Goal: Contribute content: Contribute content

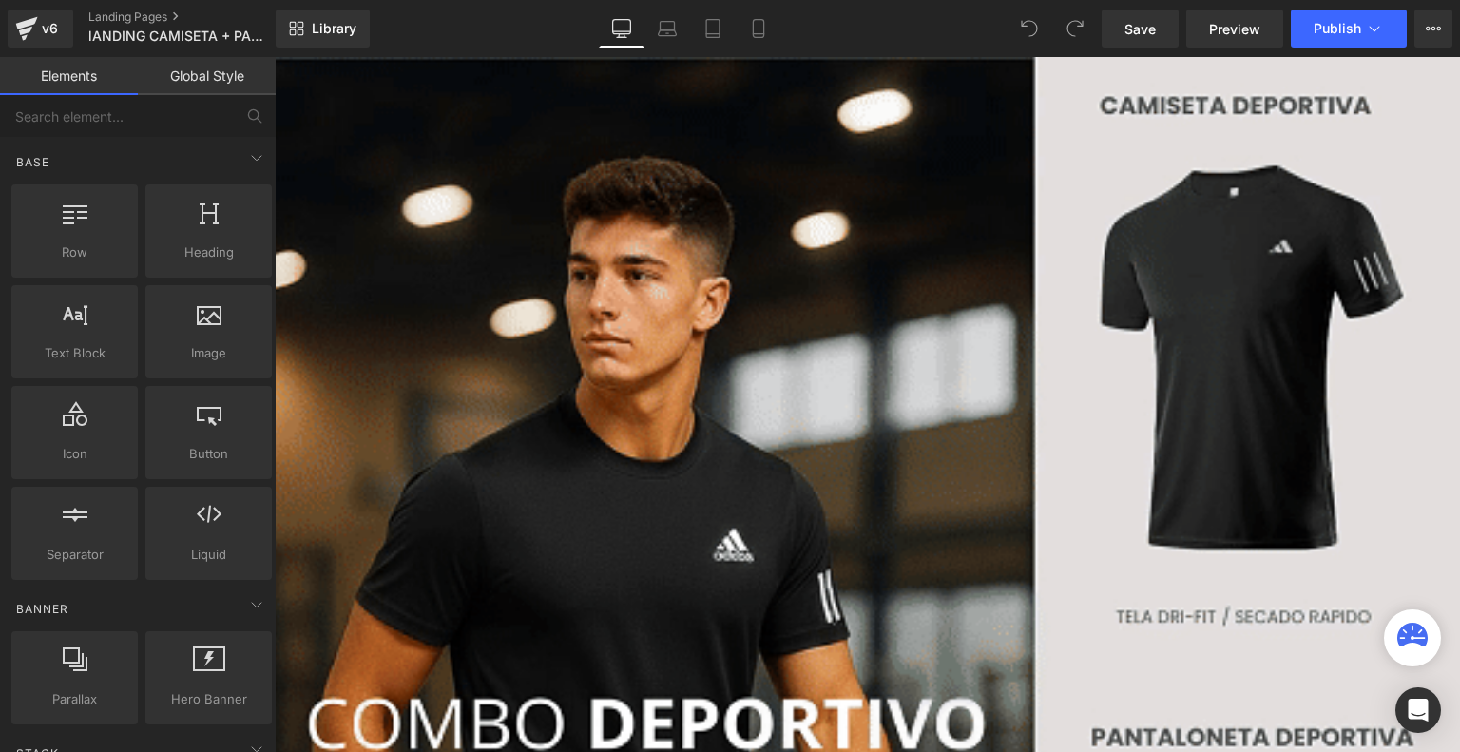
click at [764, 52] on div "Library Desktop Desktop Laptop Tablet Mobile Save Preview Publish Scheduled Vie…" at bounding box center [868, 28] width 1184 height 57
click at [761, 34] on icon at bounding box center [758, 28] width 19 height 19
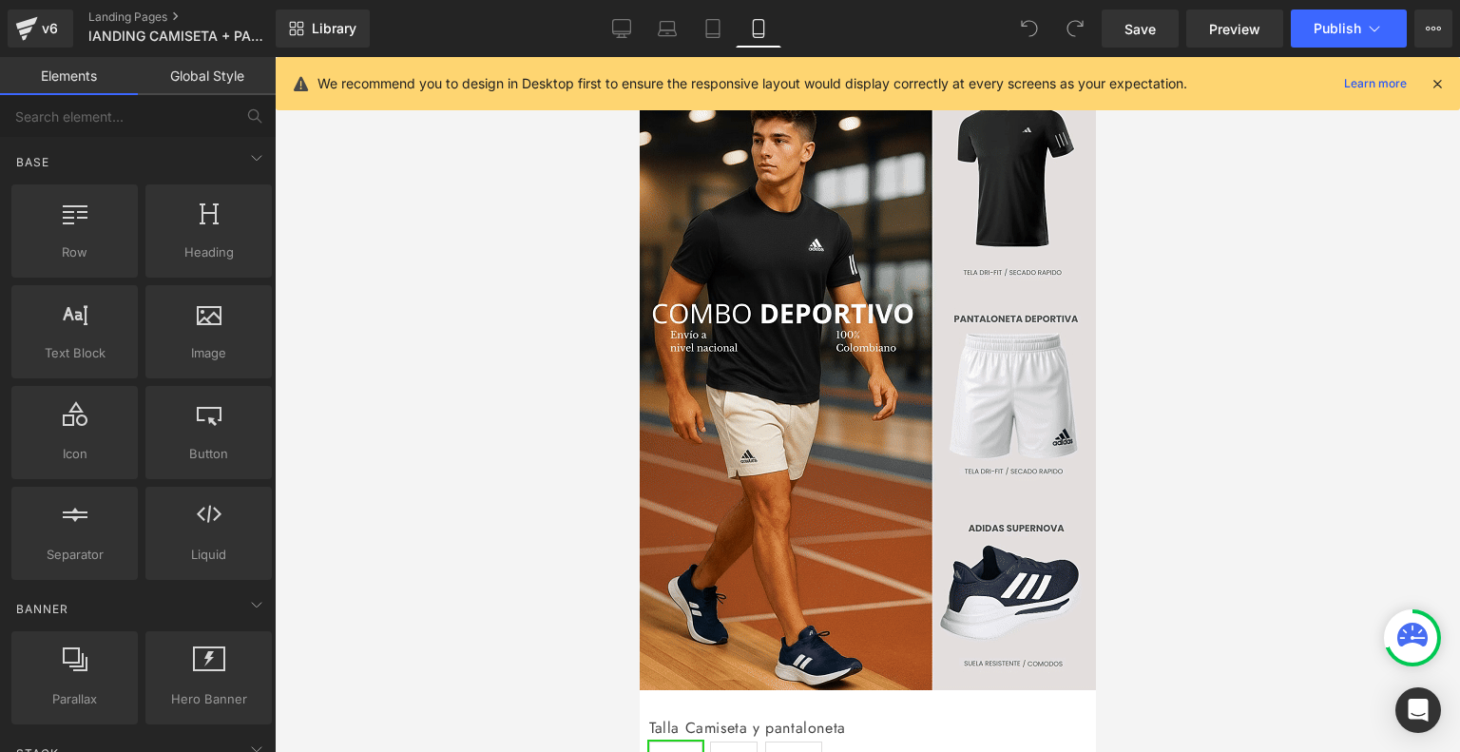
click at [1431, 78] on icon at bounding box center [1436, 83] width 17 height 17
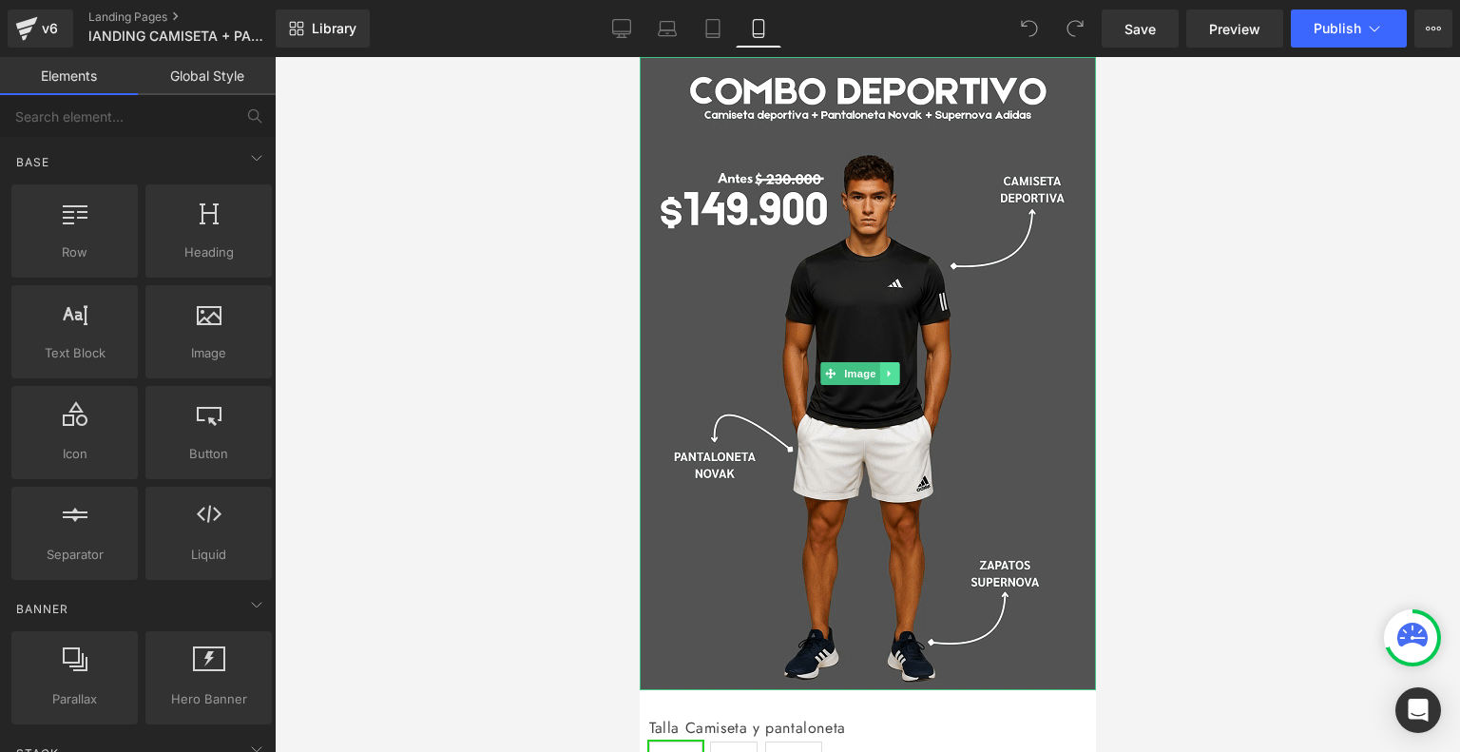
click at [891, 368] on icon at bounding box center [889, 373] width 10 height 11
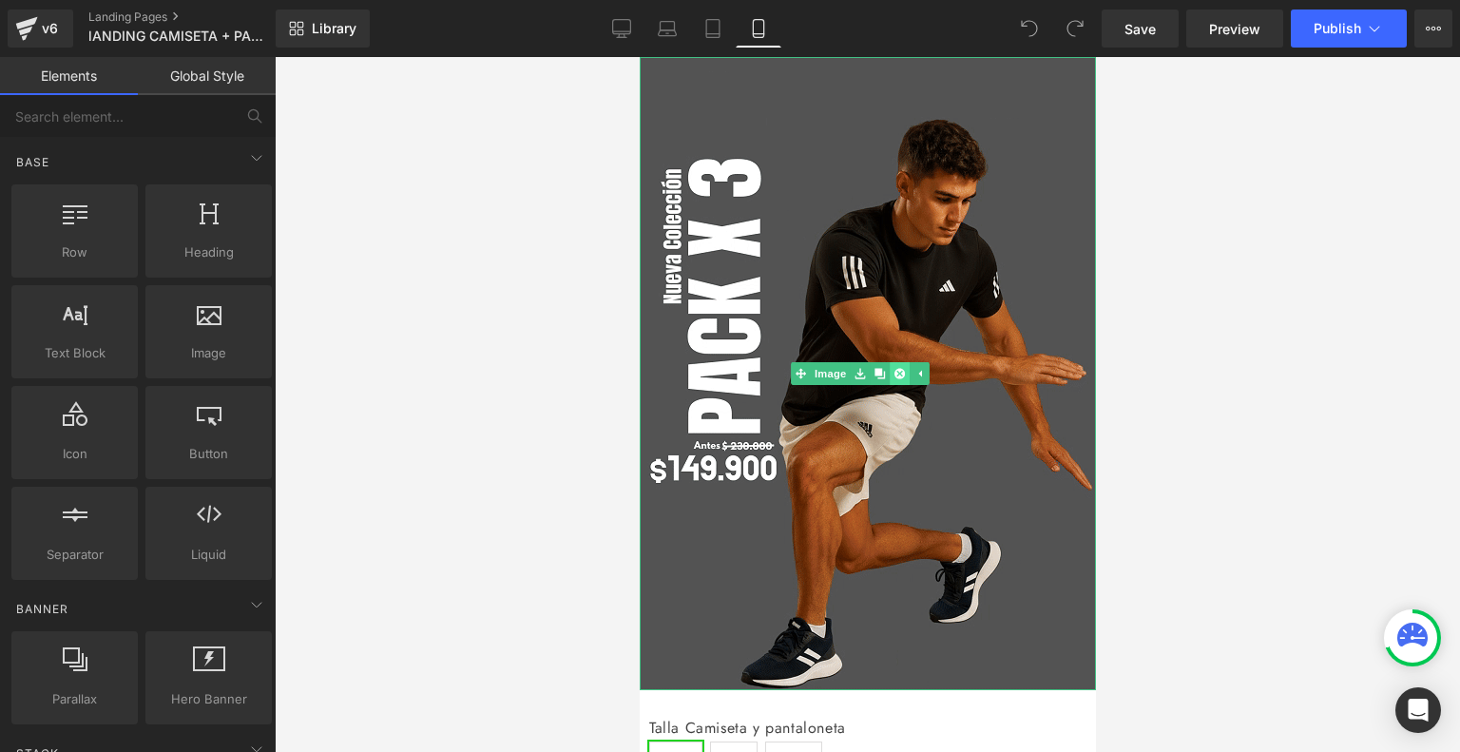
click at [899, 368] on icon at bounding box center [898, 373] width 10 height 10
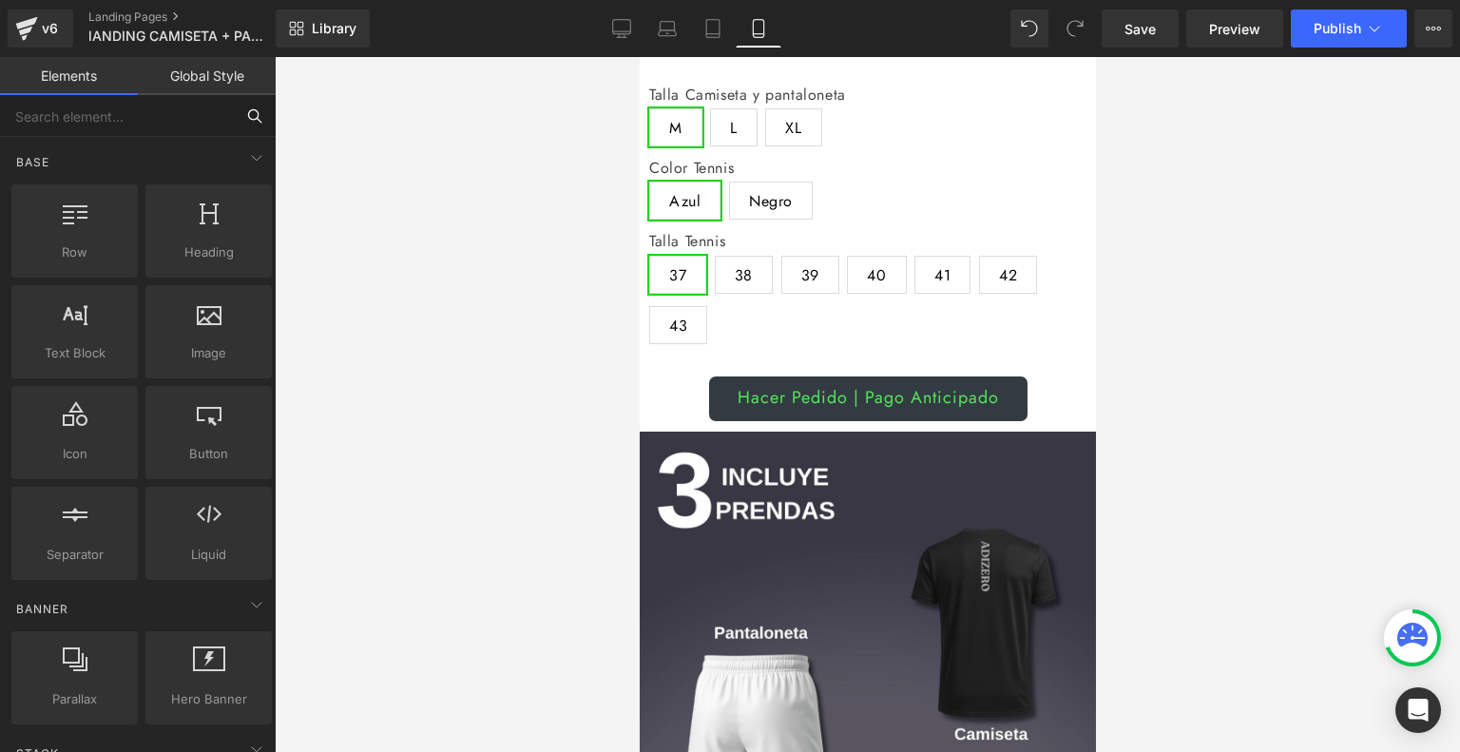
click at [180, 121] on input "text" at bounding box center [117, 116] width 234 height 42
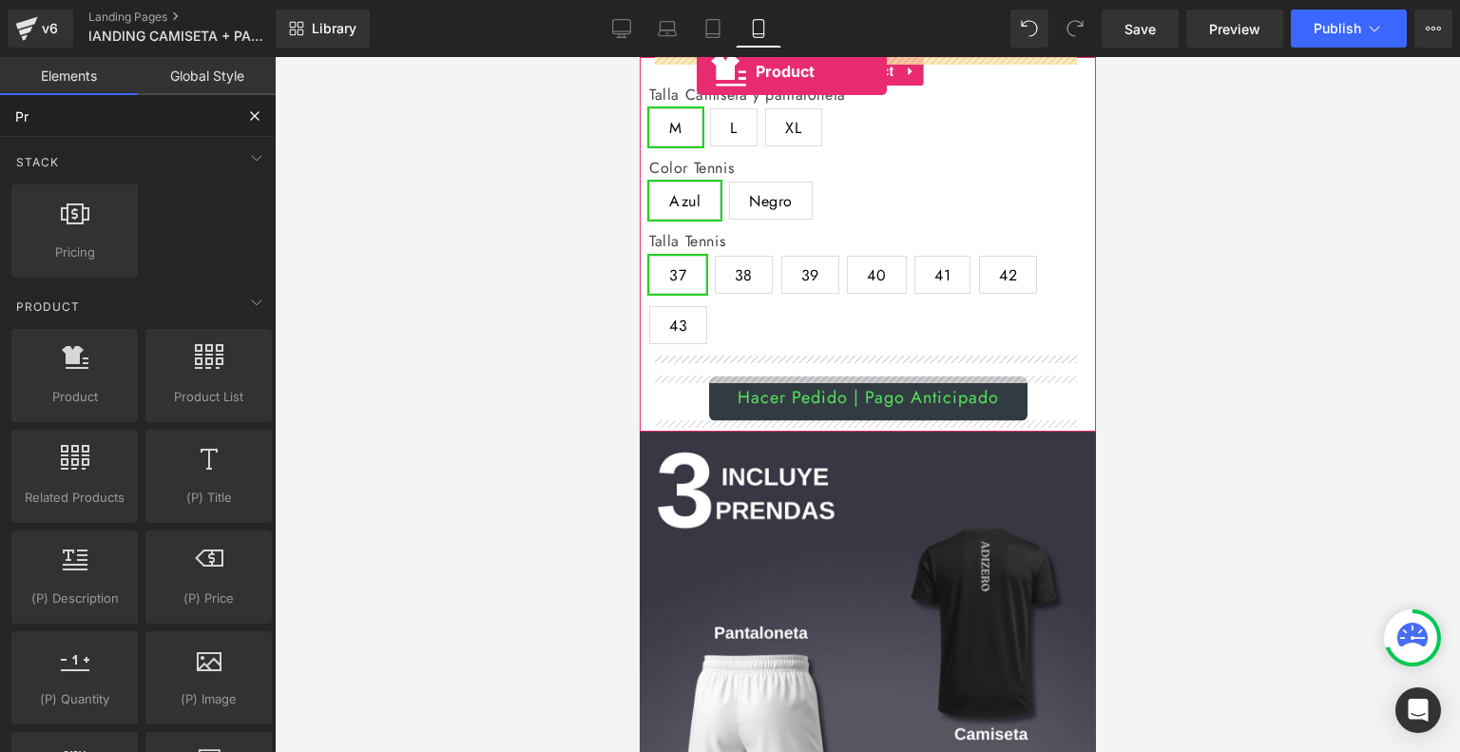
drag, startPoint x: 722, startPoint y: 454, endPoint x: 696, endPoint y: 71, distance: 383.9
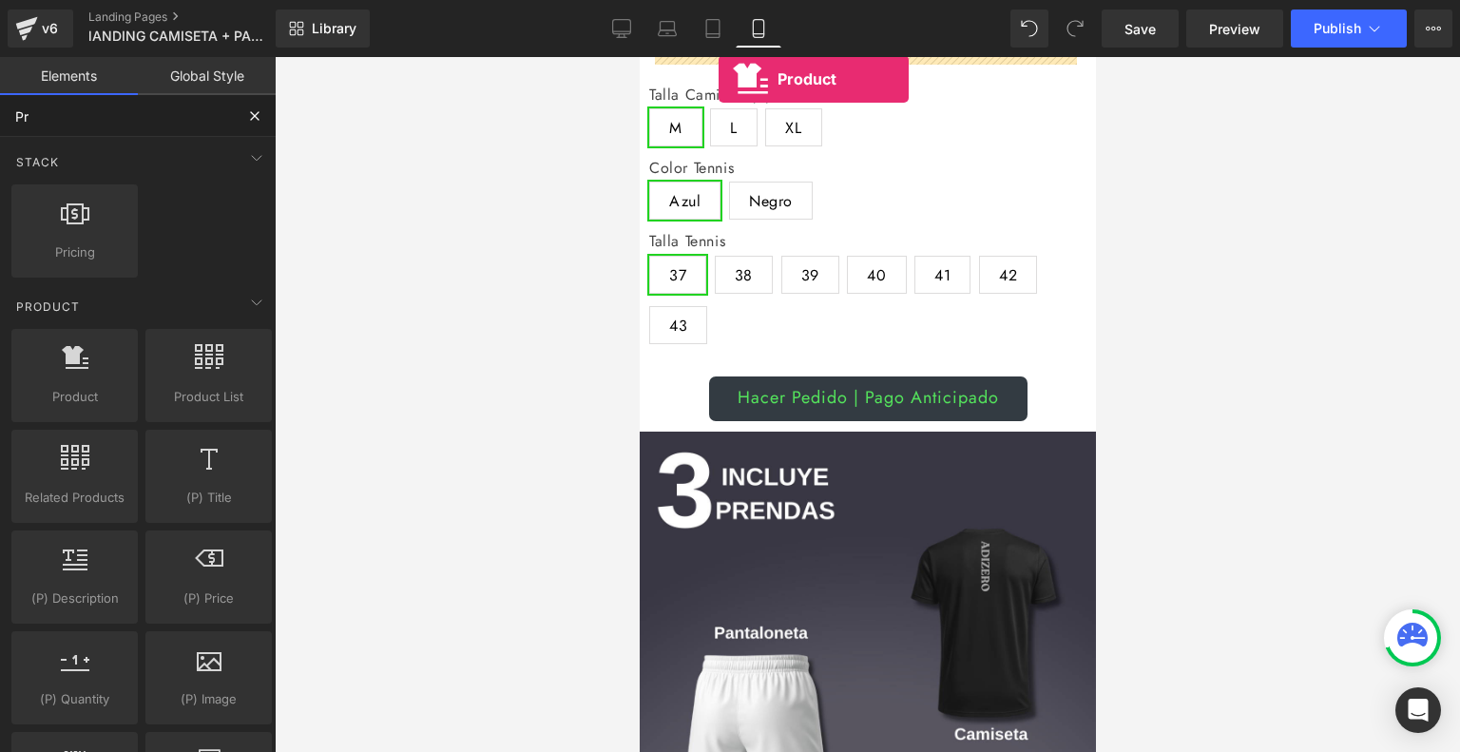
drag, startPoint x: 744, startPoint y: 425, endPoint x: 718, endPoint y: 78, distance: 347.8
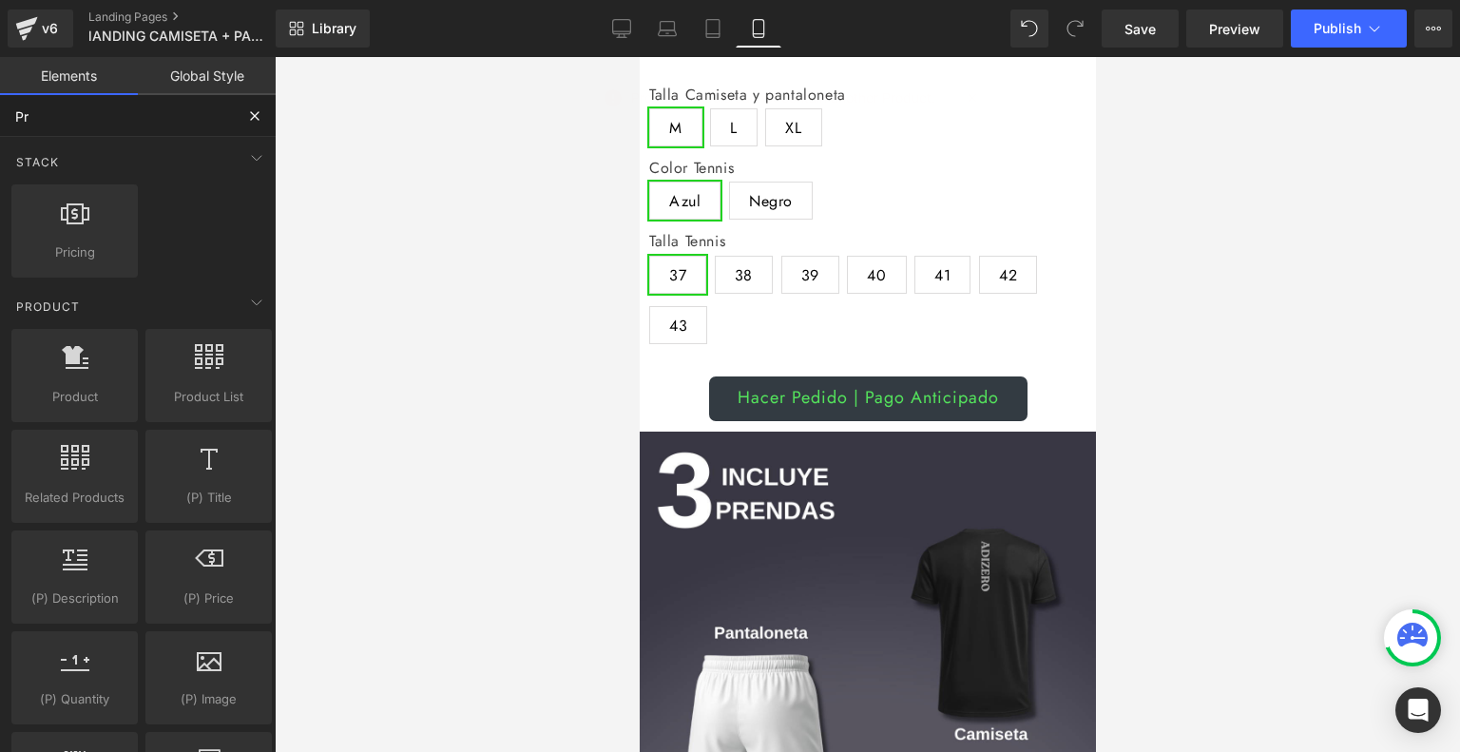
type input "Pr"
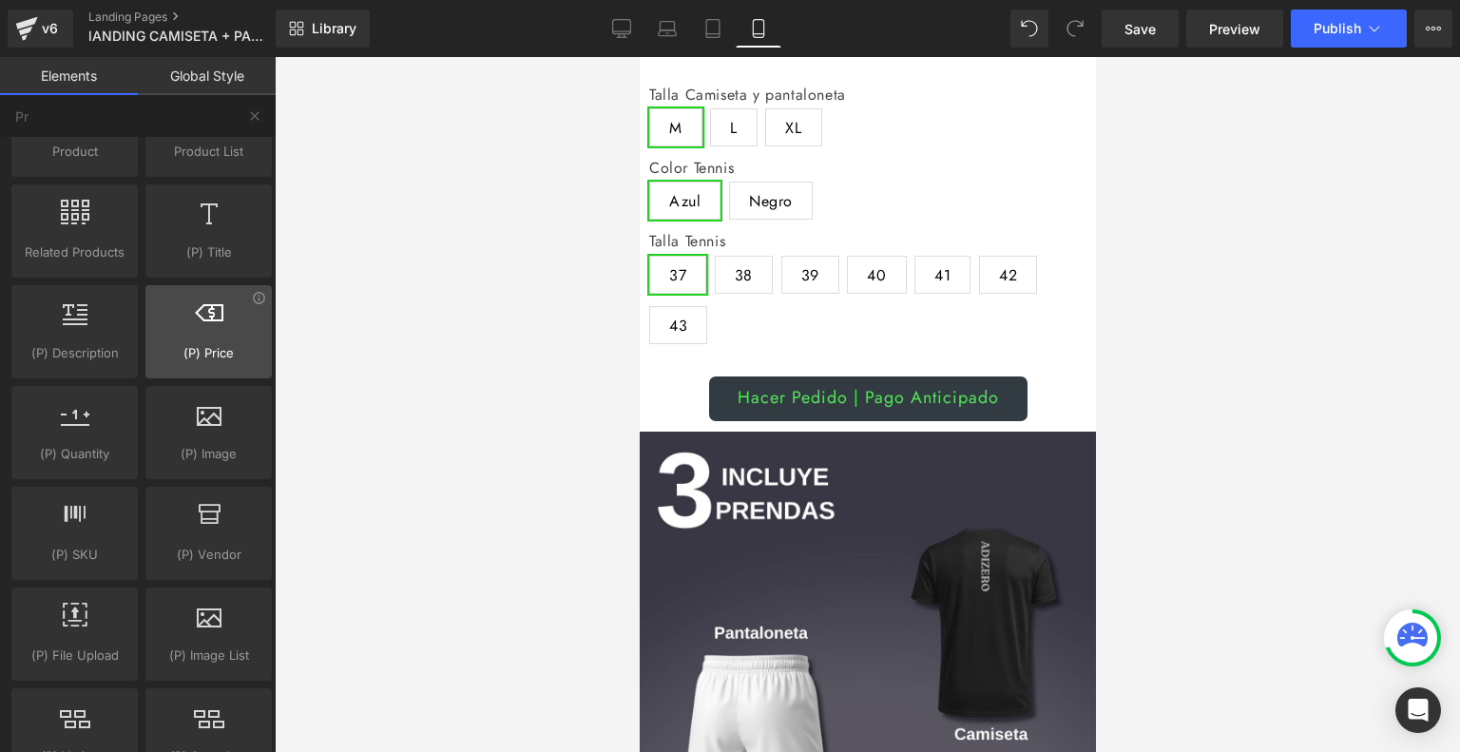
scroll to position [239, 0]
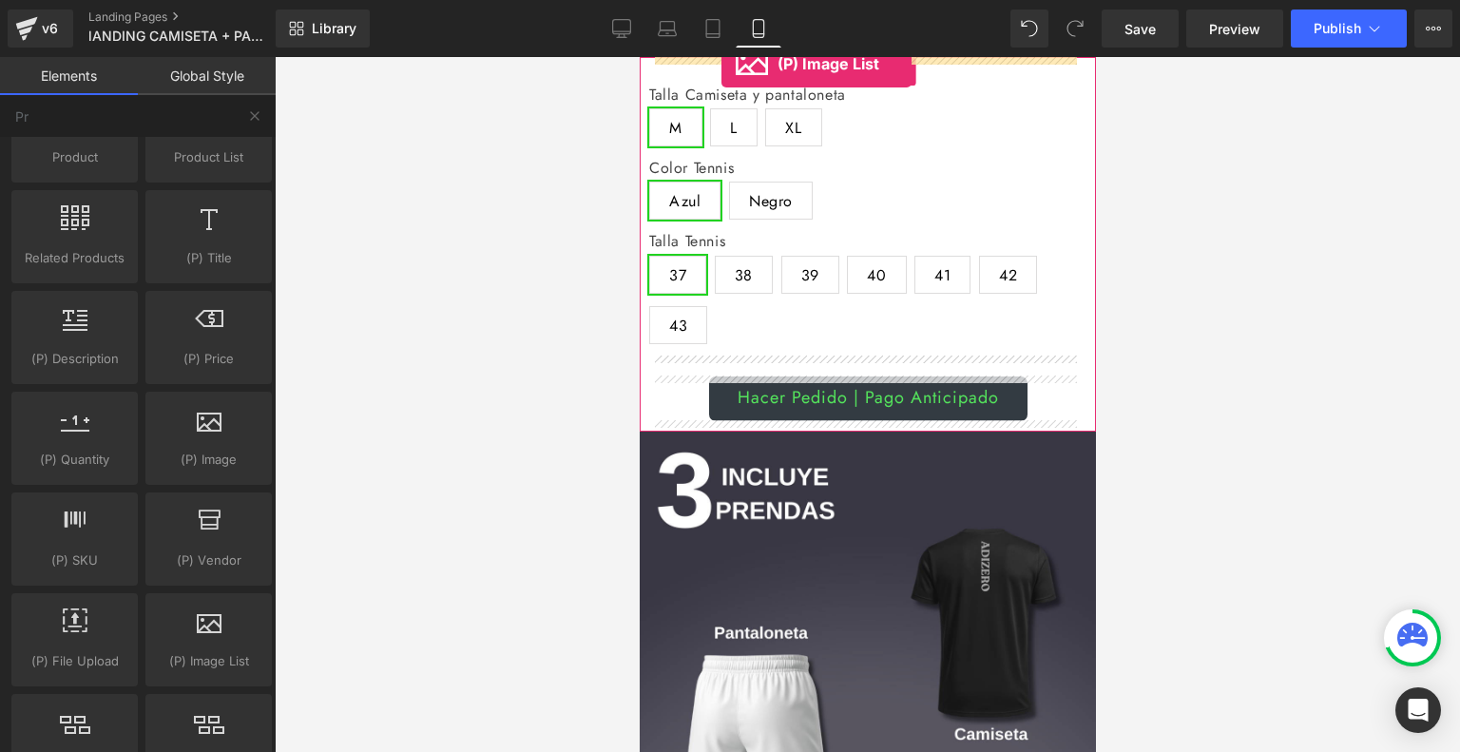
drag, startPoint x: 839, startPoint y: 696, endPoint x: 720, endPoint y: 64, distance: 643.0
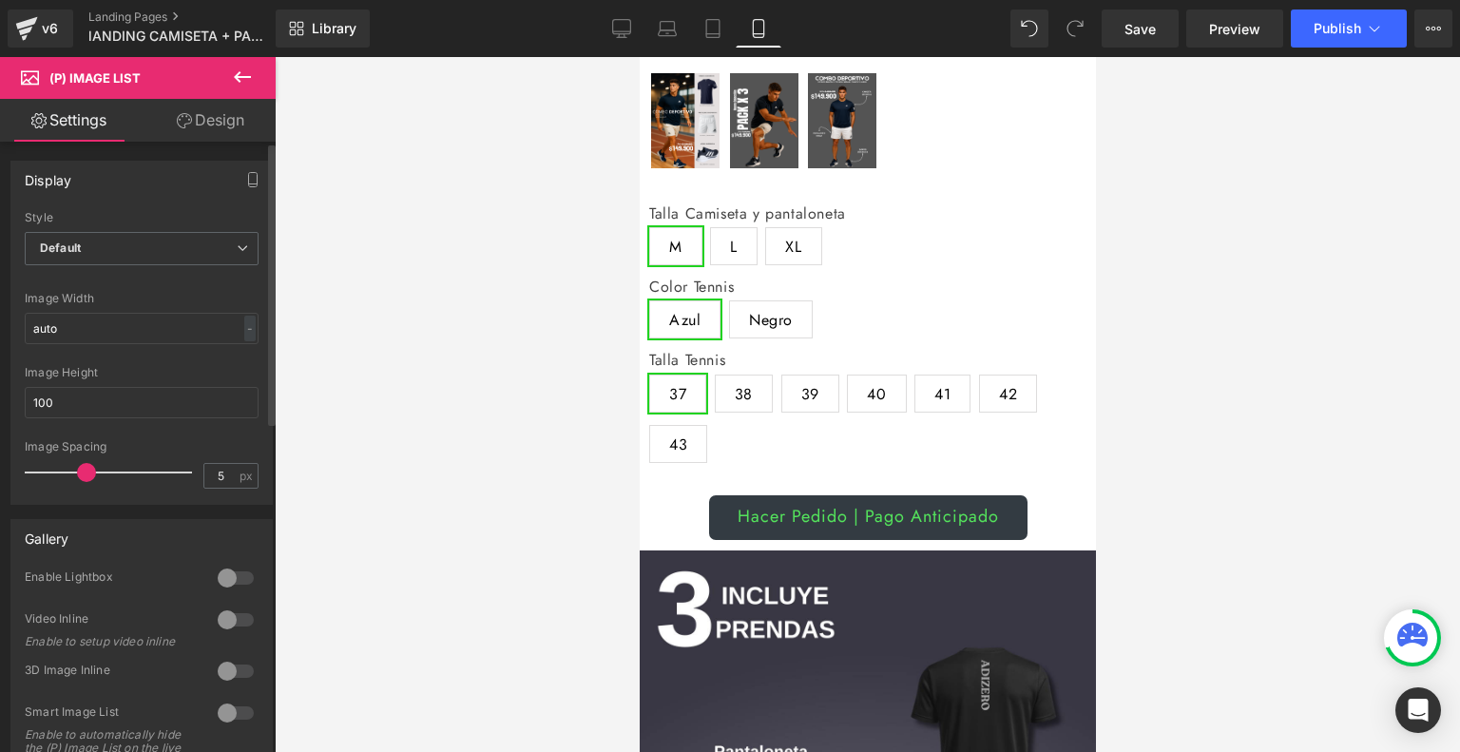
click at [87, 475] on span at bounding box center [86, 472] width 19 height 19
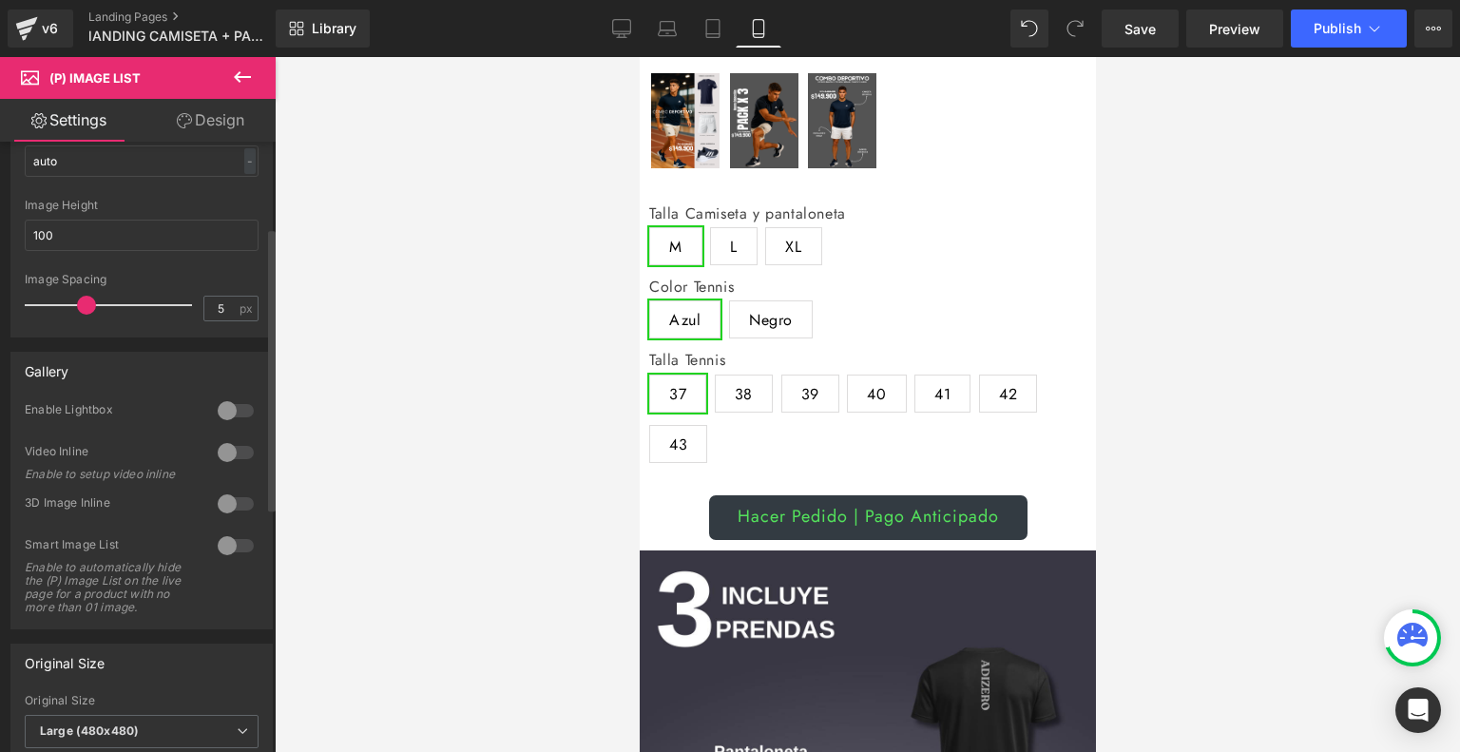
scroll to position [0, 0]
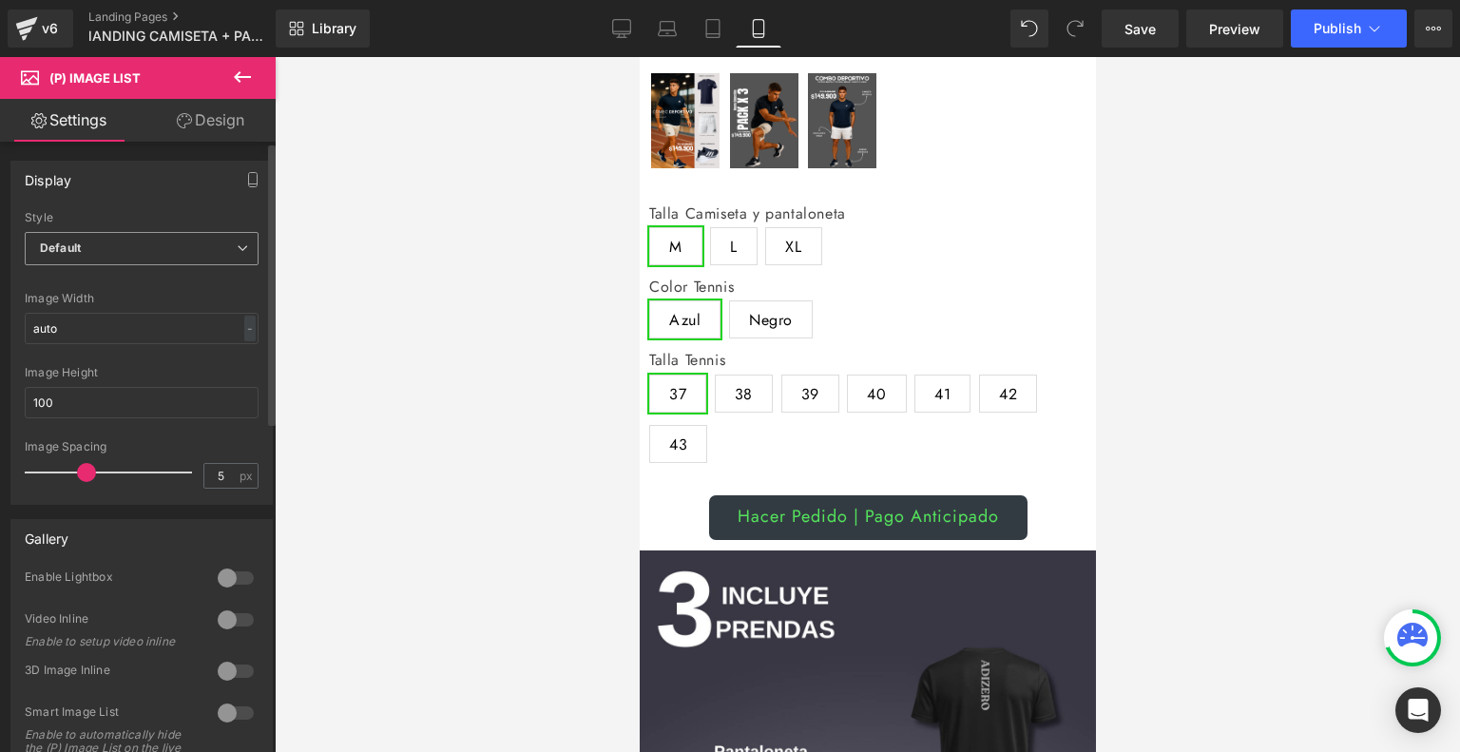
click at [224, 246] on span "Default" at bounding box center [142, 248] width 234 height 33
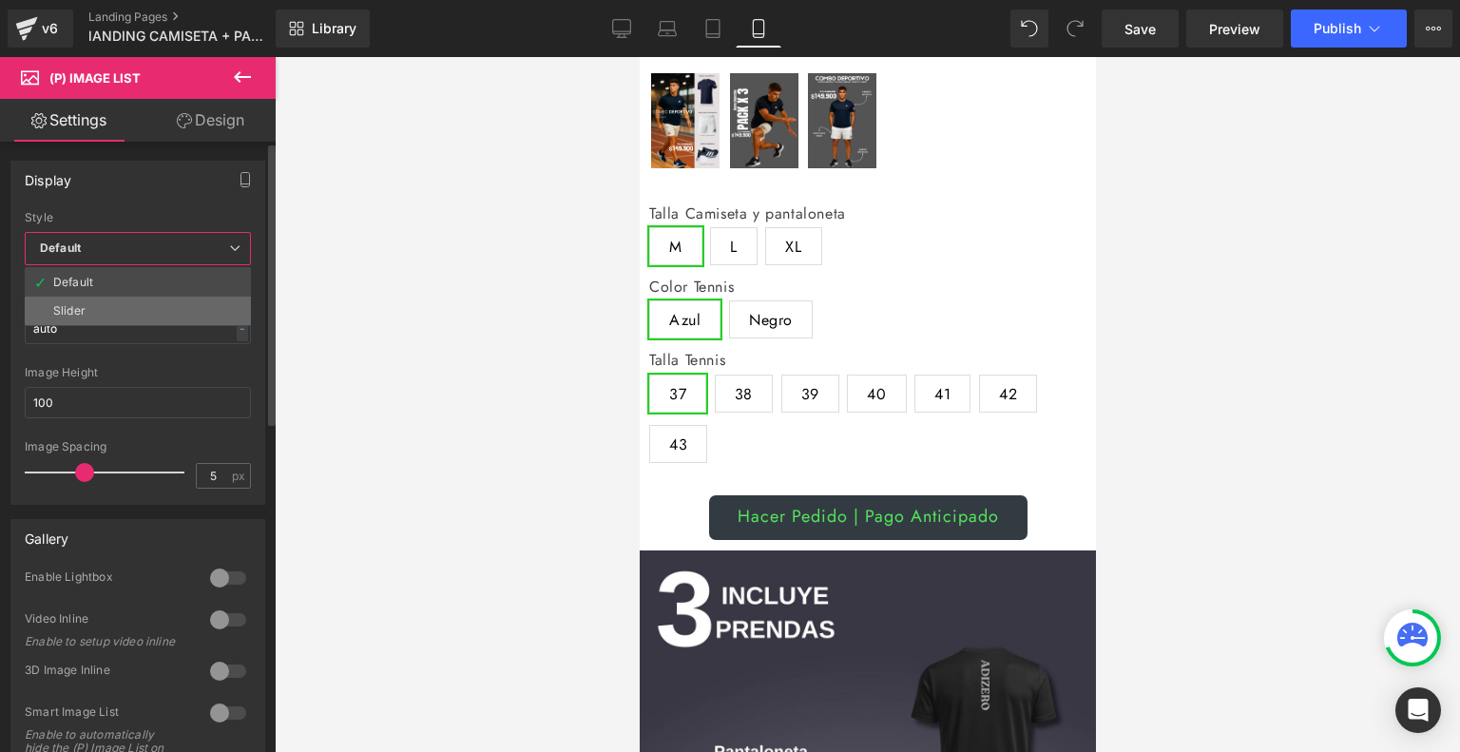
click at [127, 315] on li "Slider" at bounding box center [138, 310] width 226 height 29
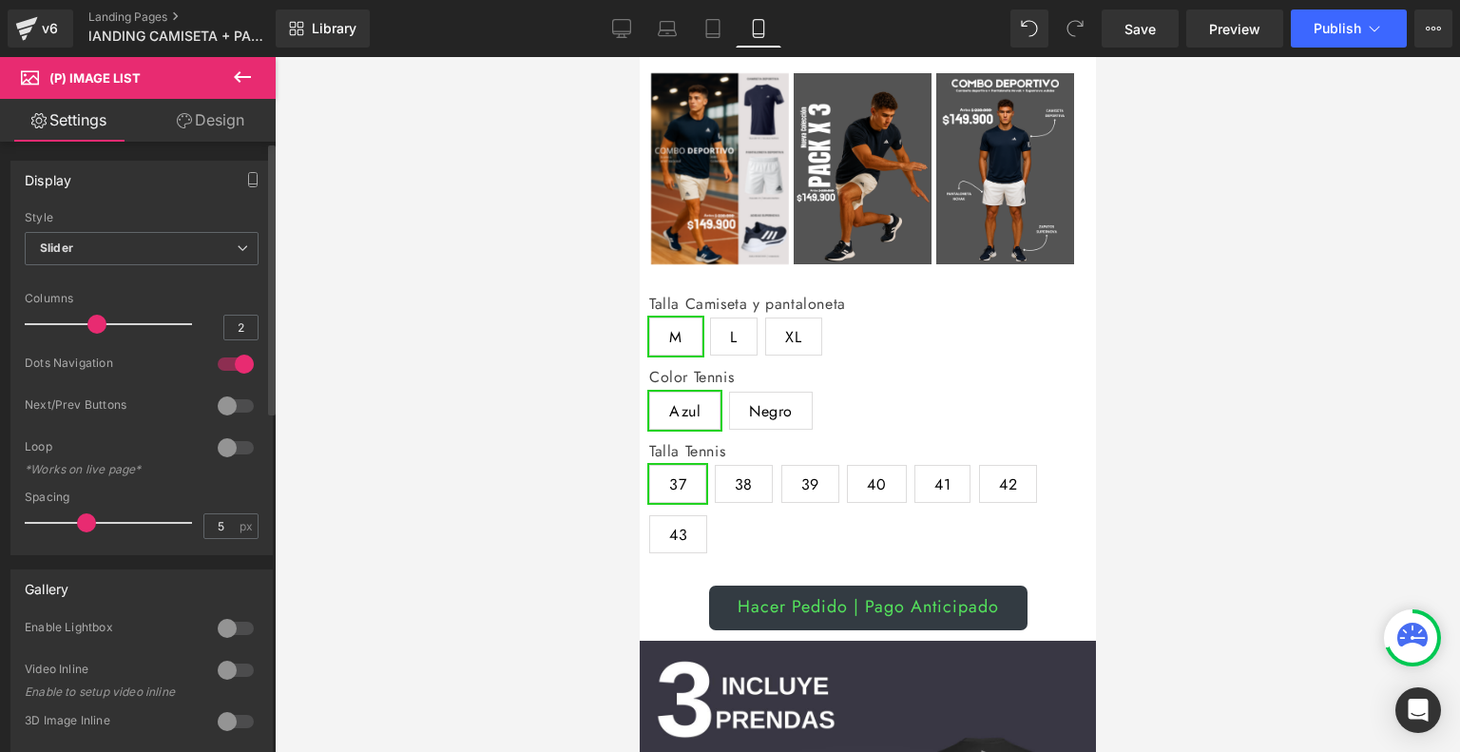
type input "1"
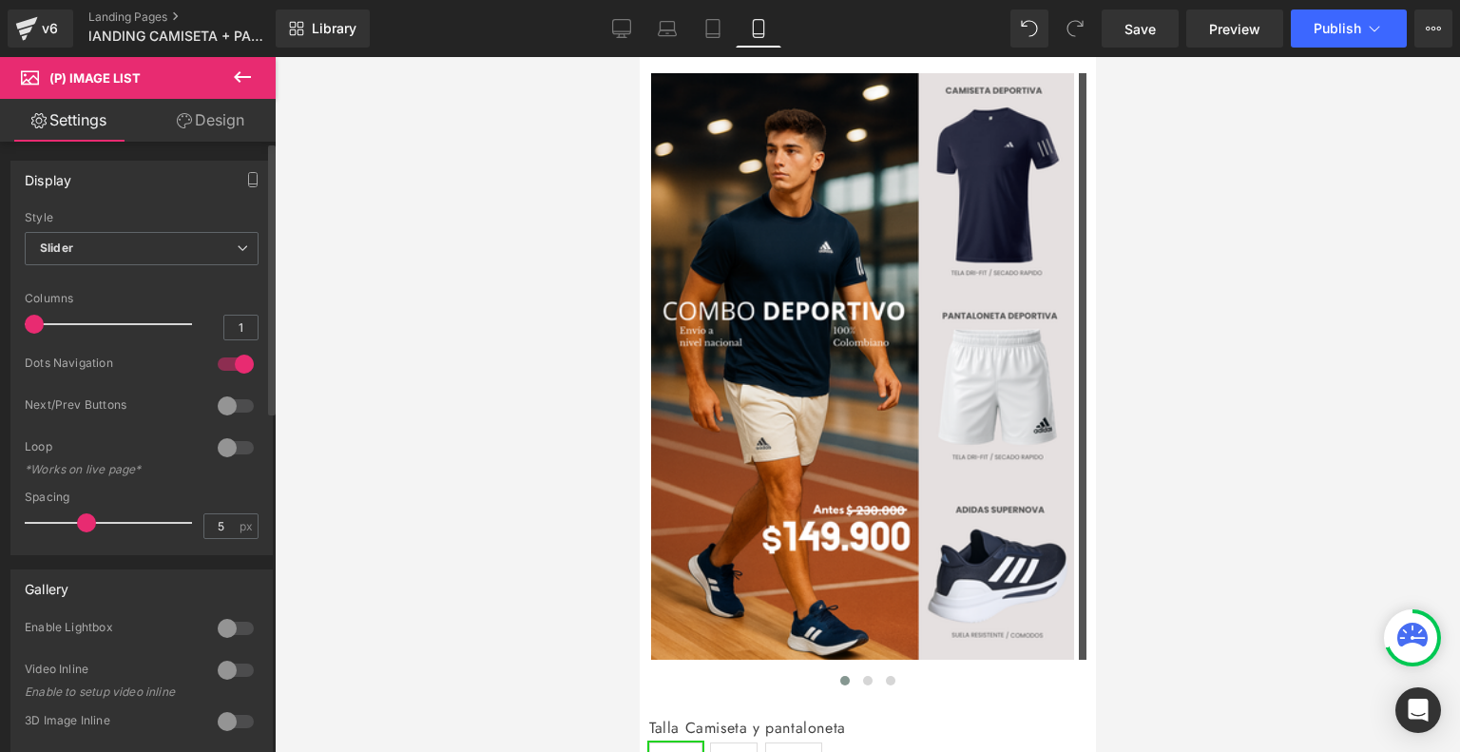
drag, startPoint x: 95, startPoint y: 318, endPoint x: 0, endPoint y: 330, distance: 95.7
click at [0, 330] on div "Display Default Slider Style Slider Default Slider 5 Columns 5 4 Columns 4 3 Co…" at bounding box center [142, 350] width 284 height 409
click at [89, 519] on span at bounding box center [86, 522] width 19 height 19
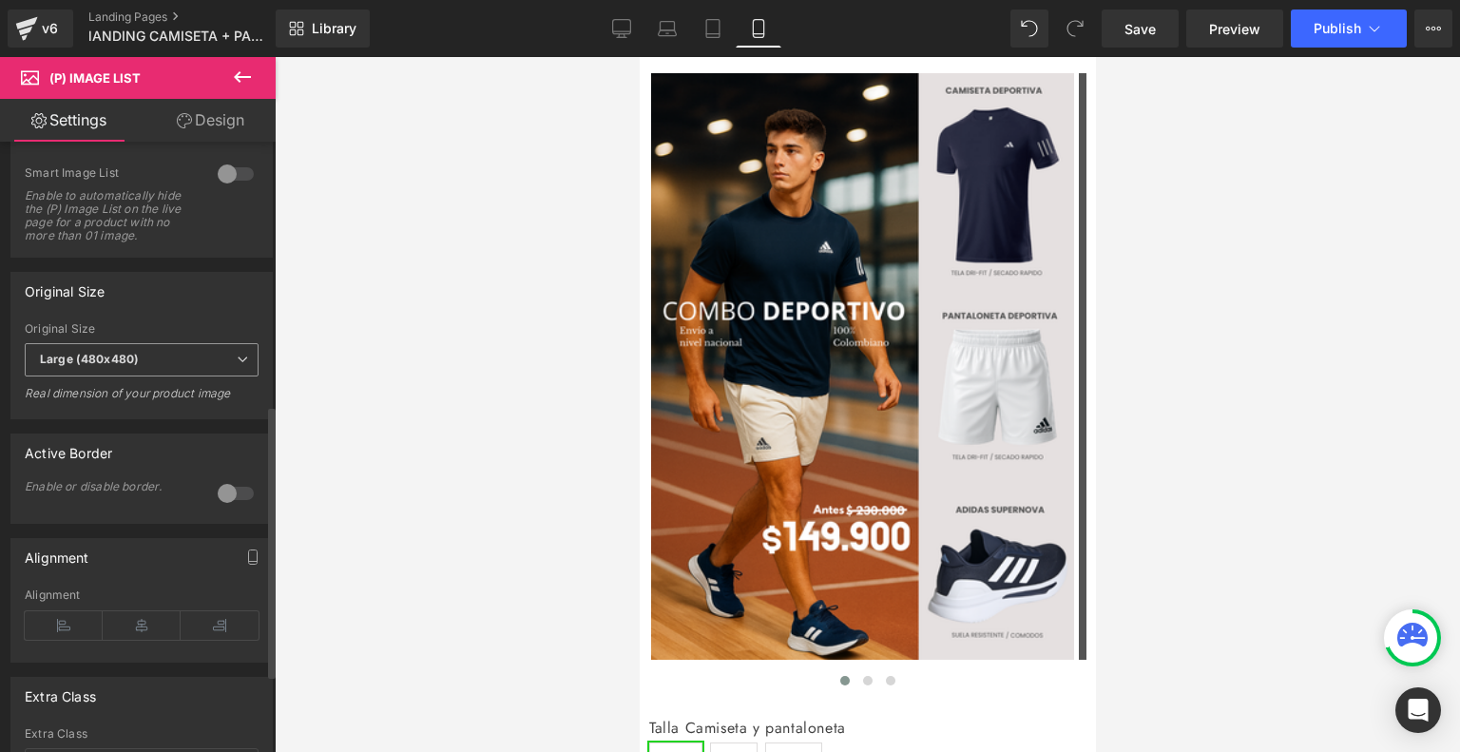
scroll to position [589, 0]
click at [121, 366] on b "Large (480x480)" at bounding box center [89, 359] width 99 height 14
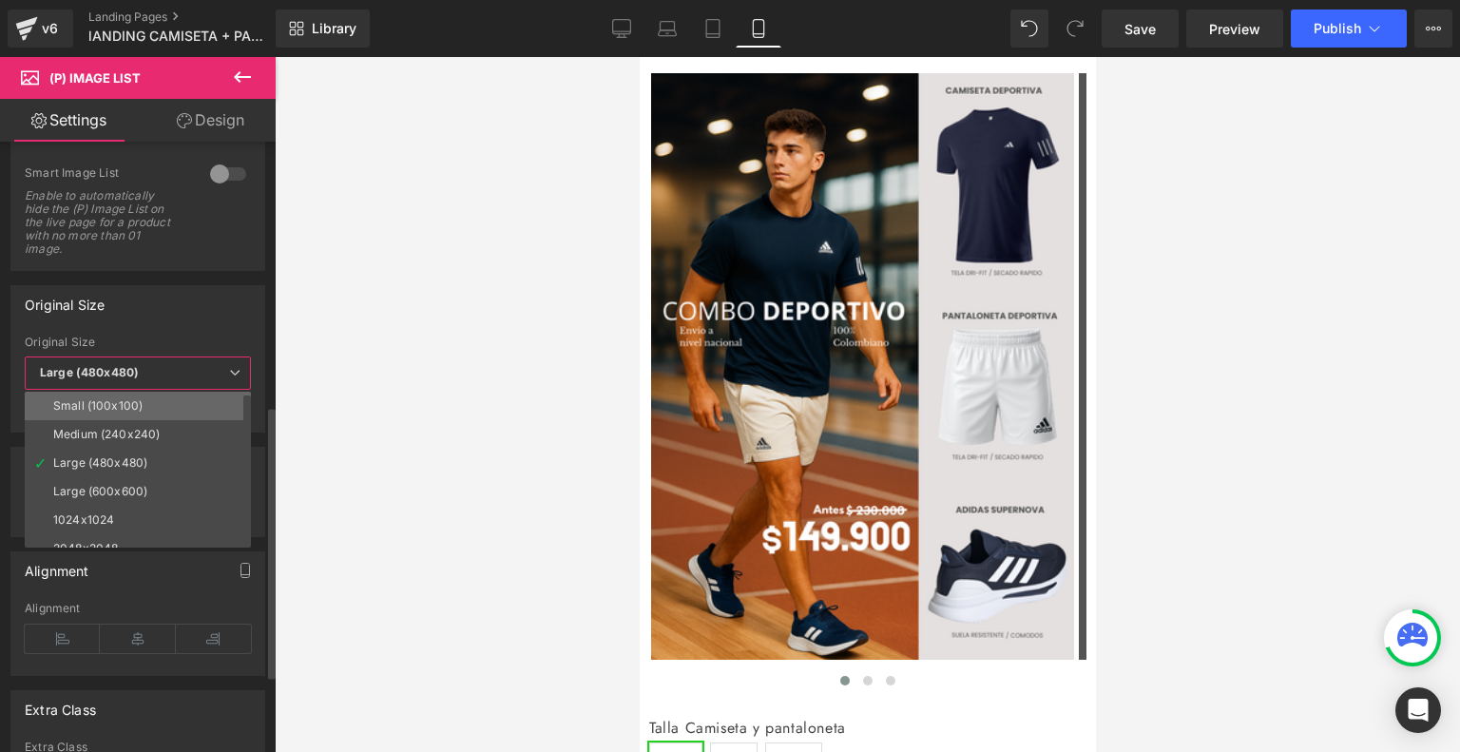
click at [122, 402] on div "Small (100x100)" at bounding box center [97, 405] width 89 height 13
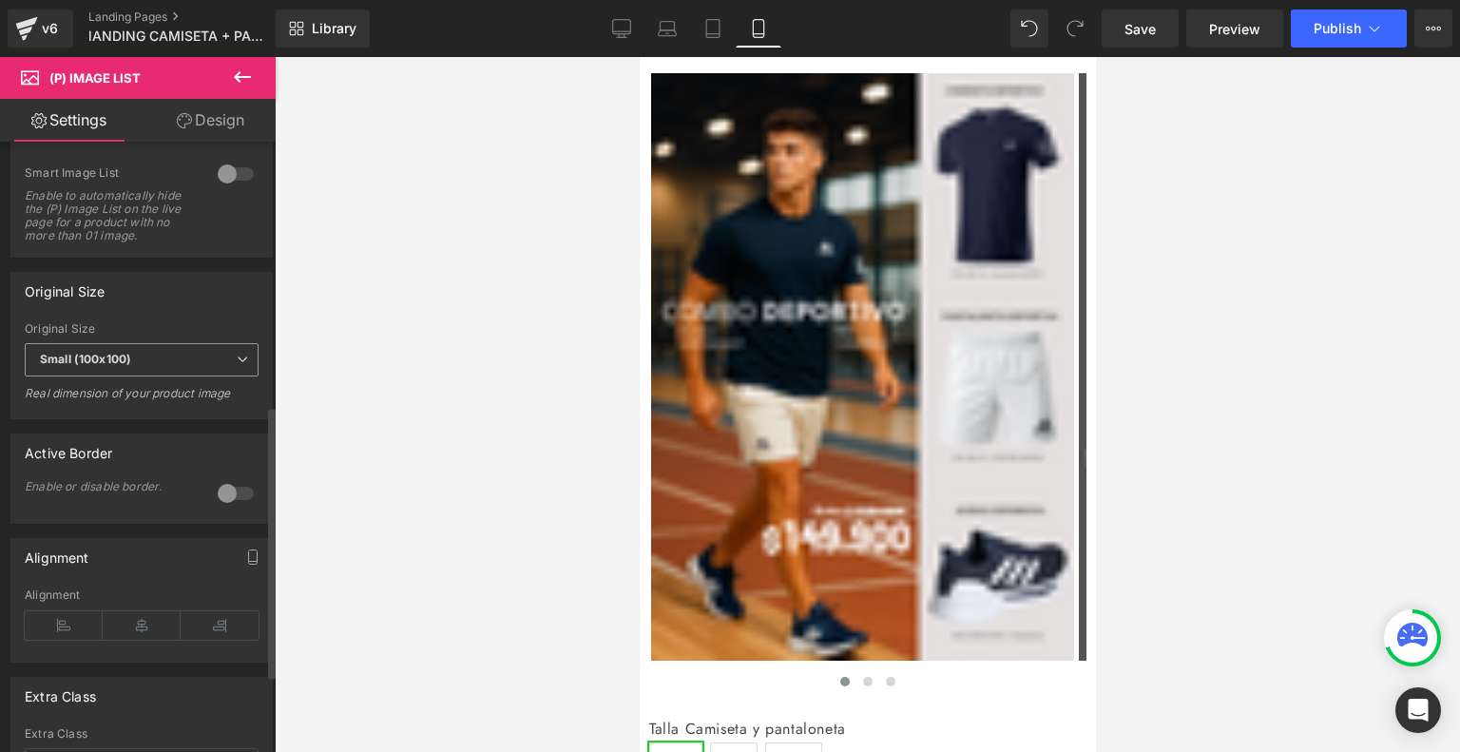
click at [124, 366] on b "Small (100x100)" at bounding box center [85, 359] width 91 height 14
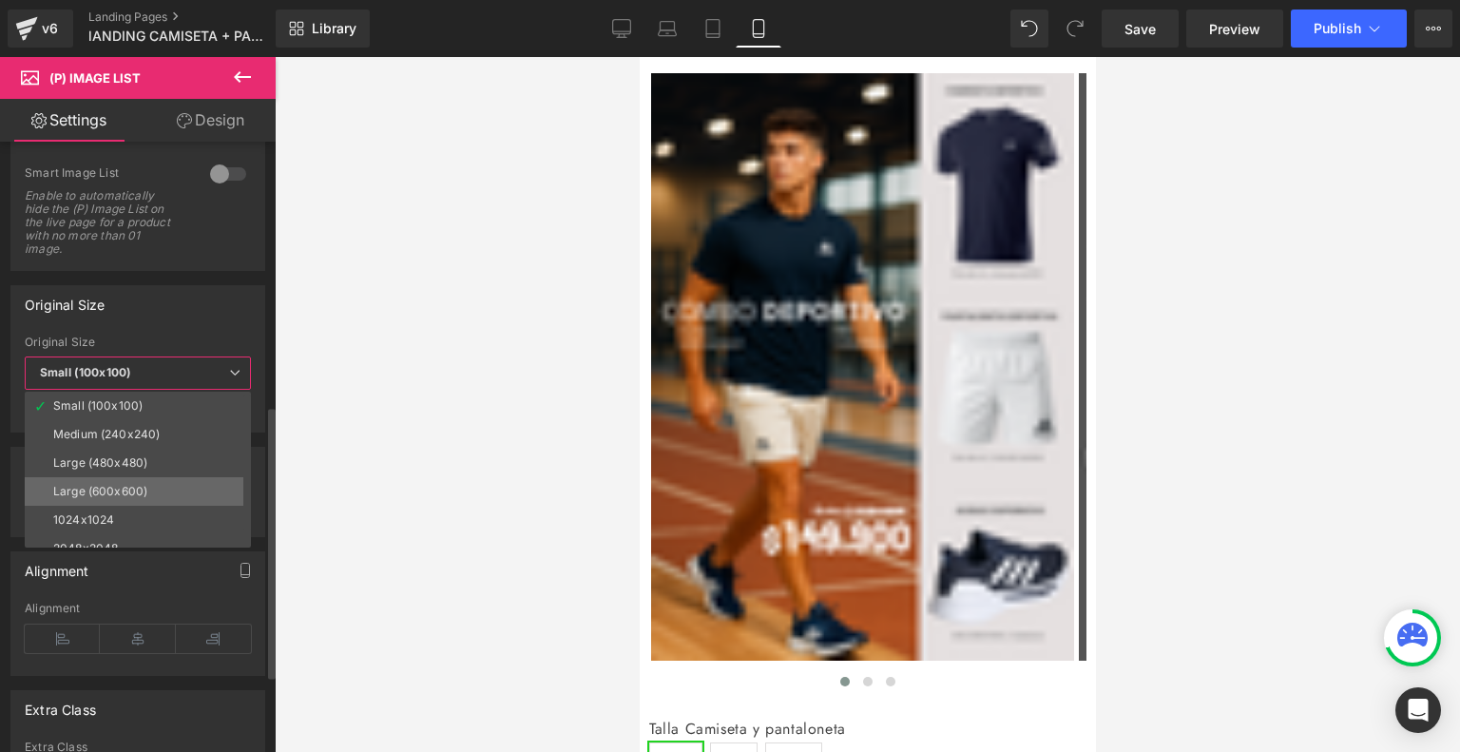
scroll to position [15, 0]
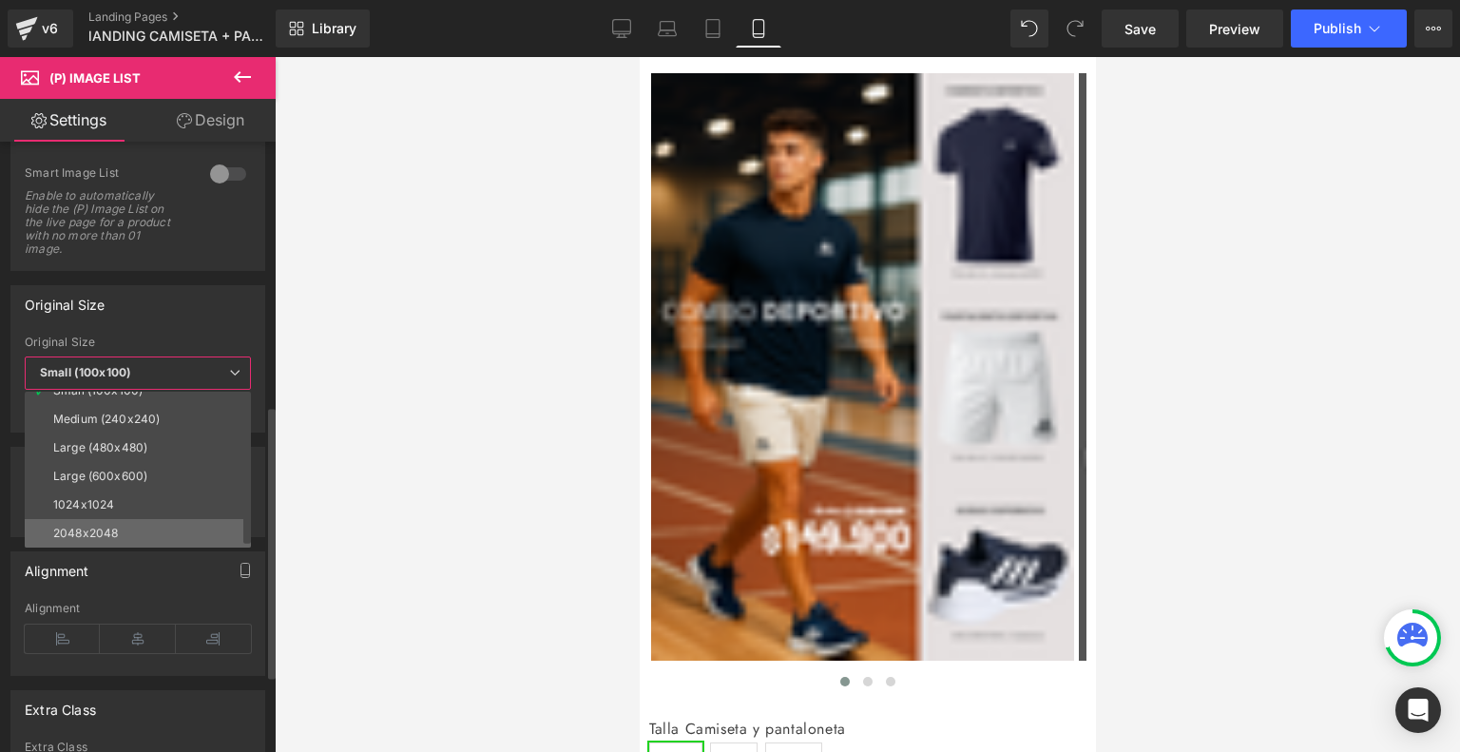
click at [114, 521] on li "2048x2048" at bounding box center [142, 533] width 235 height 29
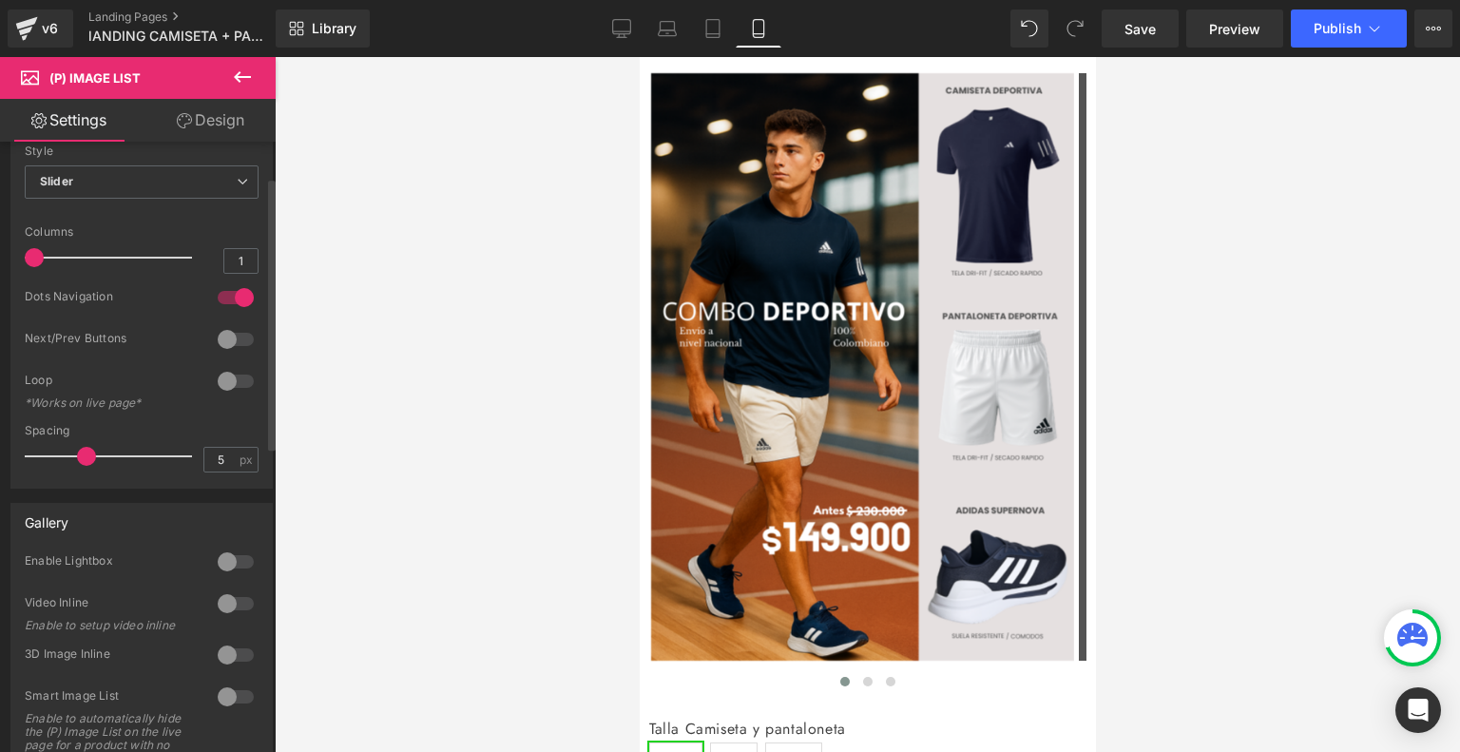
scroll to position [60, 0]
type input "0"
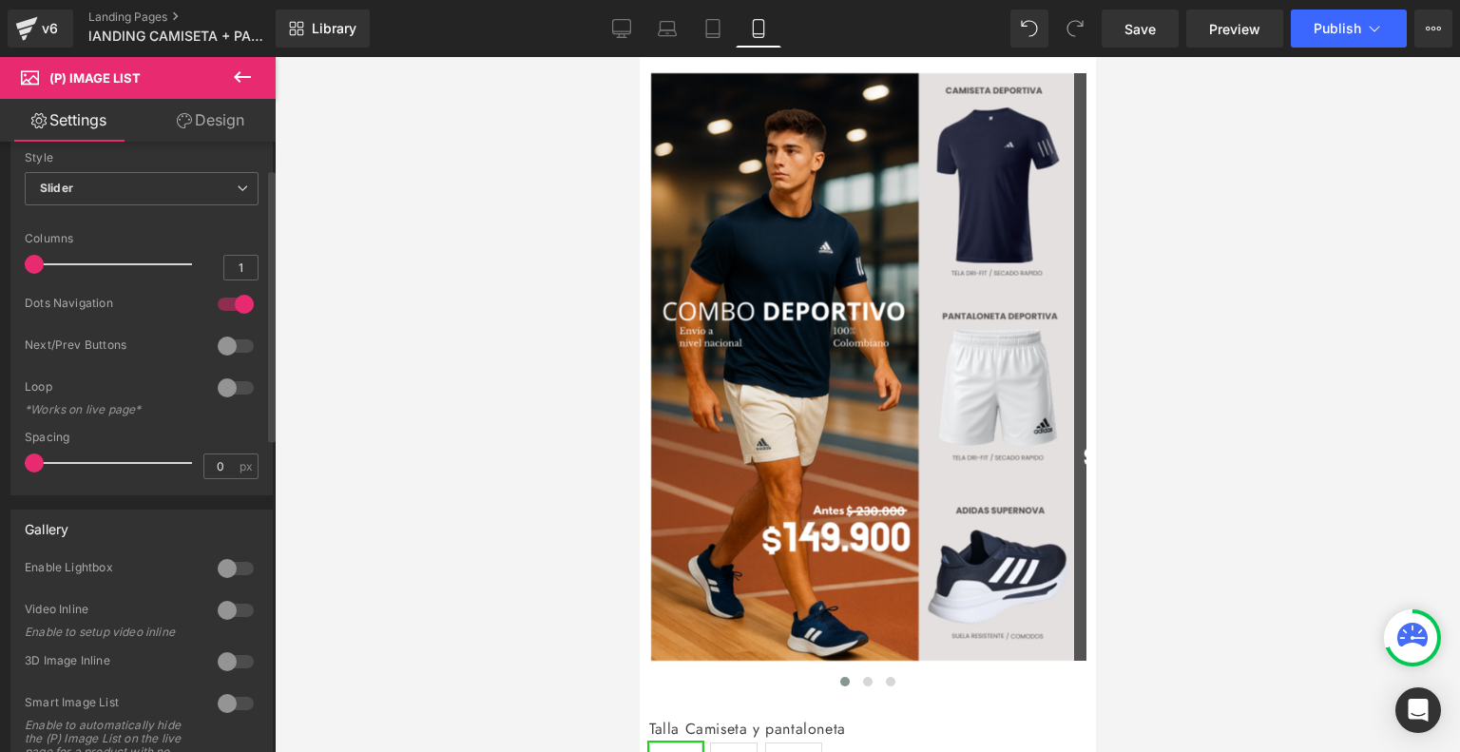
drag, startPoint x: 81, startPoint y: 467, endPoint x: 0, endPoint y: 484, distance: 82.6
click at [0, 484] on div "Display Default Slider Style Slider Default Slider 5 Columns 5 4 Columns 4 3 Co…" at bounding box center [142, 290] width 284 height 409
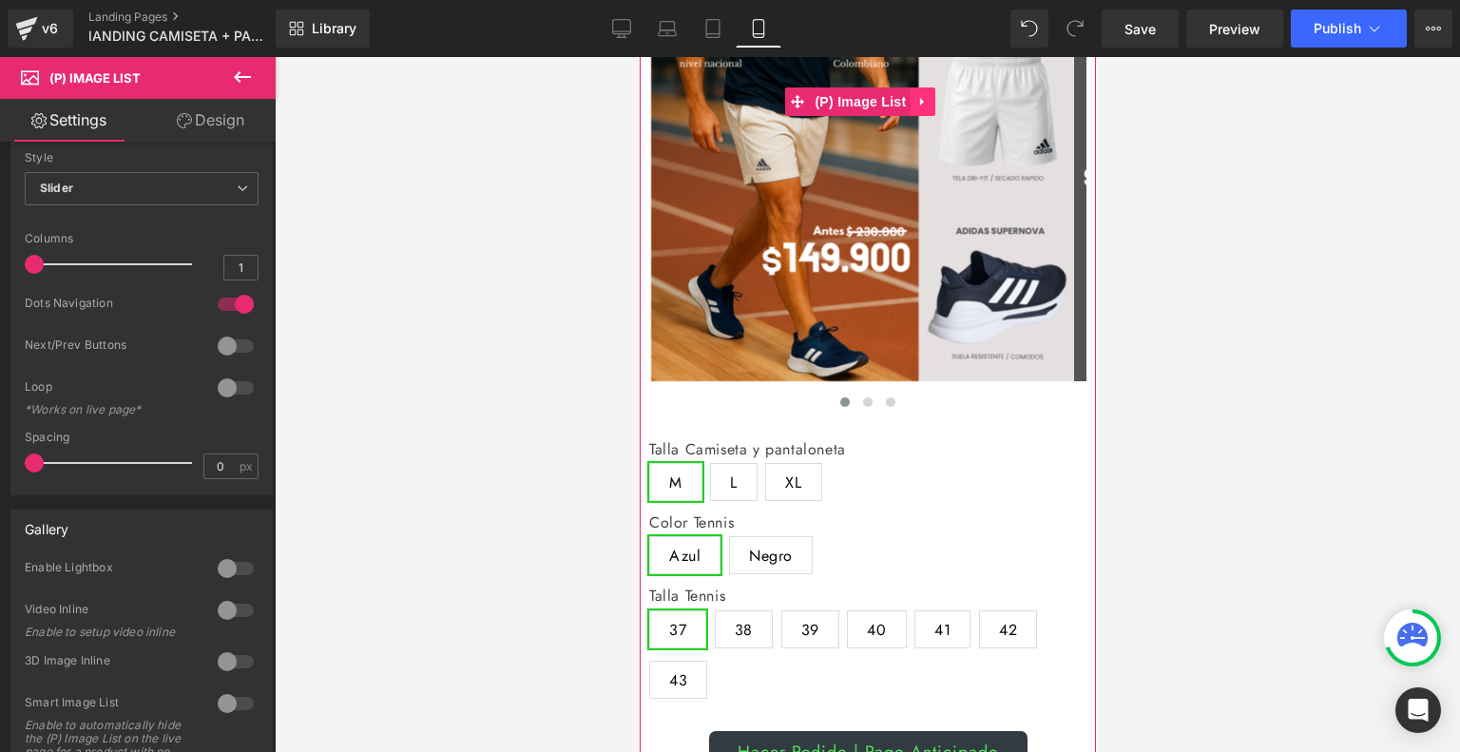
scroll to position [280, 0]
click at [852, 220] on img at bounding box center [861, 86] width 423 height 587
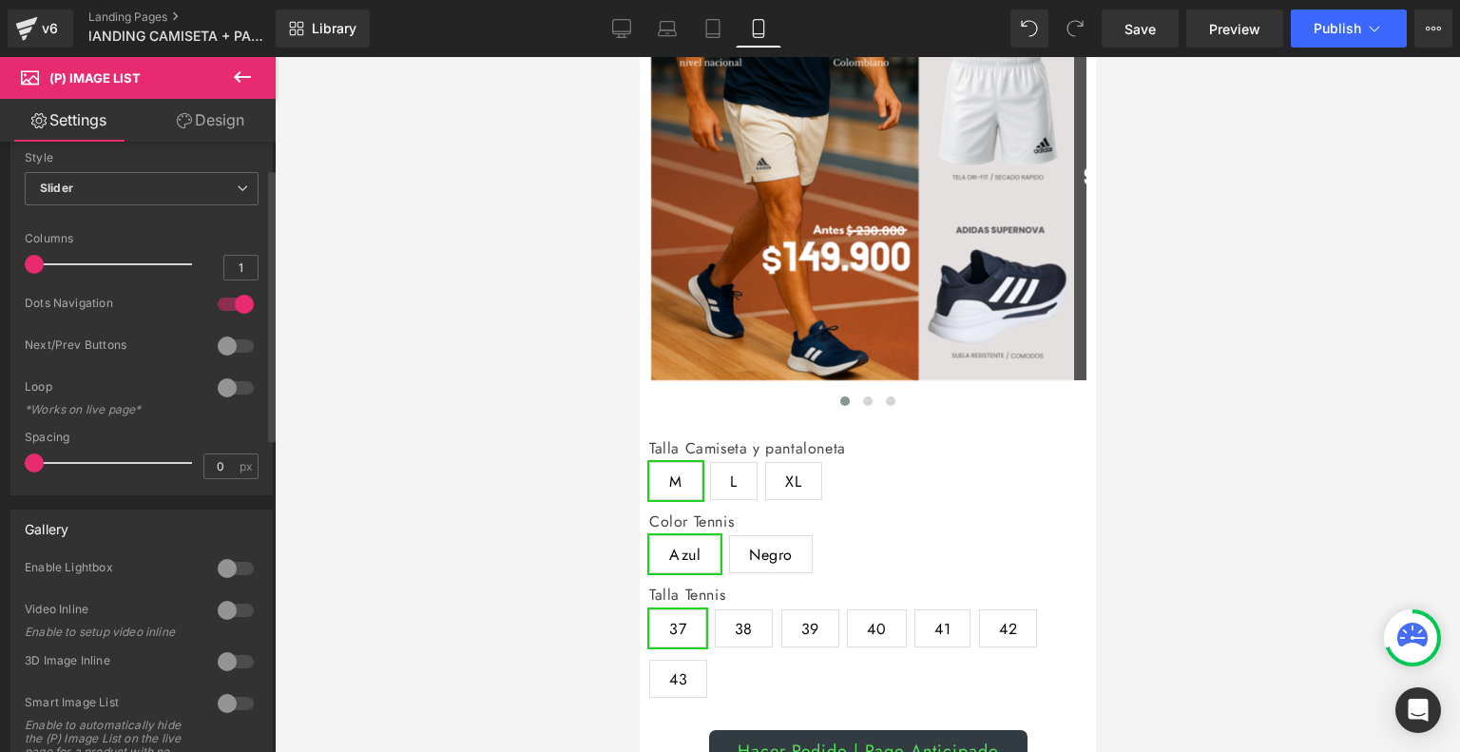
click at [224, 343] on div at bounding box center [236, 346] width 46 height 30
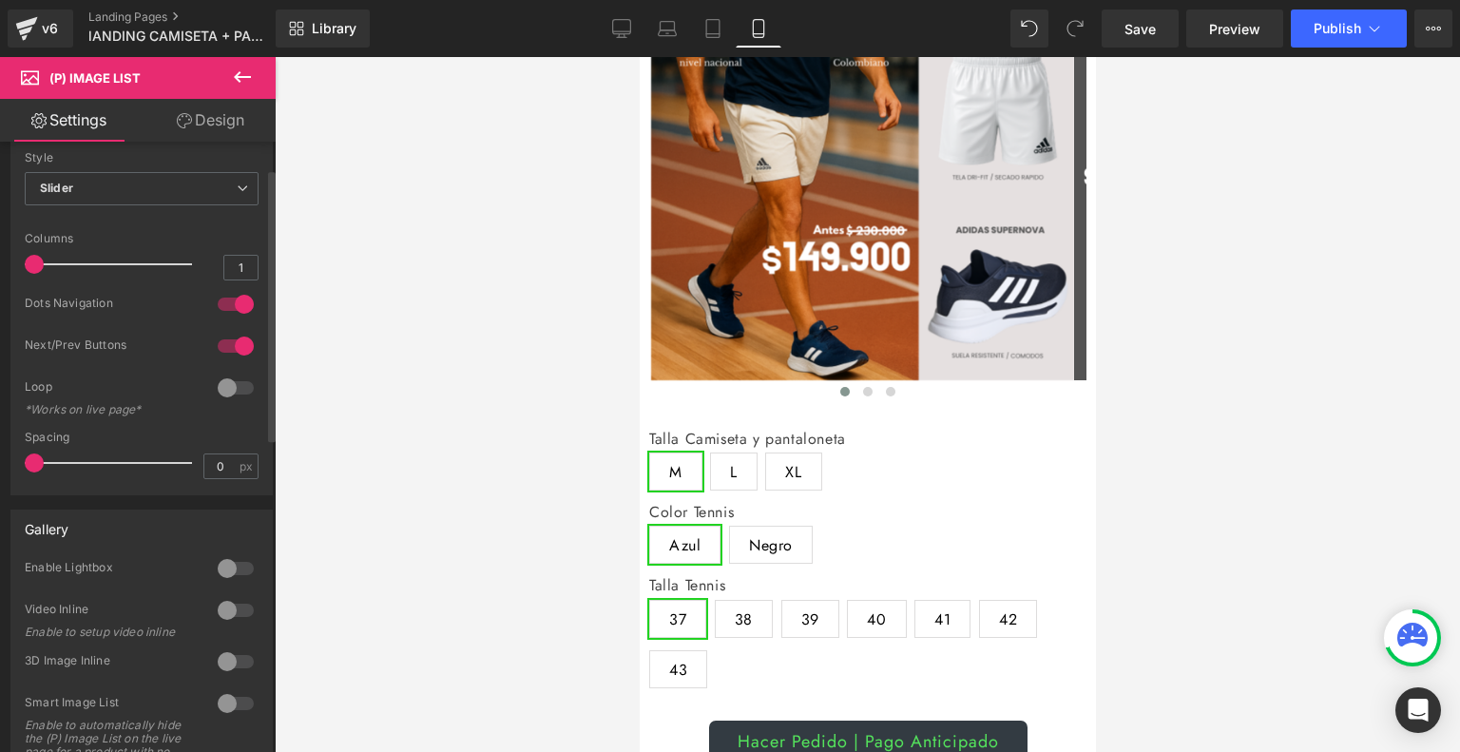
click at [224, 343] on div at bounding box center [236, 346] width 46 height 30
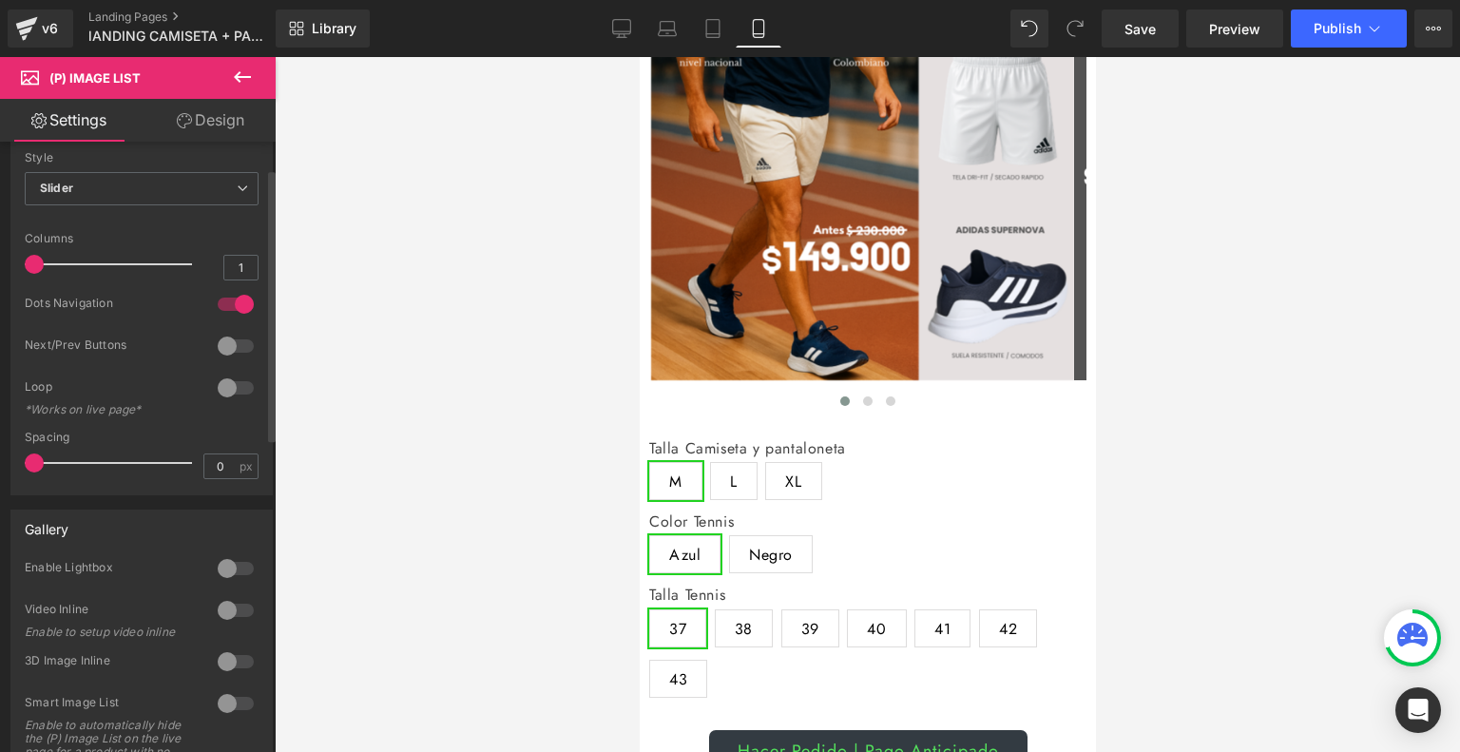
click at [224, 343] on div at bounding box center [236, 346] width 46 height 30
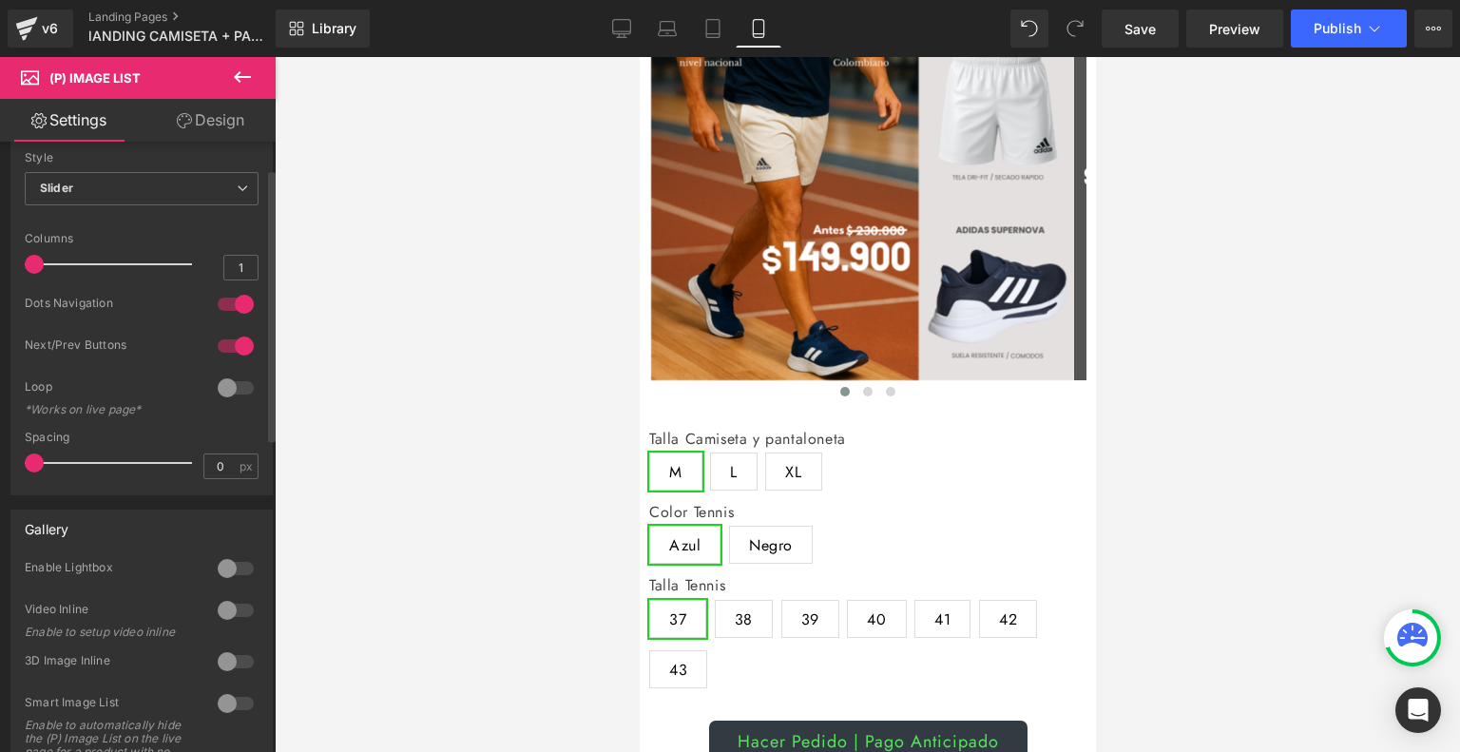
click at [220, 377] on div at bounding box center [236, 387] width 46 height 30
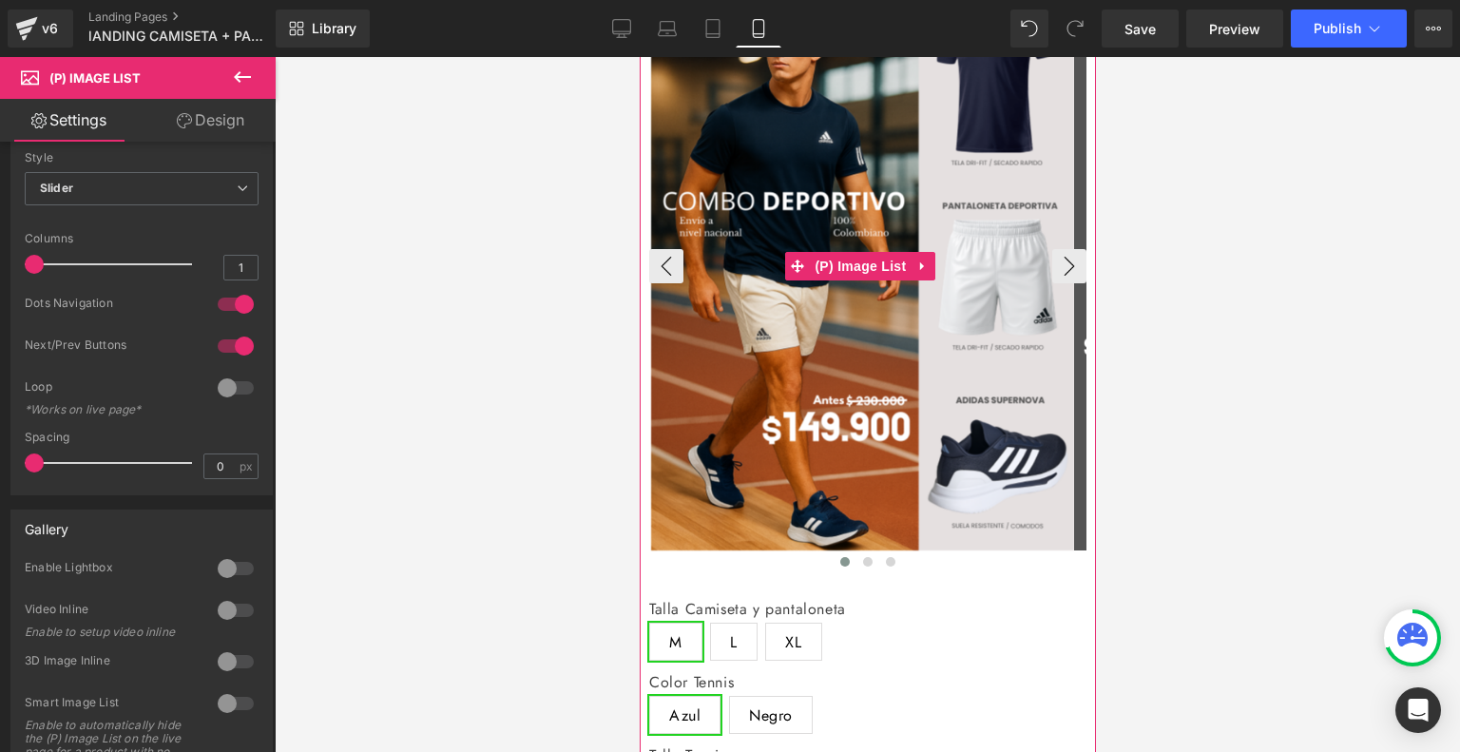
scroll to position [91, 0]
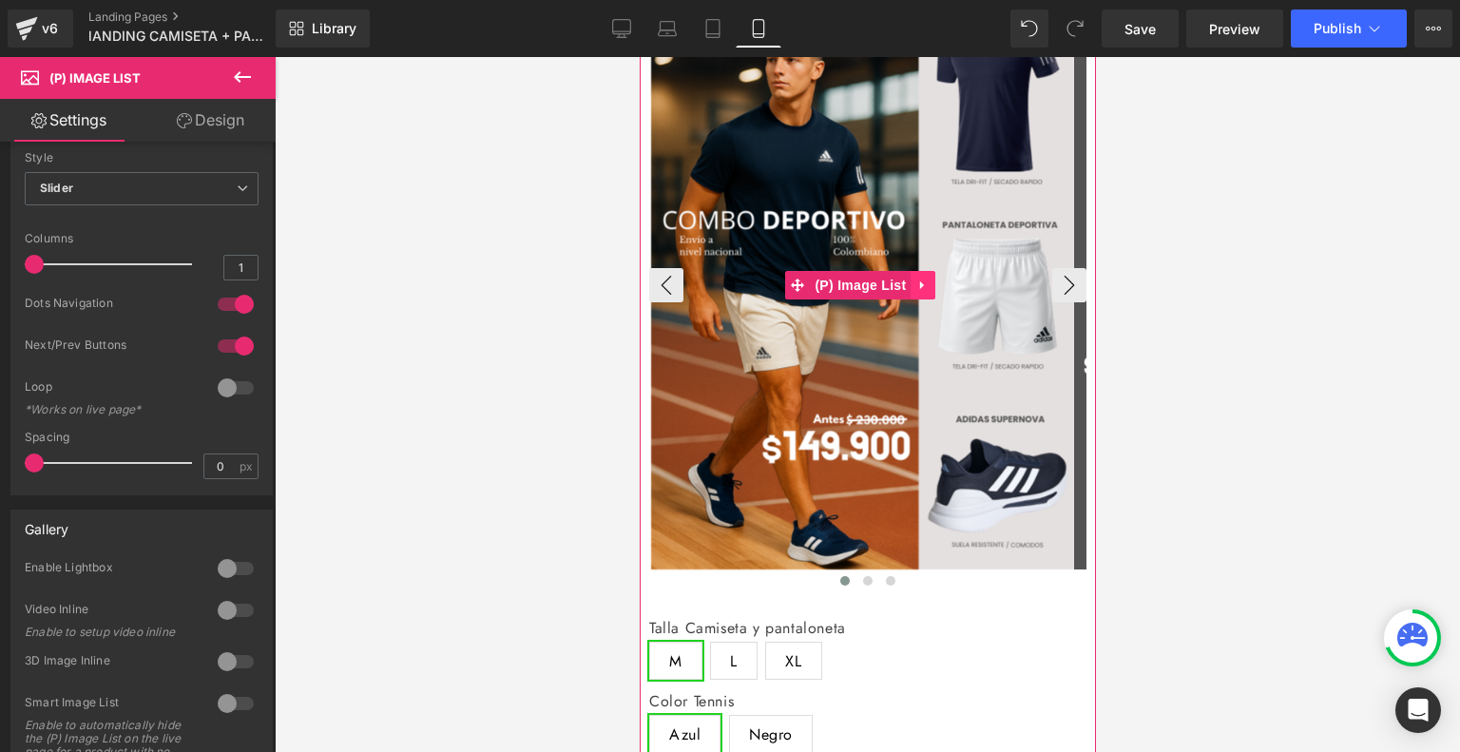
click at [921, 282] on icon at bounding box center [921, 285] width 4 height 9
click at [909, 283] on icon at bounding box center [909, 284] width 13 height 13
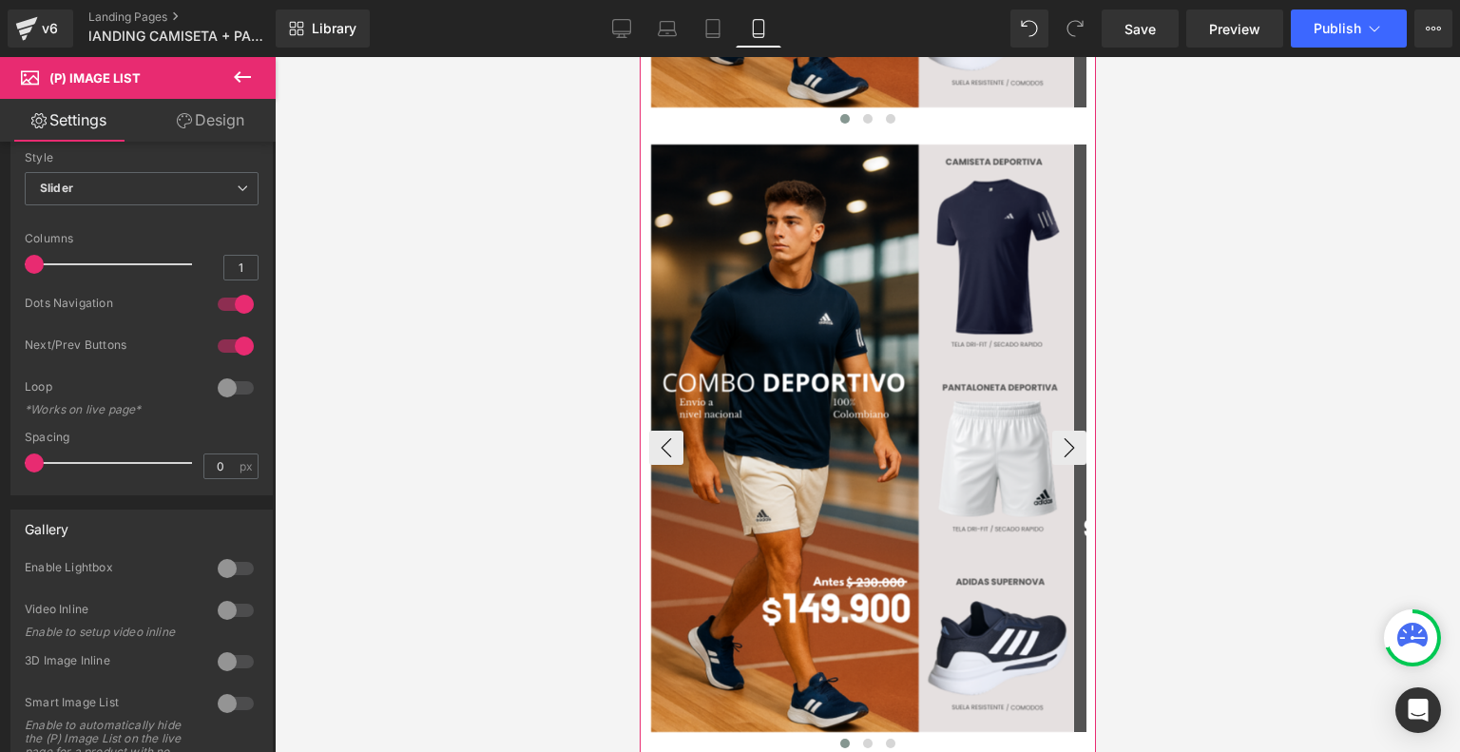
scroll to position [563, 0]
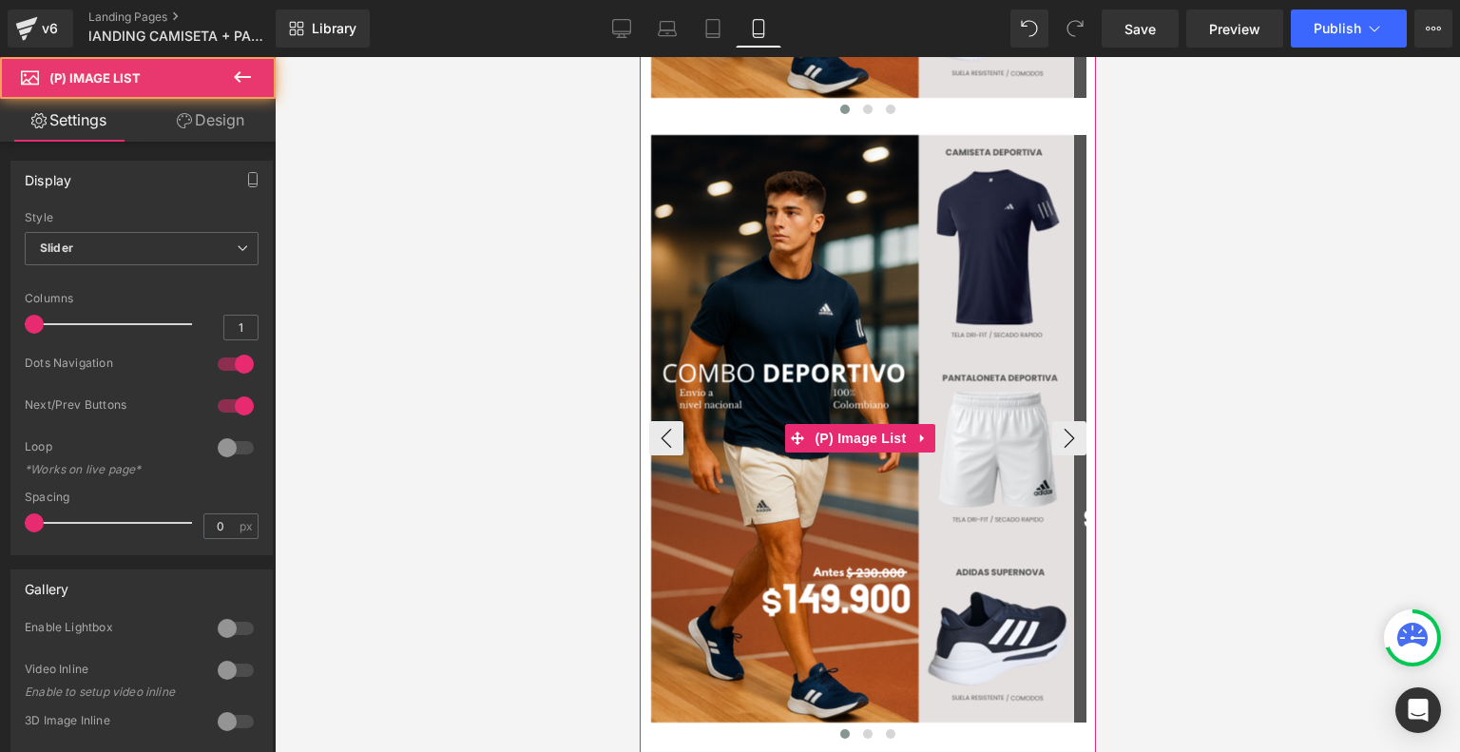
click at [830, 321] on img at bounding box center [861, 428] width 423 height 587
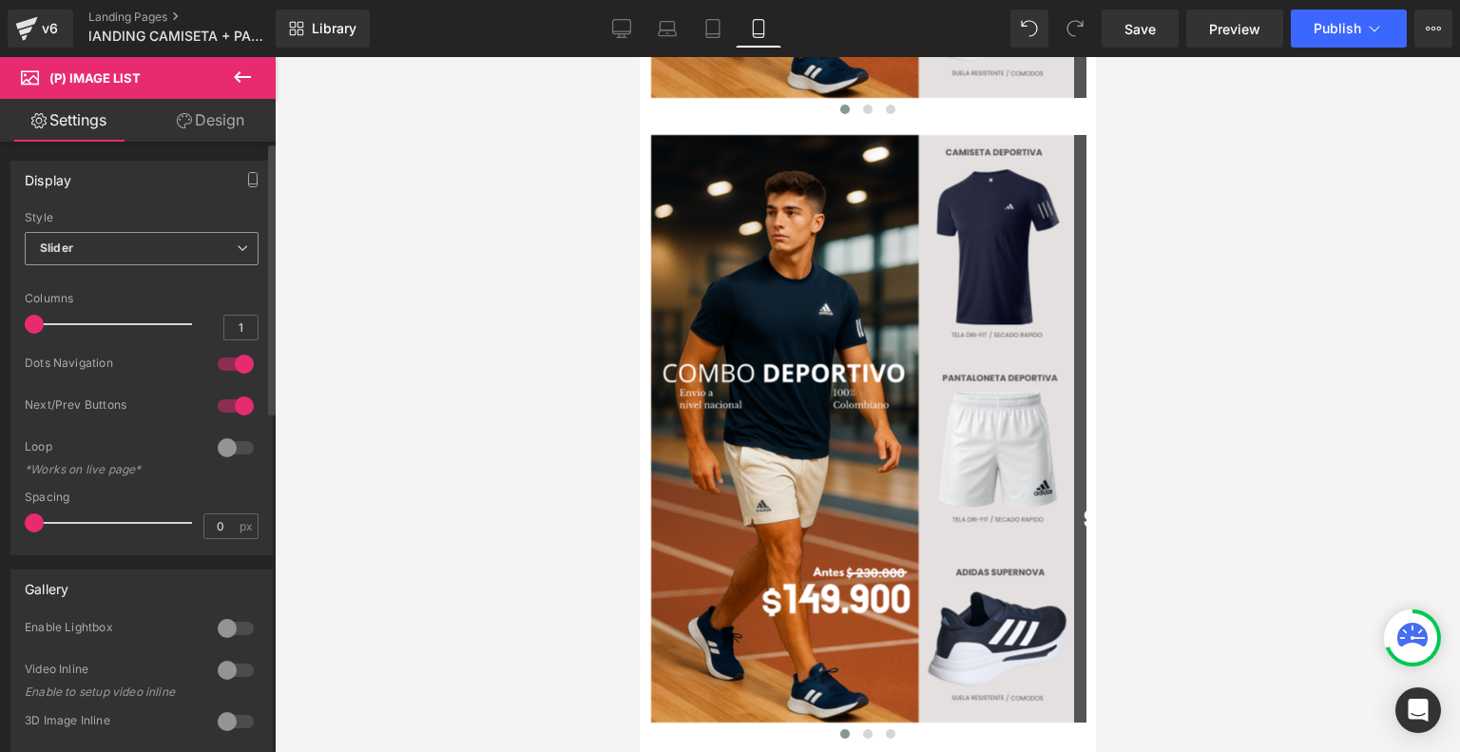
click at [191, 260] on span "Slider" at bounding box center [142, 248] width 234 height 33
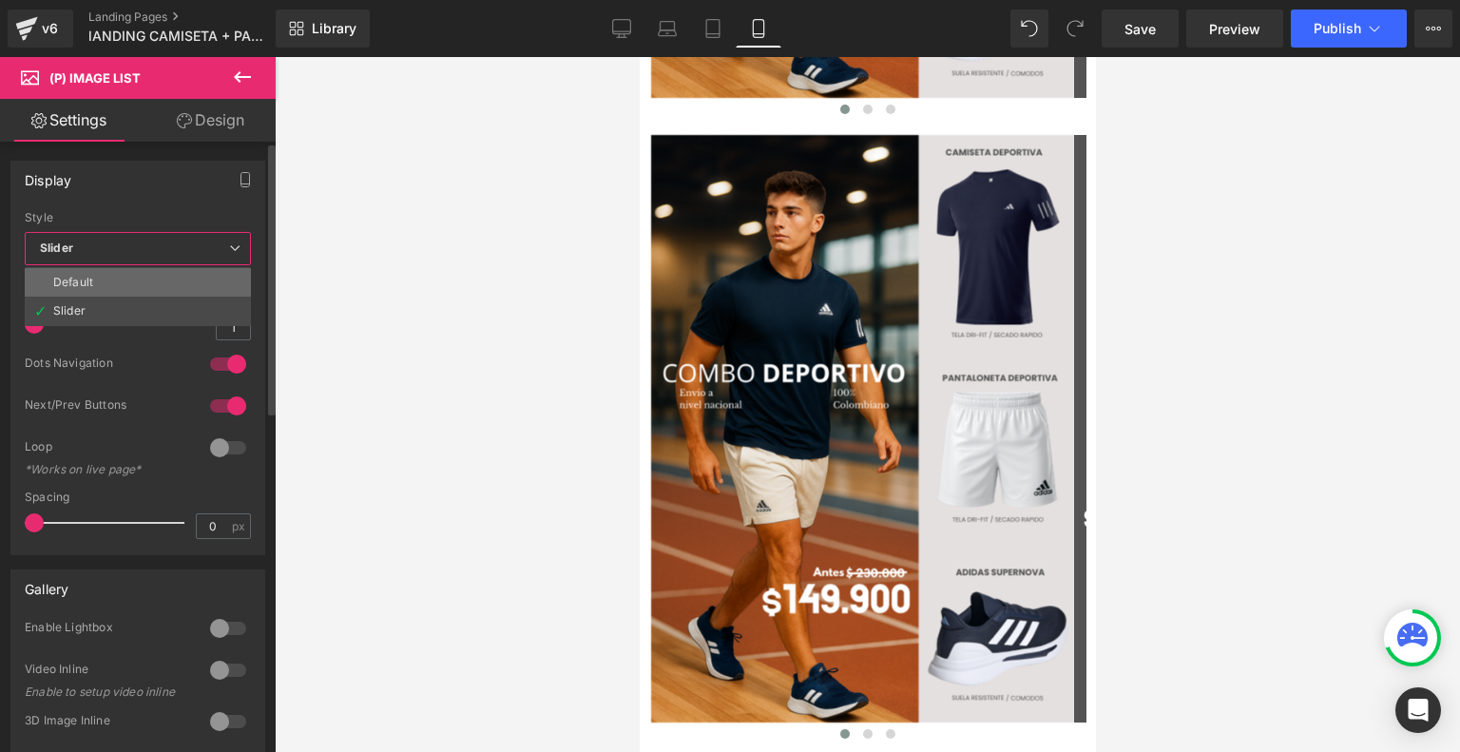
click at [120, 277] on li "Default" at bounding box center [138, 282] width 226 height 29
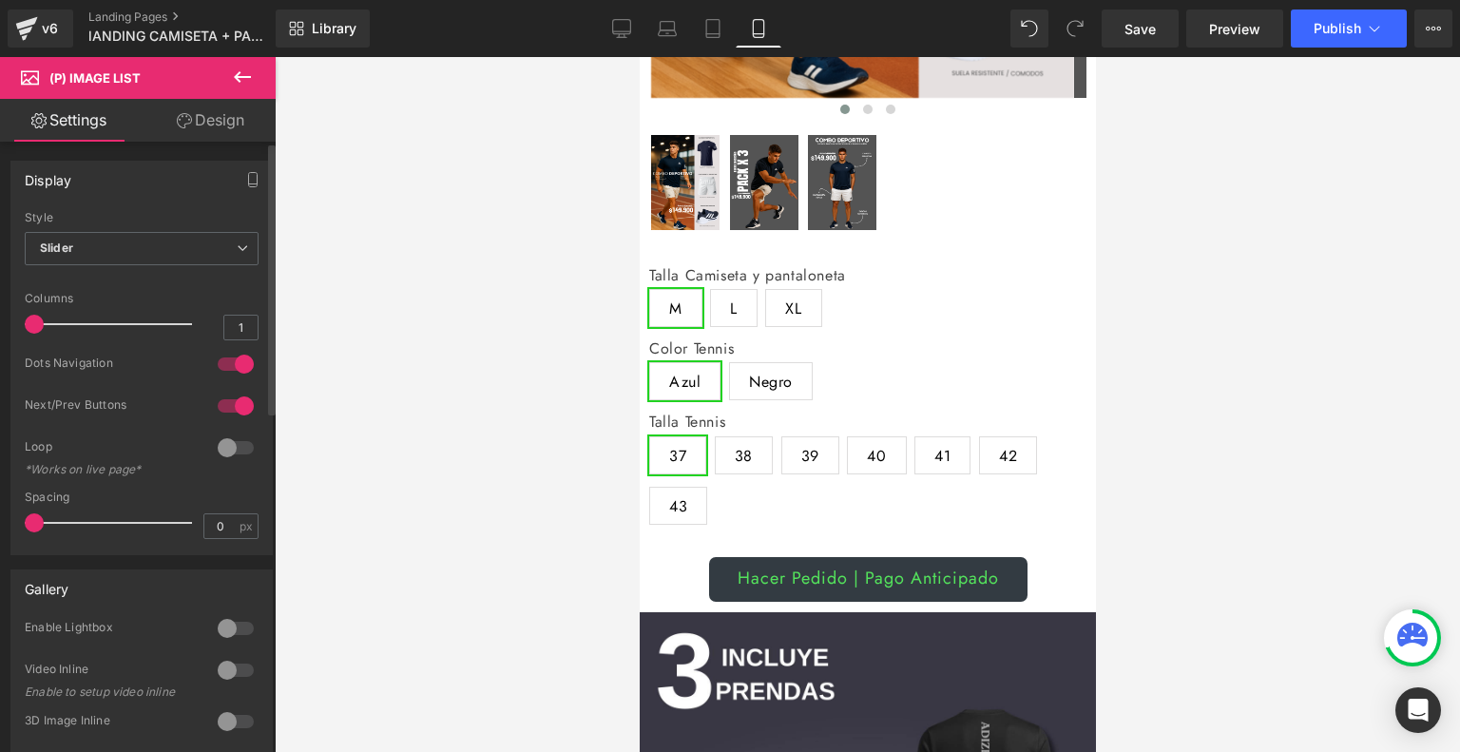
click at [233, 361] on div at bounding box center [236, 364] width 46 height 30
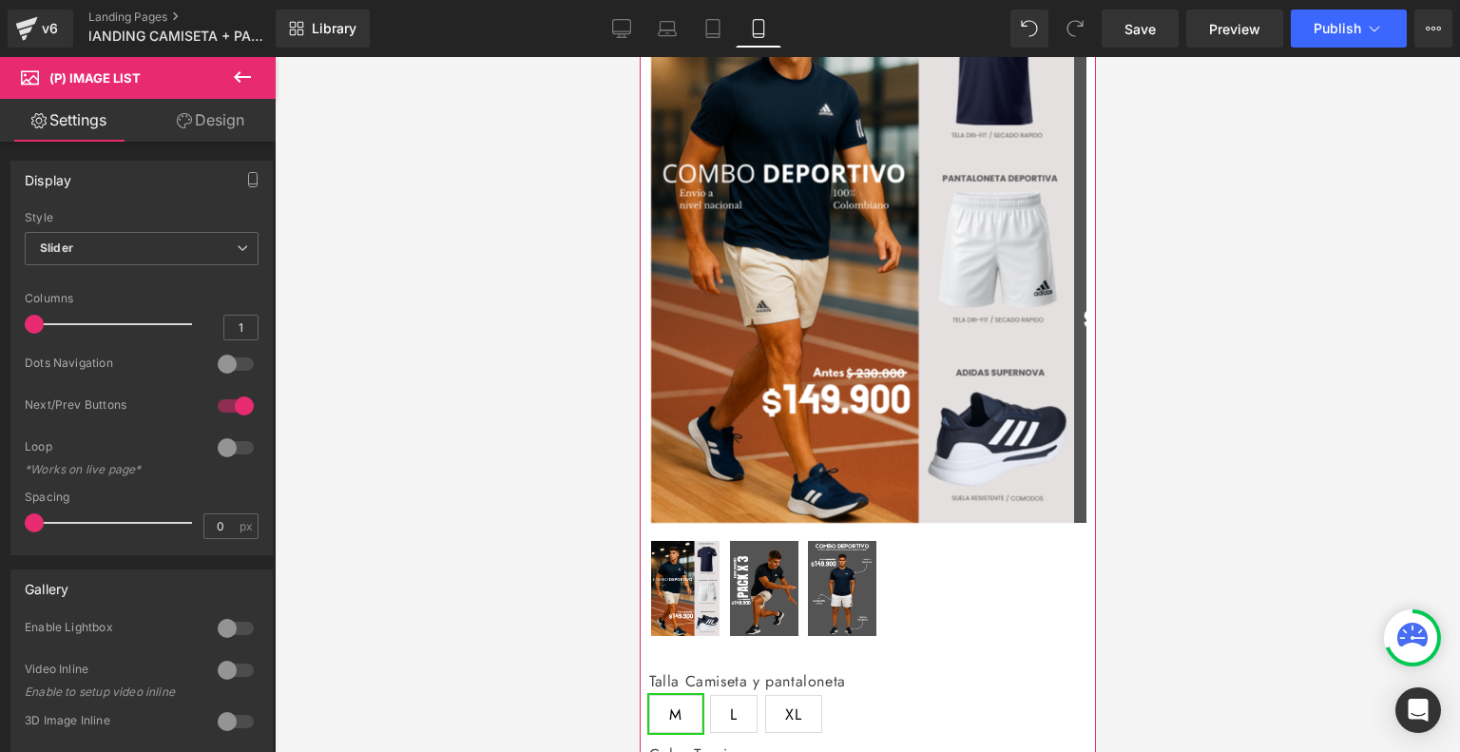
scroll to position [137, 0]
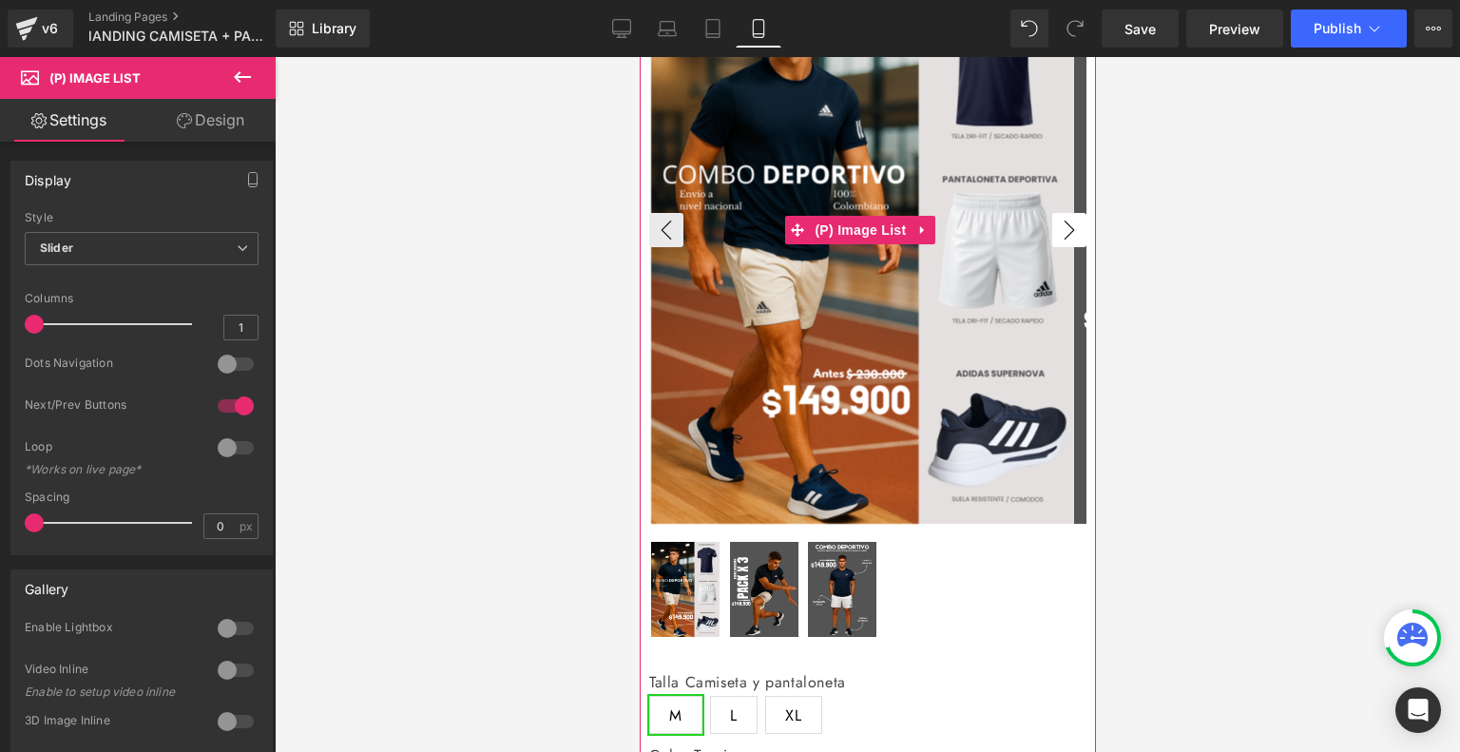
click at [1058, 223] on button "›" at bounding box center [1068, 230] width 34 height 34
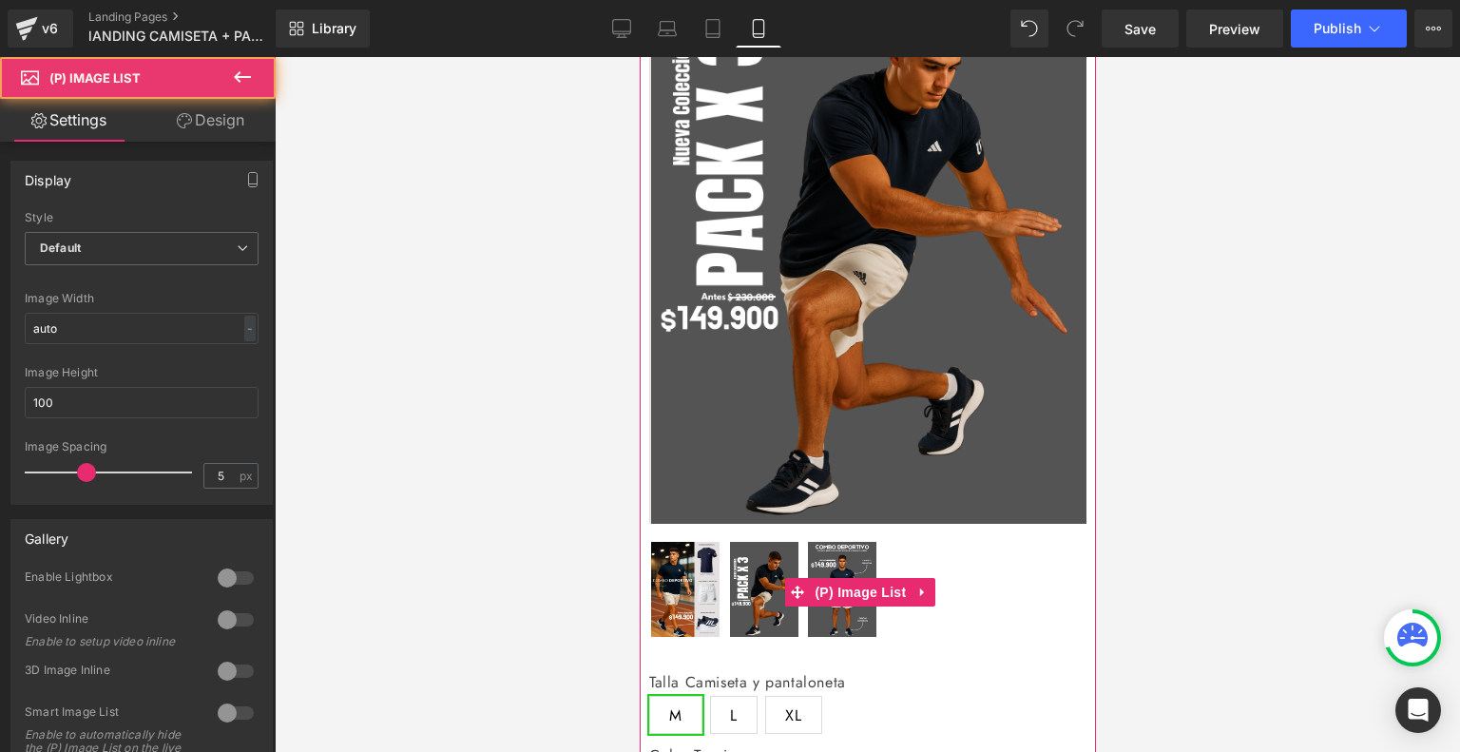
click at [843, 568] on img at bounding box center [841, 589] width 68 height 95
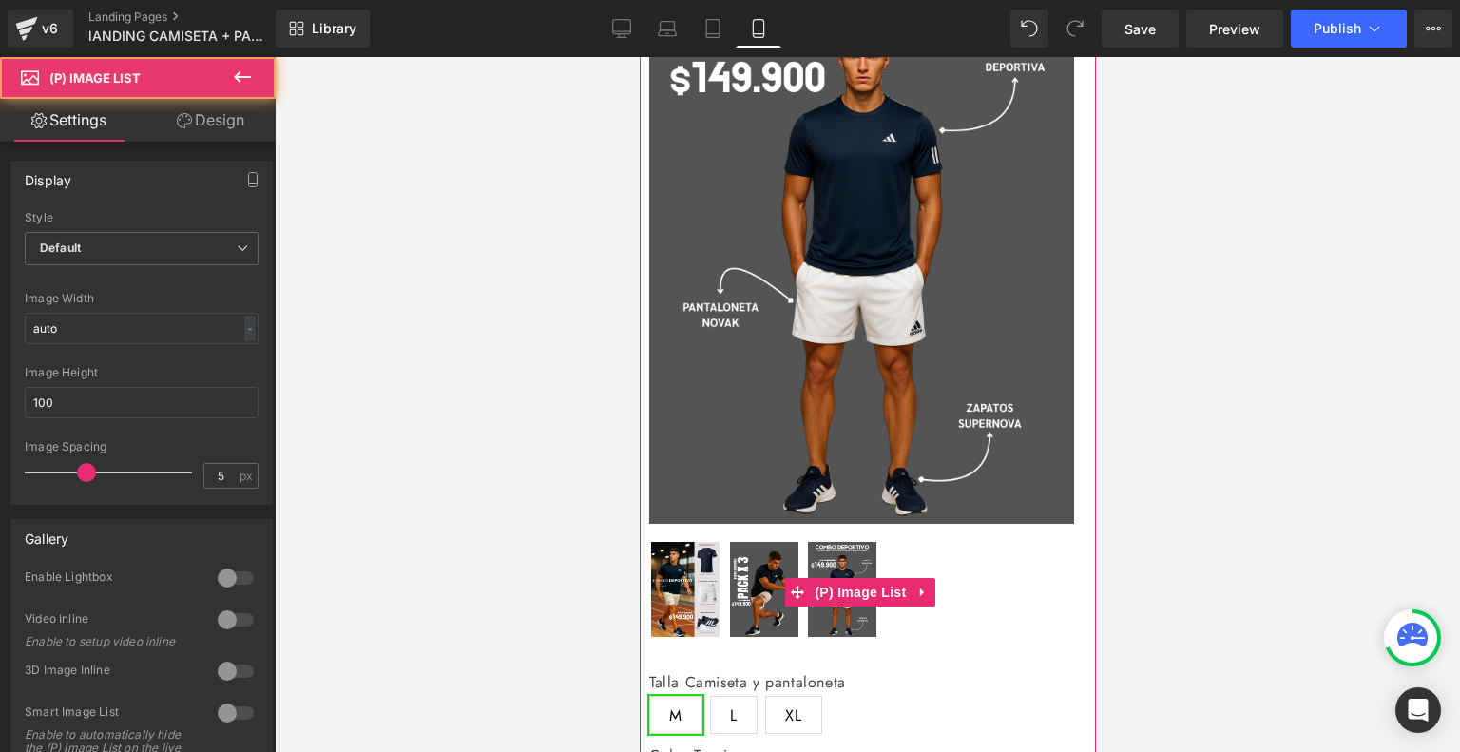
click at [693, 583] on img at bounding box center [684, 589] width 68 height 95
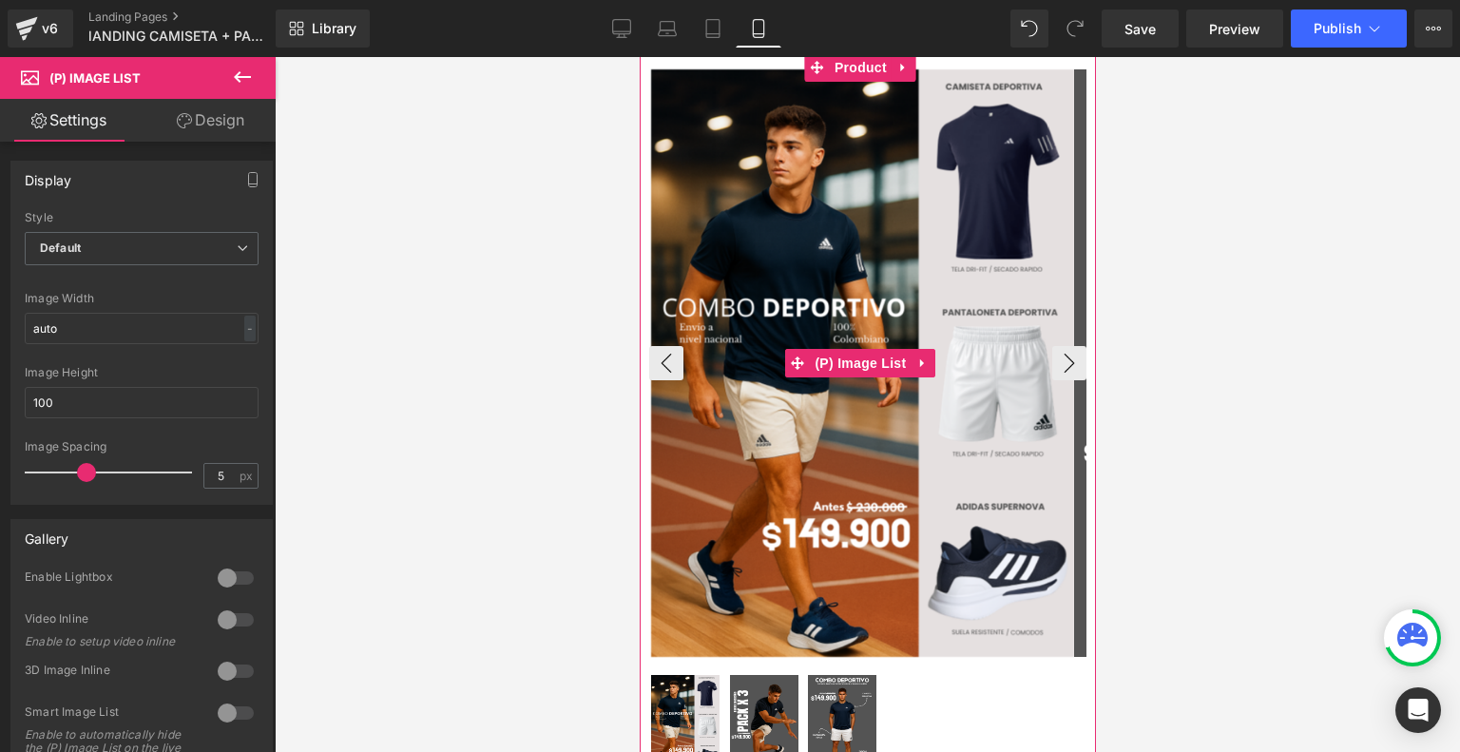
scroll to position [0, 0]
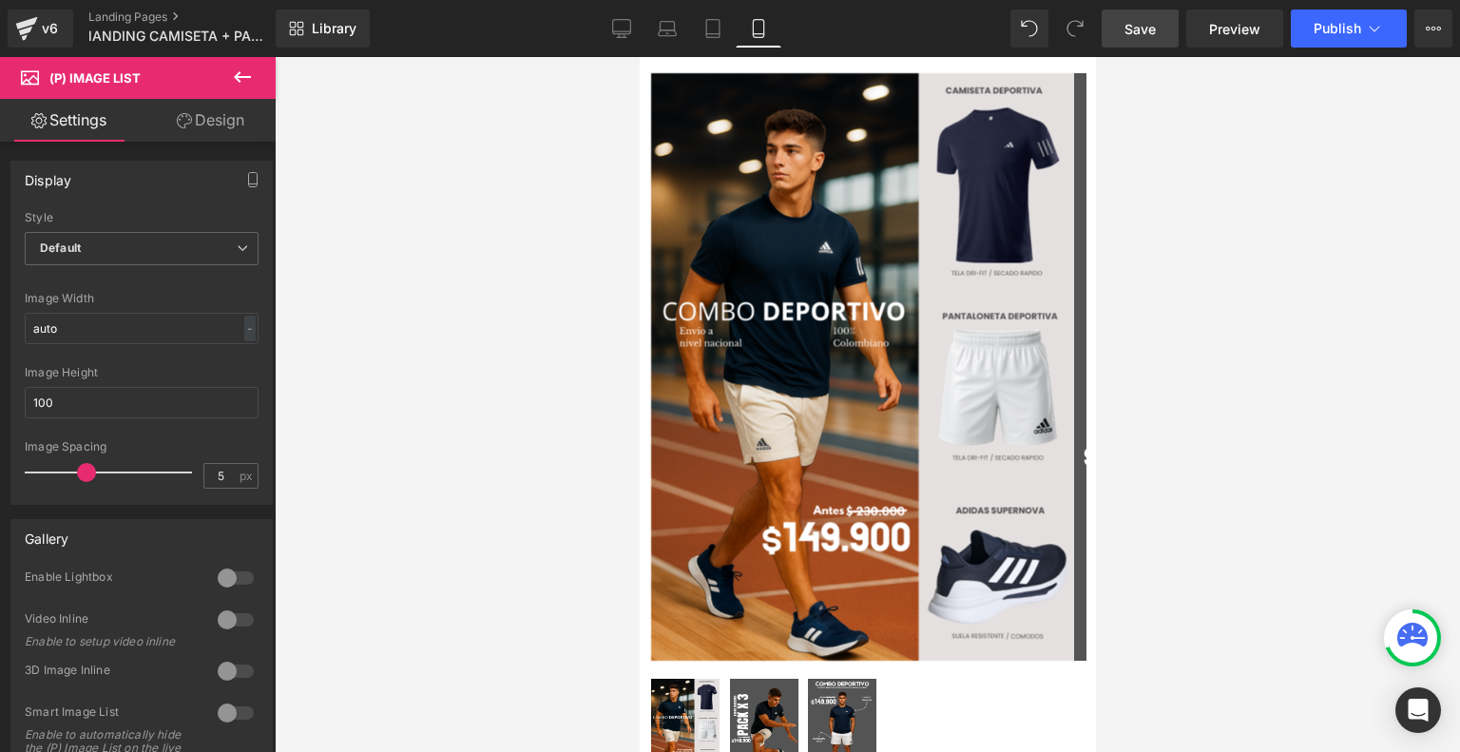
click at [1140, 33] on span "Save" at bounding box center [1139, 29] width 31 height 20
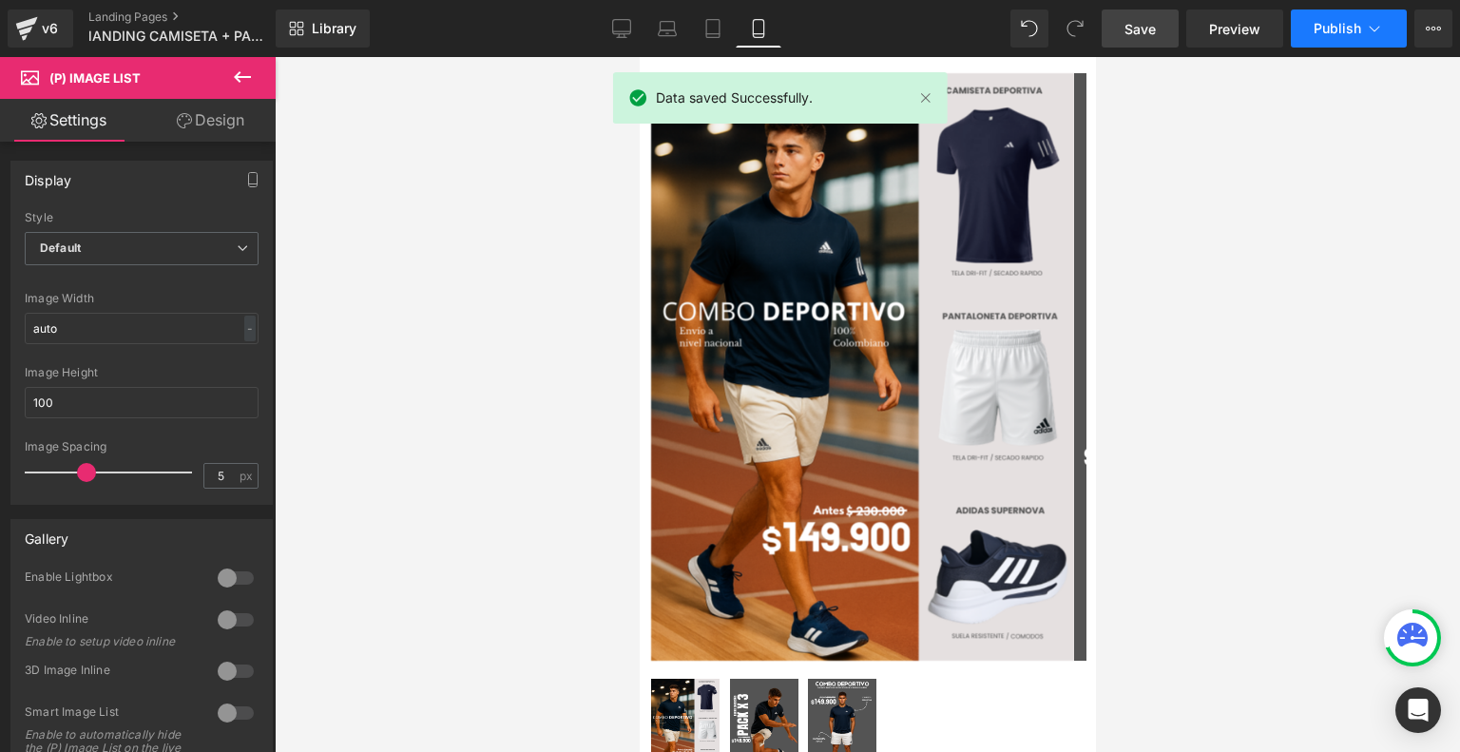
click at [1355, 23] on span "Publish" at bounding box center [1337, 28] width 48 height 15
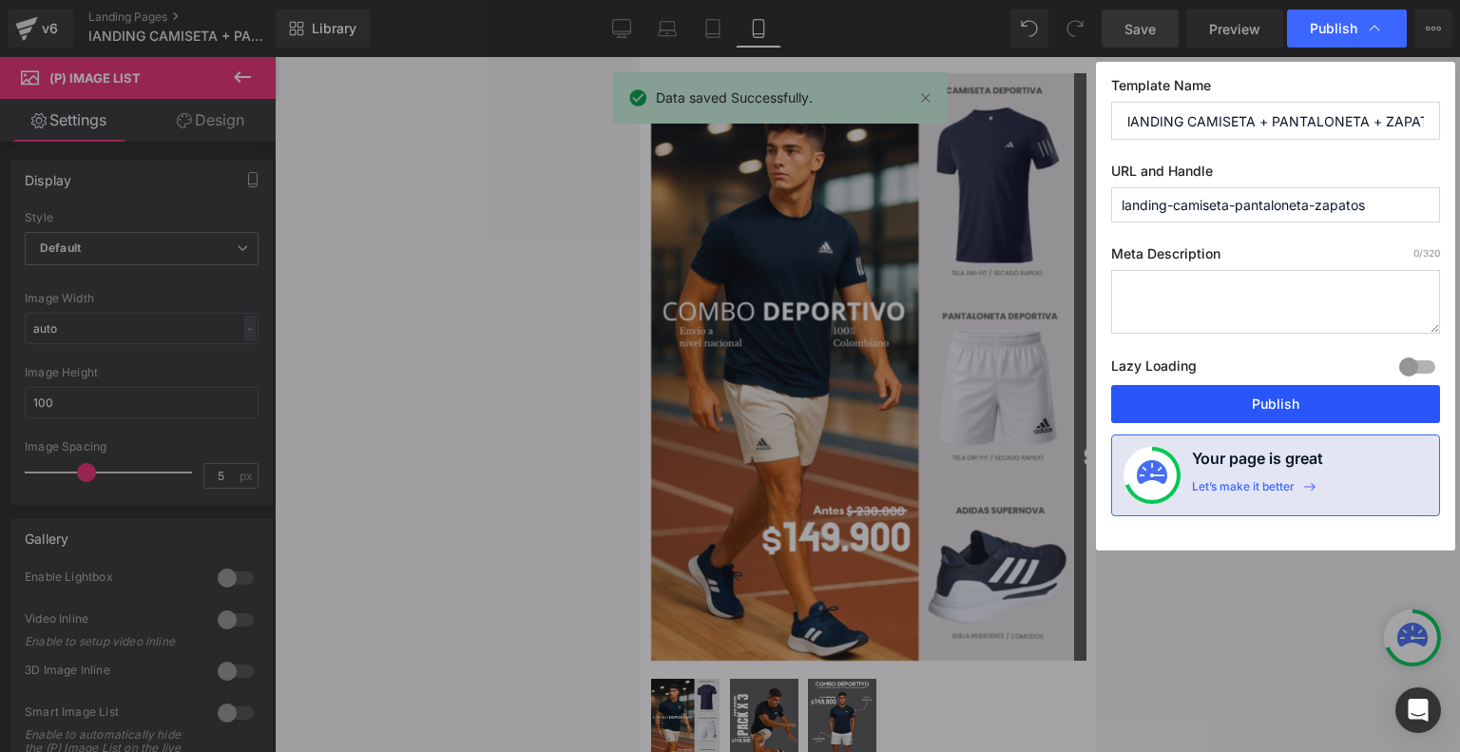
click at [1167, 395] on button "Publish" at bounding box center [1275, 404] width 329 height 38
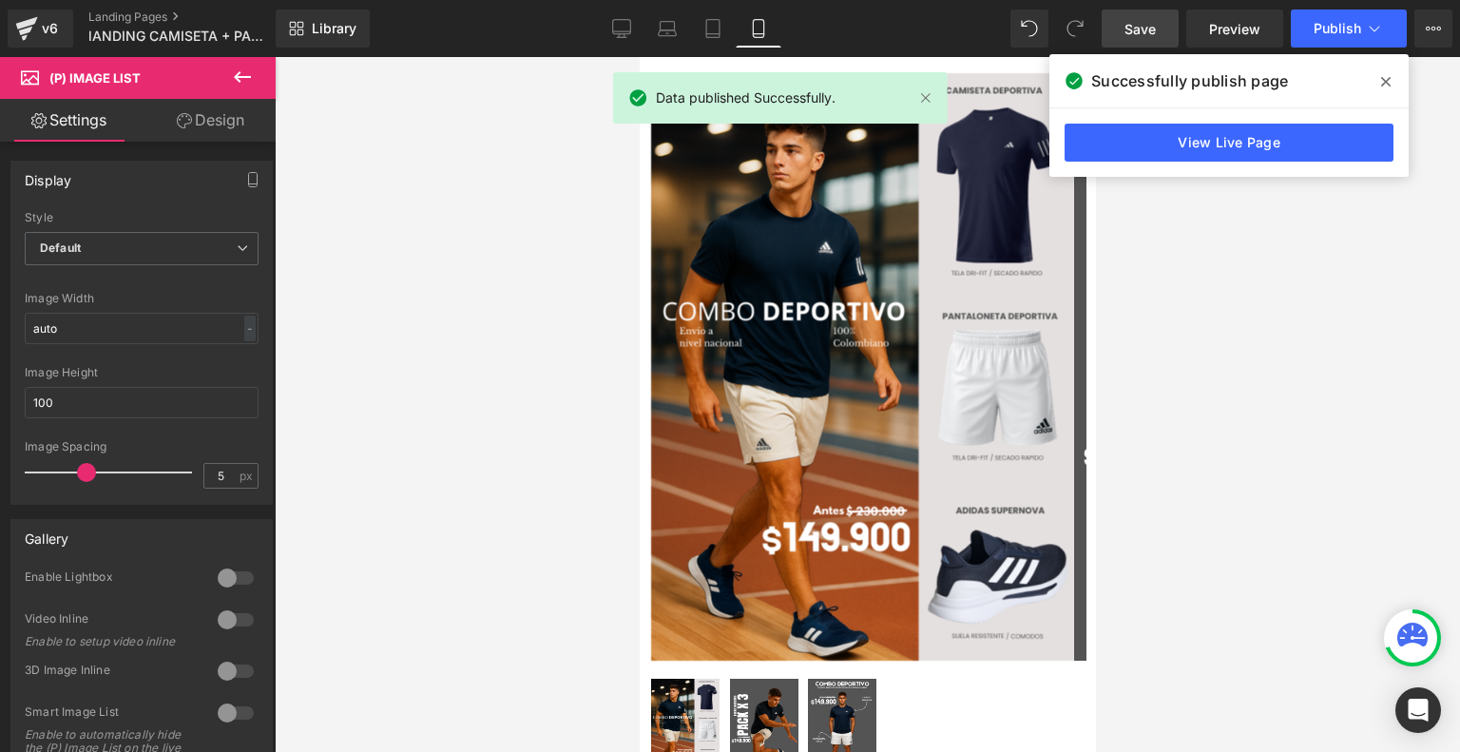
click at [1388, 78] on icon at bounding box center [1386, 82] width 10 height 10
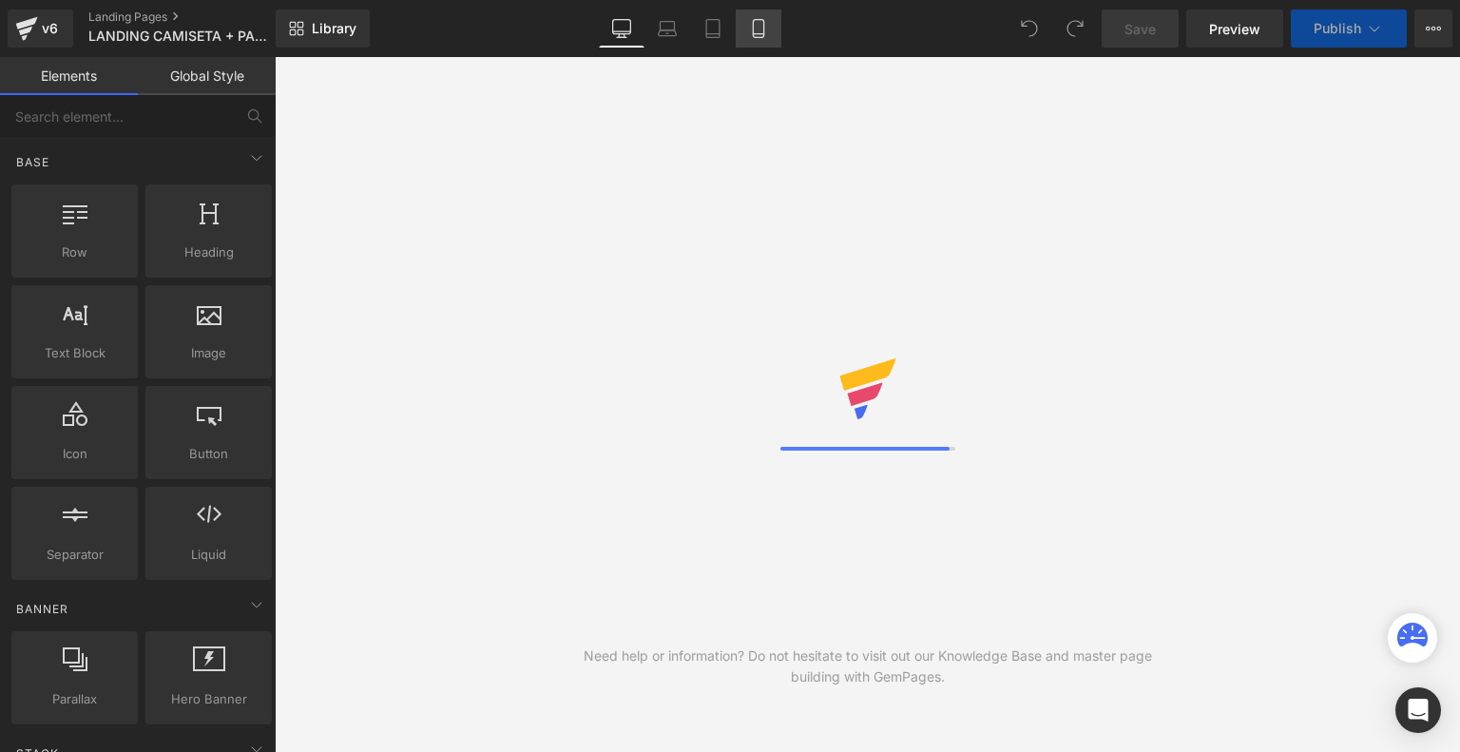
click at [745, 18] on link "Mobile" at bounding box center [758, 29] width 46 height 38
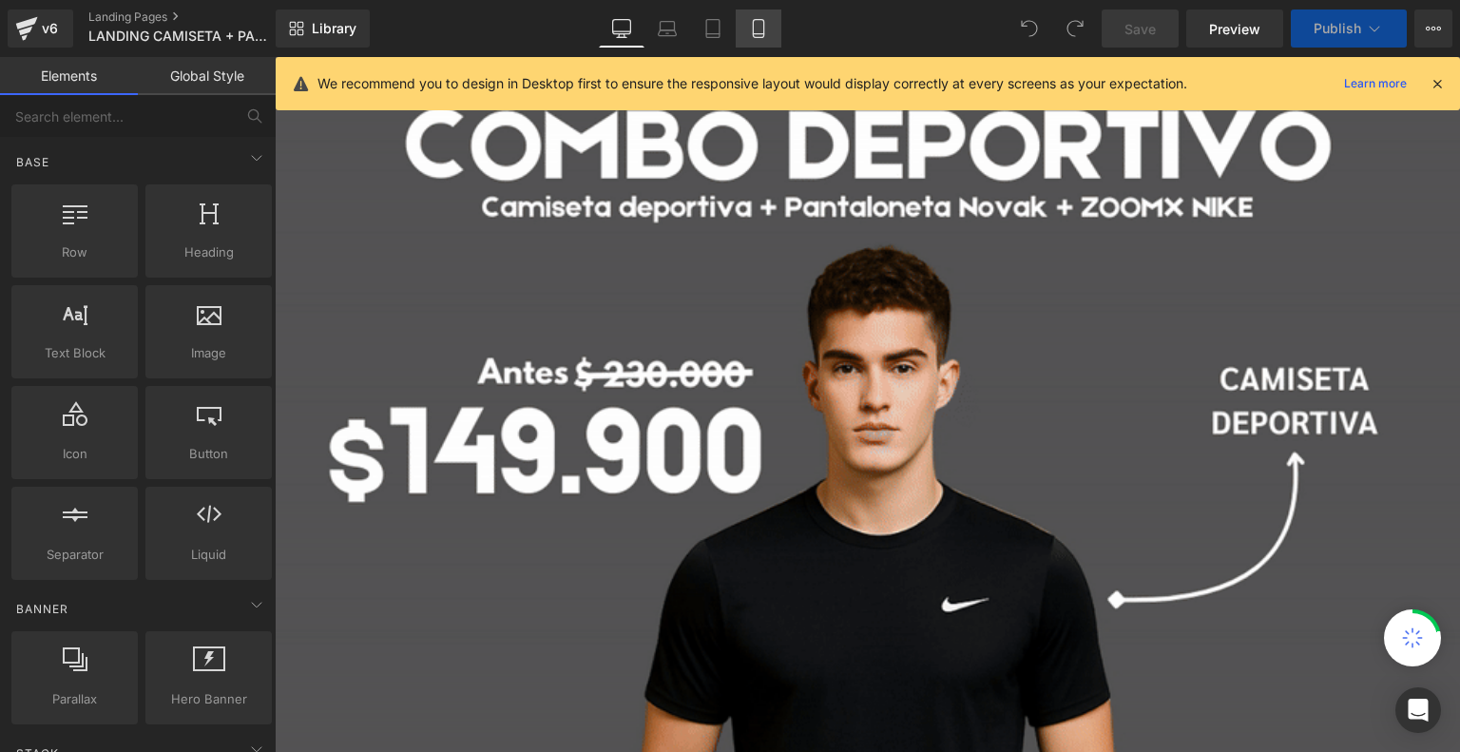
click at [763, 29] on icon at bounding box center [758, 29] width 10 height 18
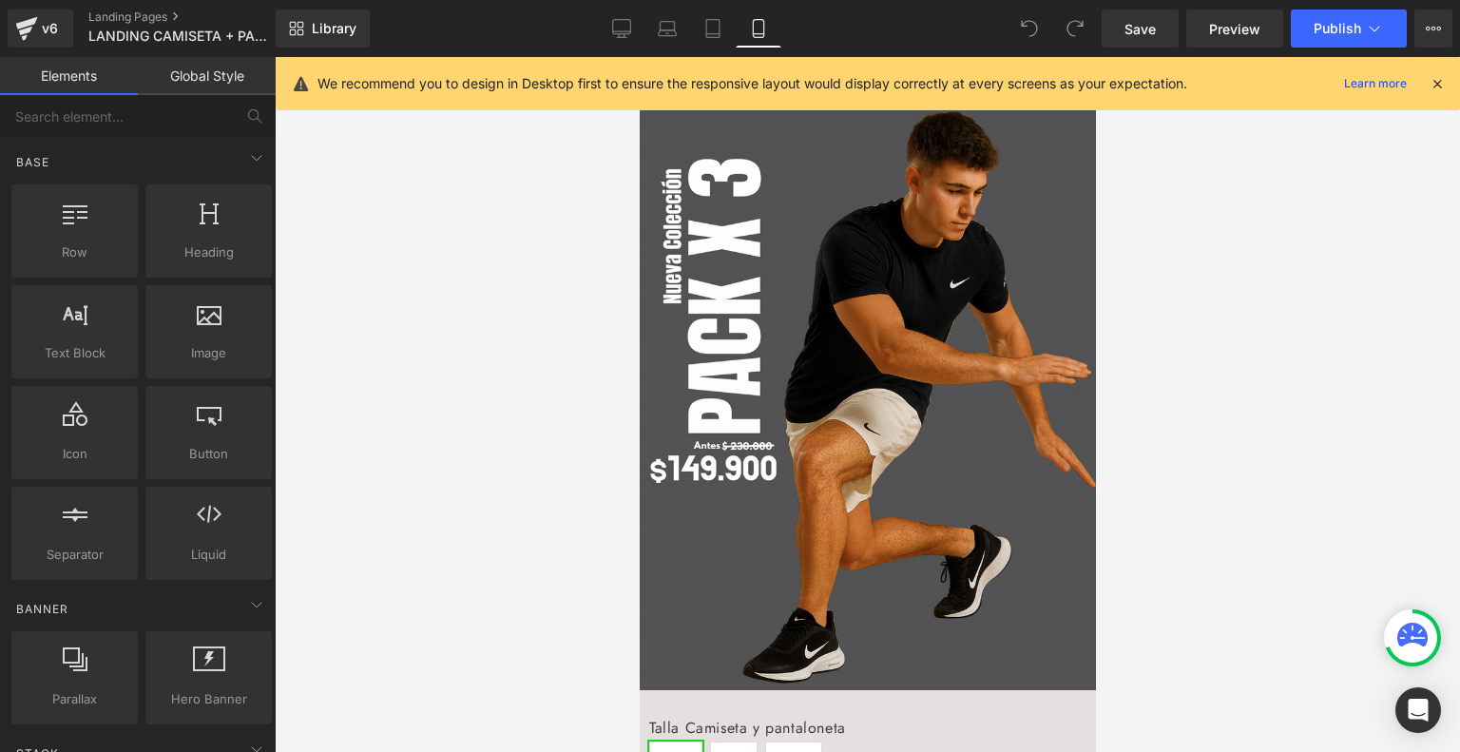
click at [1437, 79] on icon at bounding box center [1436, 83] width 17 height 17
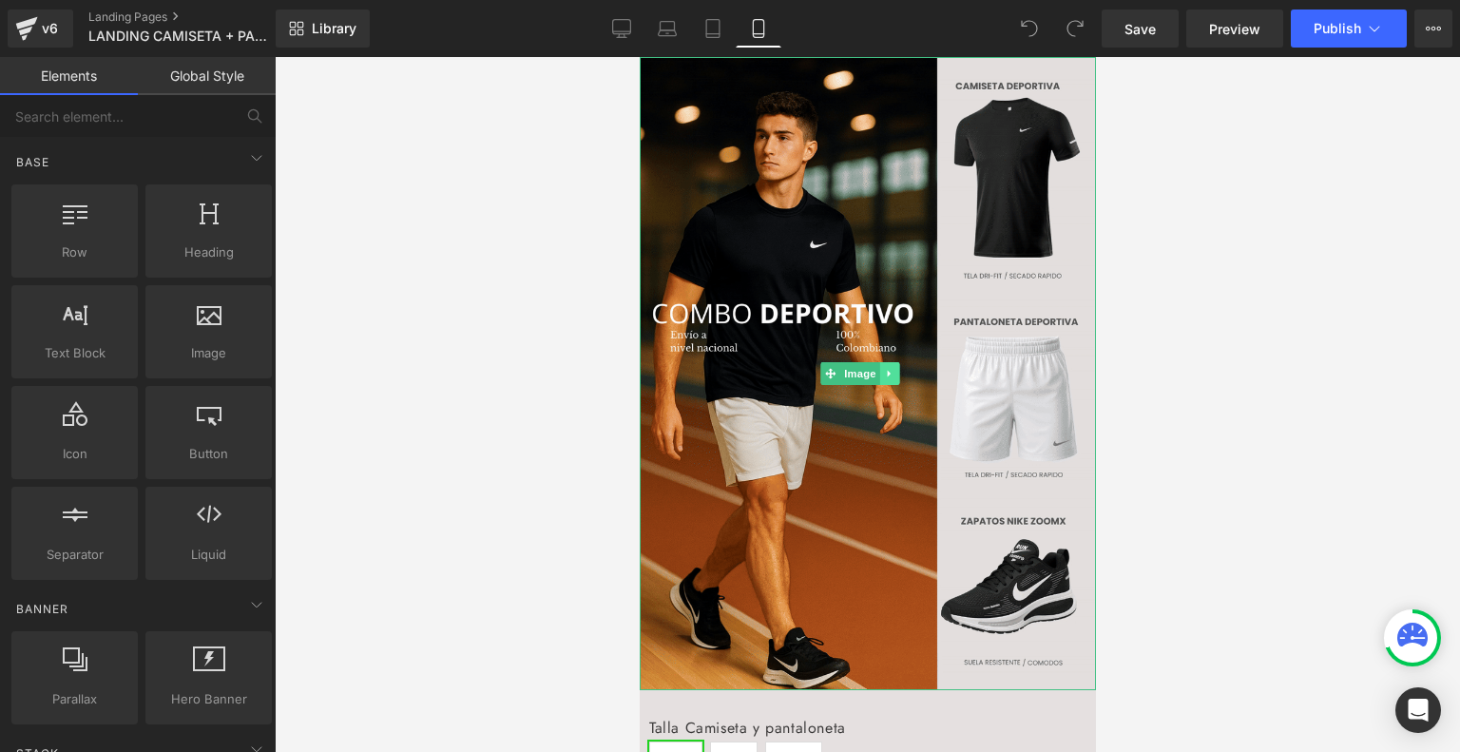
click at [898, 362] on link at bounding box center [889, 373] width 20 height 23
click at [898, 370] on link at bounding box center [899, 373] width 20 height 23
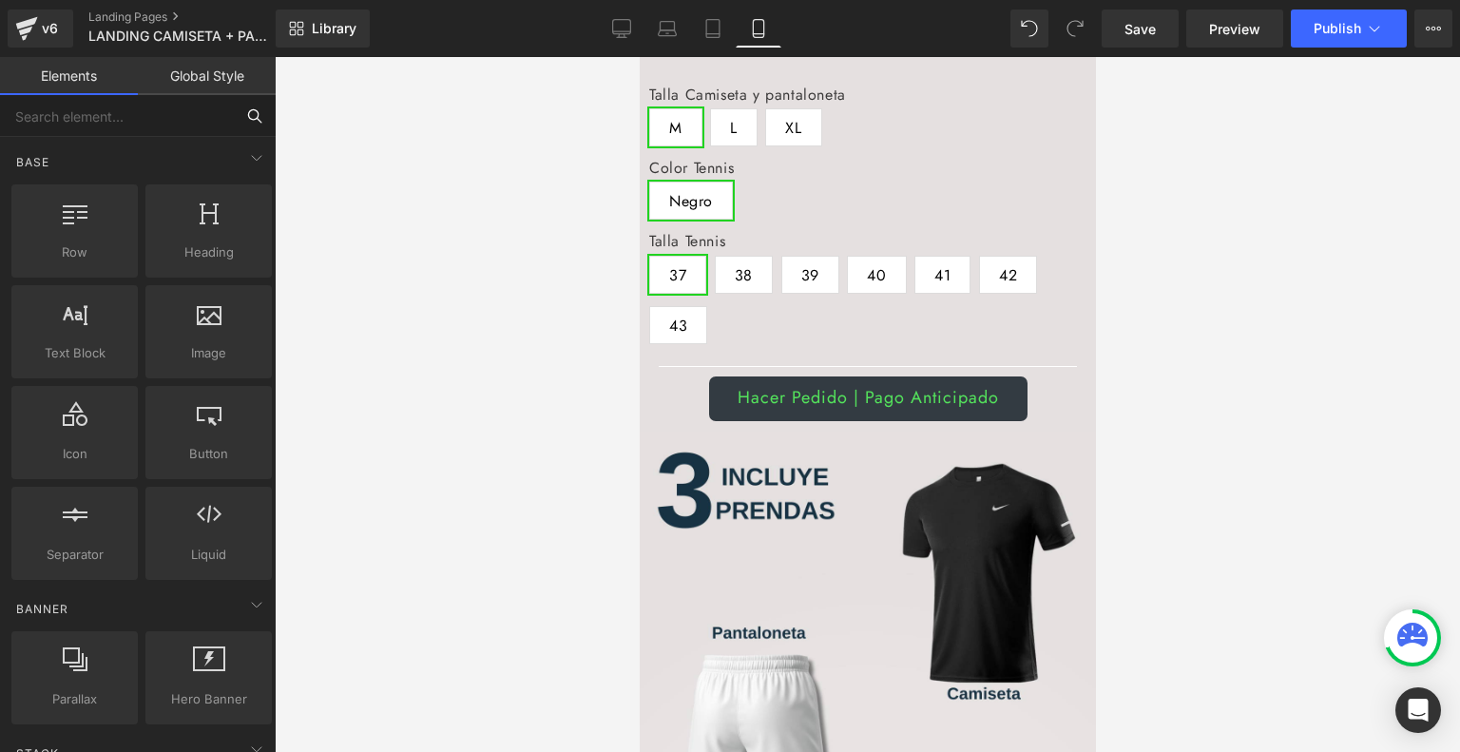
click at [191, 111] on input "text" at bounding box center [117, 116] width 234 height 42
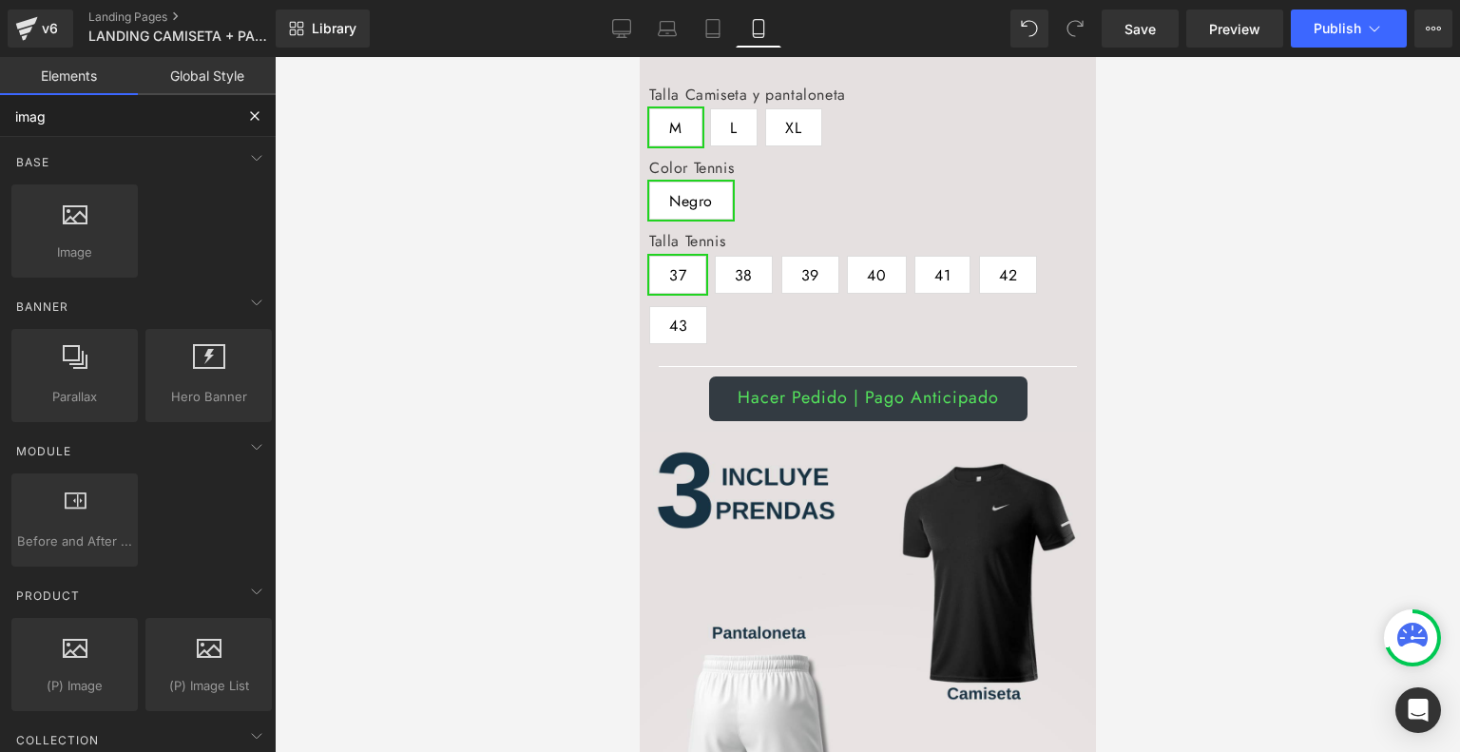
type input "image"
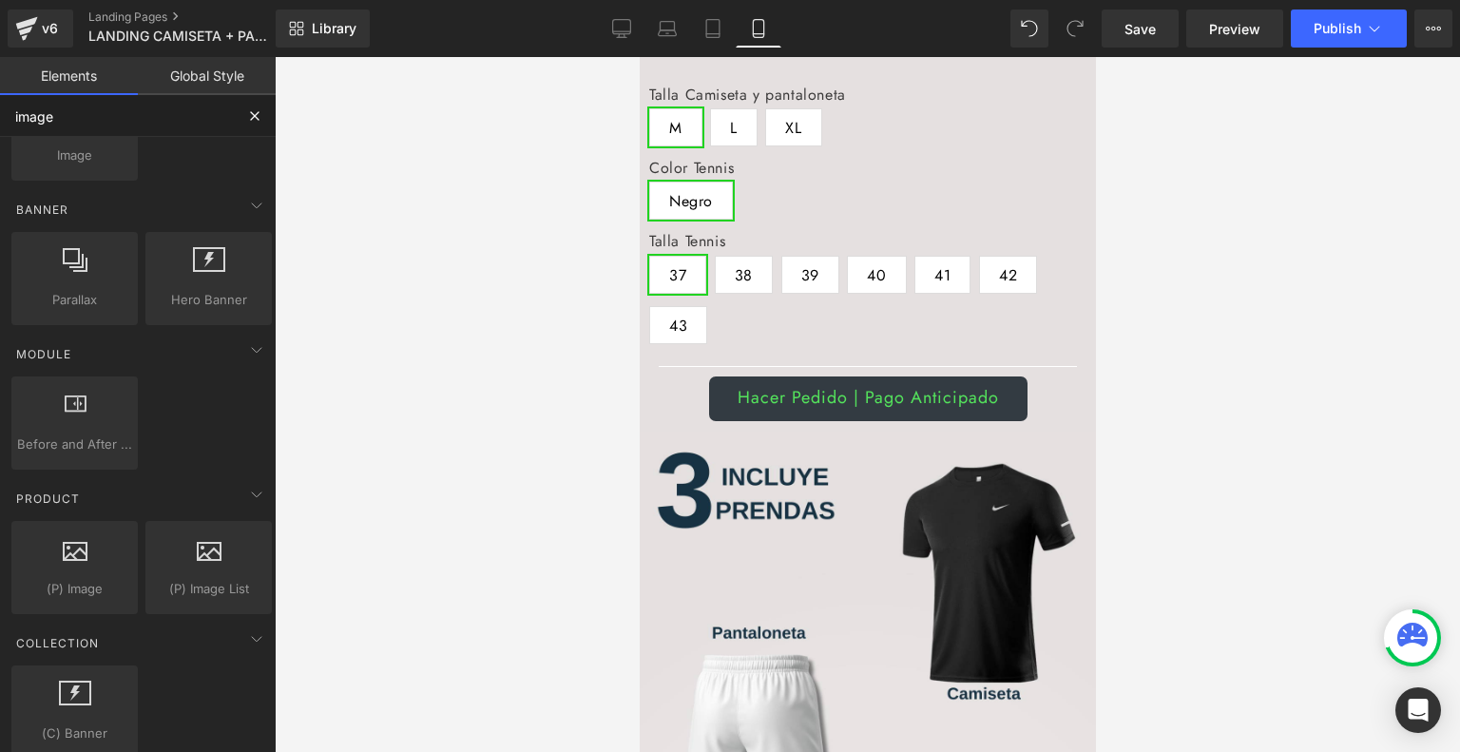
scroll to position [110, 0]
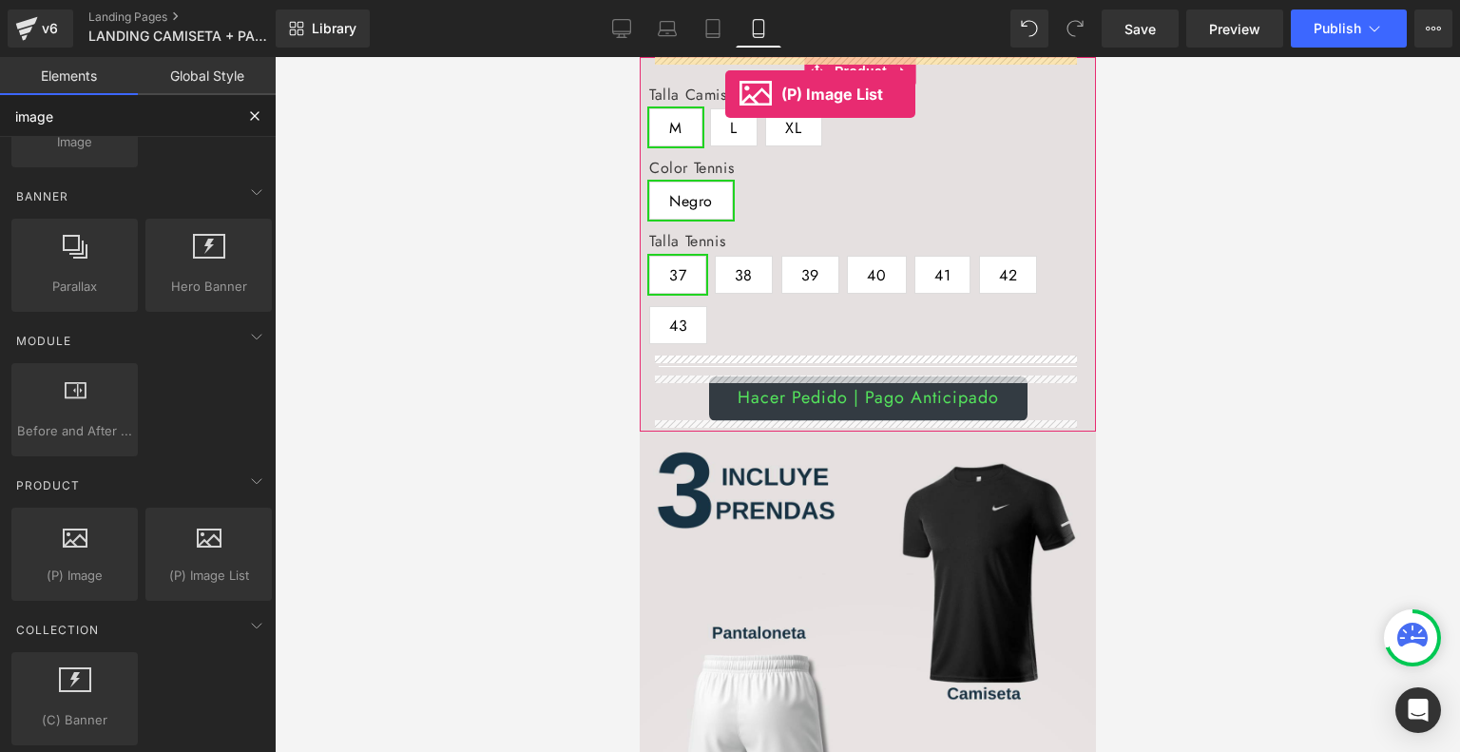
drag, startPoint x: 824, startPoint y: 609, endPoint x: 724, endPoint y: 94, distance: 524.6
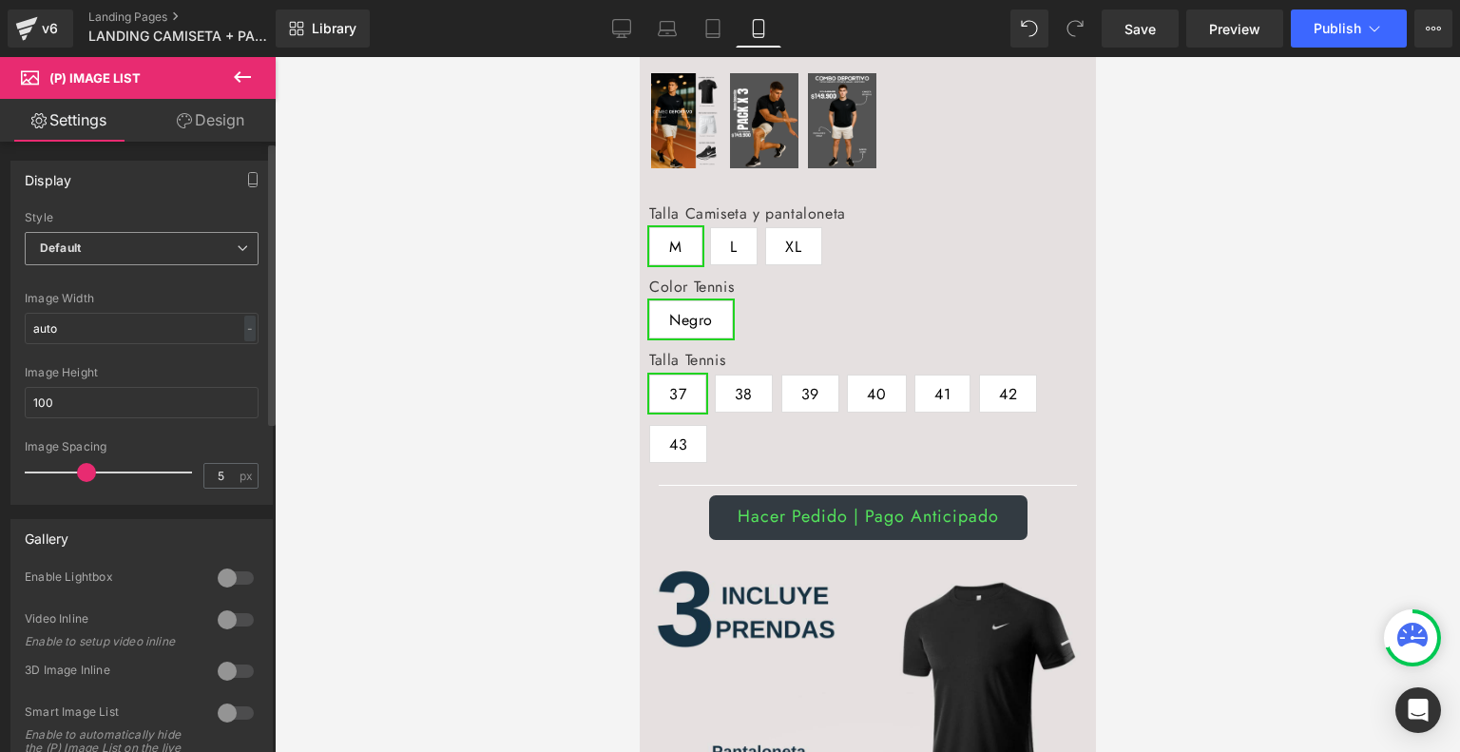
drag, startPoint x: 221, startPoint y: 248, endPoint x: 178, endPoint y: 259, distance: 45.2
click at [178, 259] on span "Default" at bounding box center [142, 248] width 234 height 33
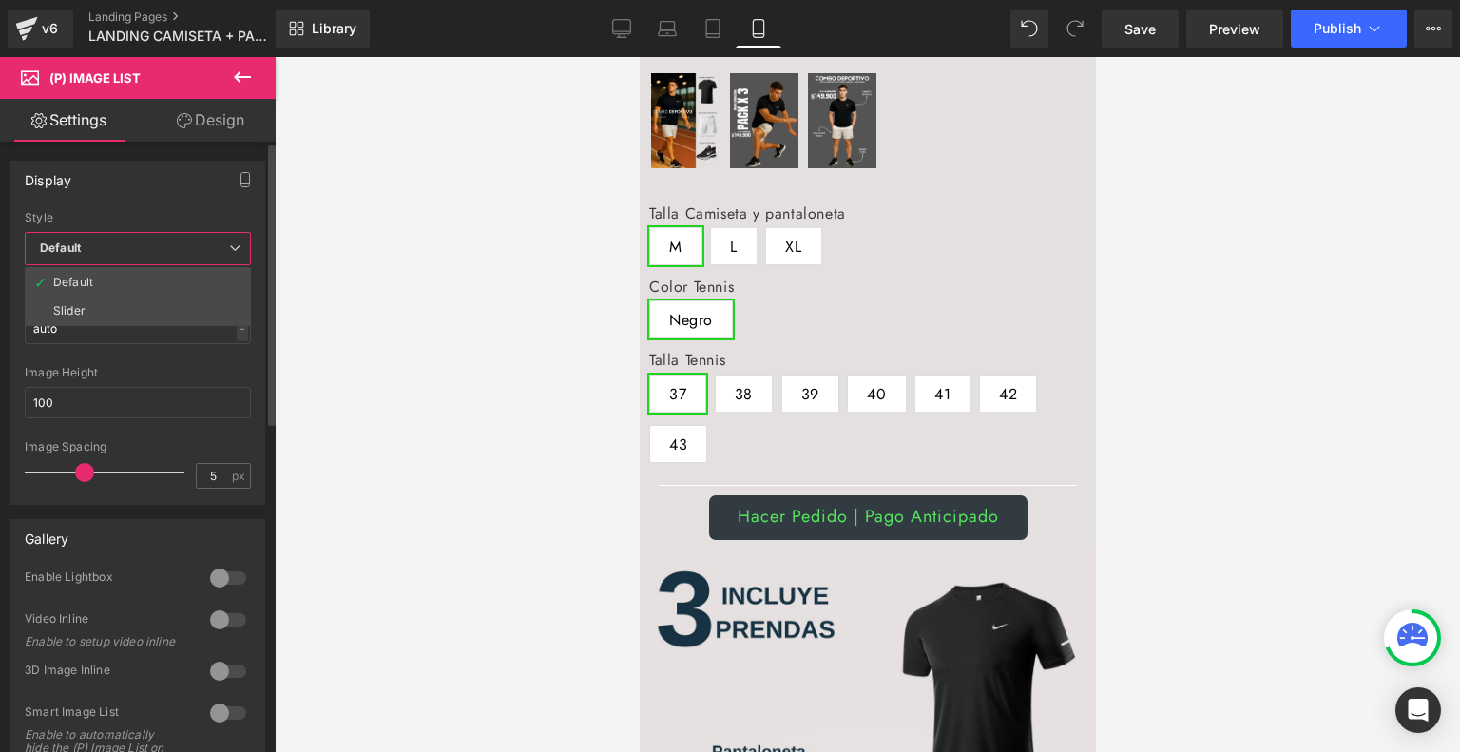
click at [178, 259] on span "Default" at bounding box center [138, 248] width 226 height 33
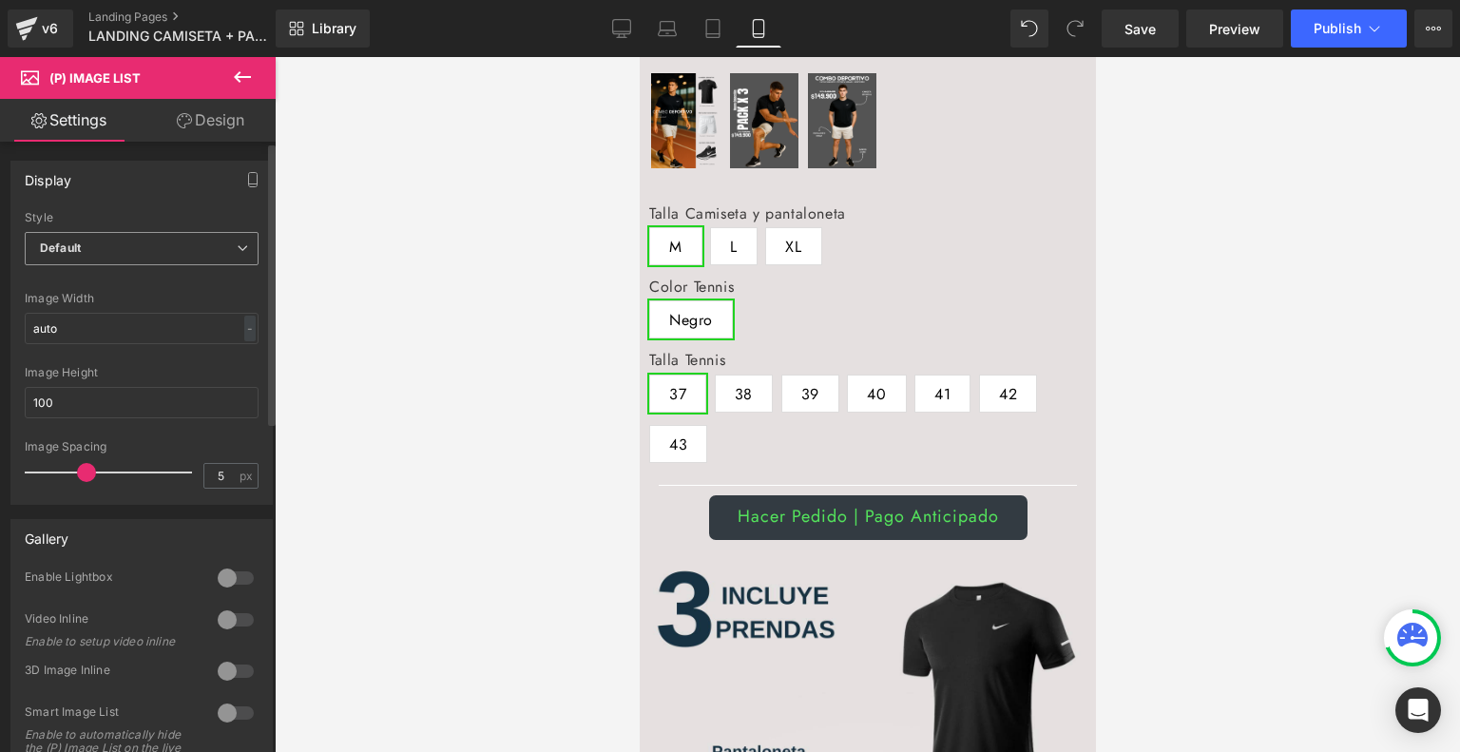
click at [172, 246] on span "Default" at bounding box center [142, 248] width 234 height 33
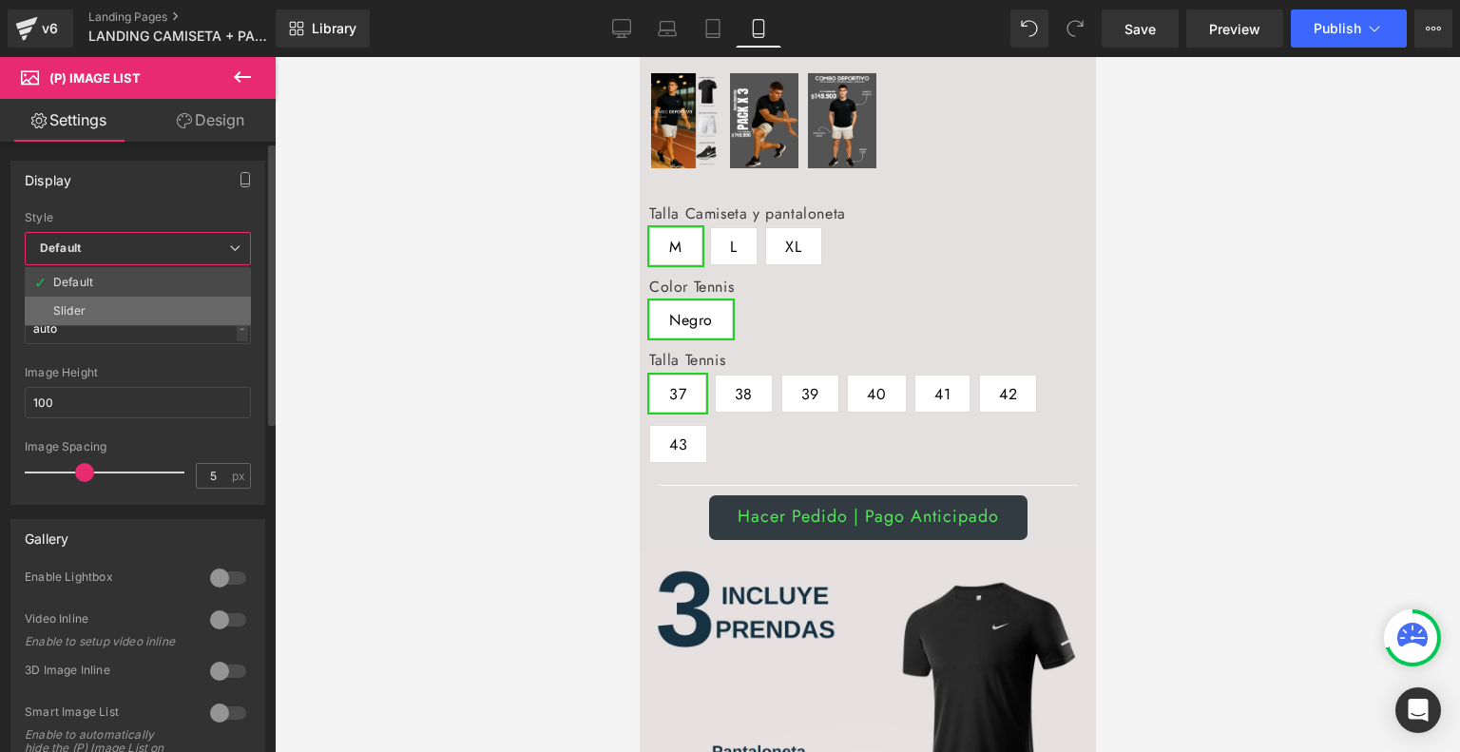
click at [95, 315] on li "Slider" at bounding box center [138, 310] width 226 height 29
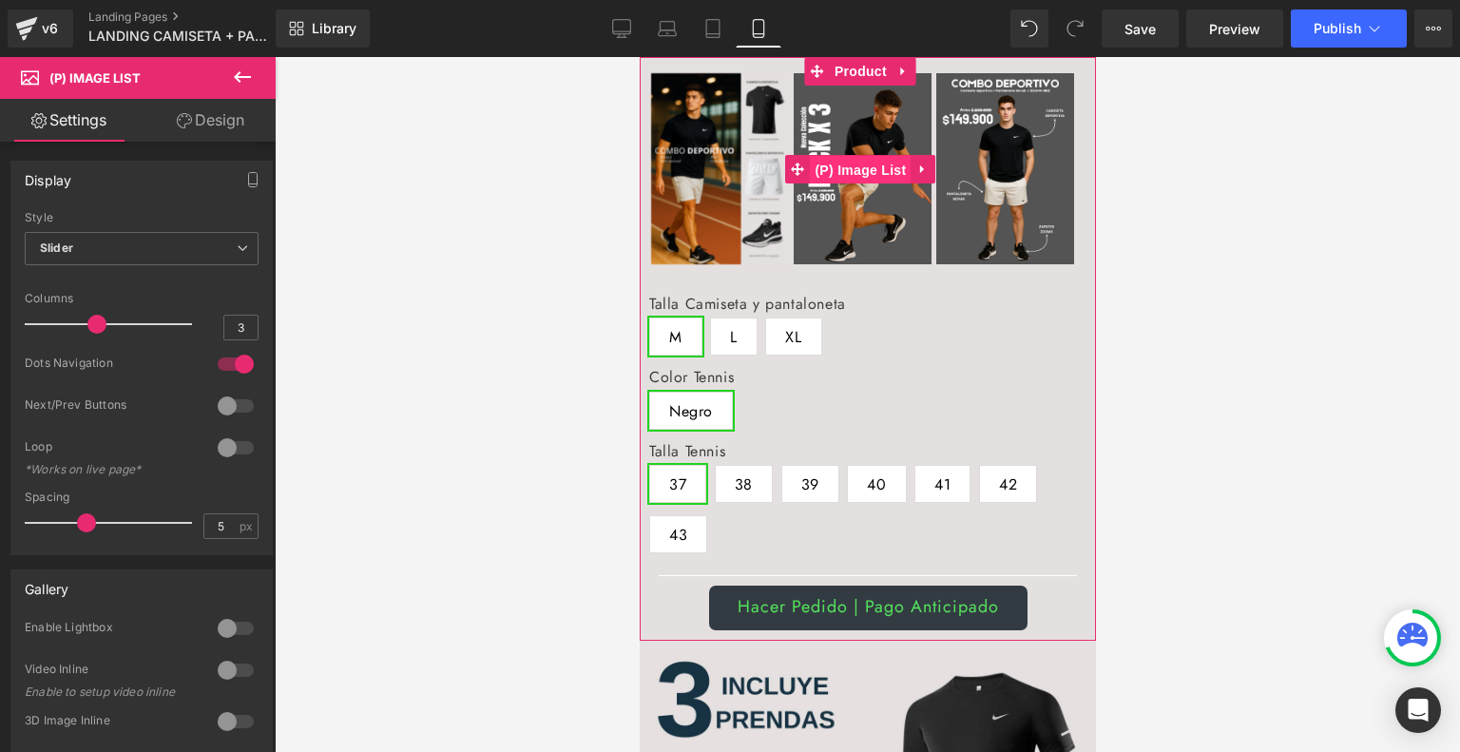
click at [850, 165] on span "(P) Image List" at bounding box center [859, 170] width 101 height 29
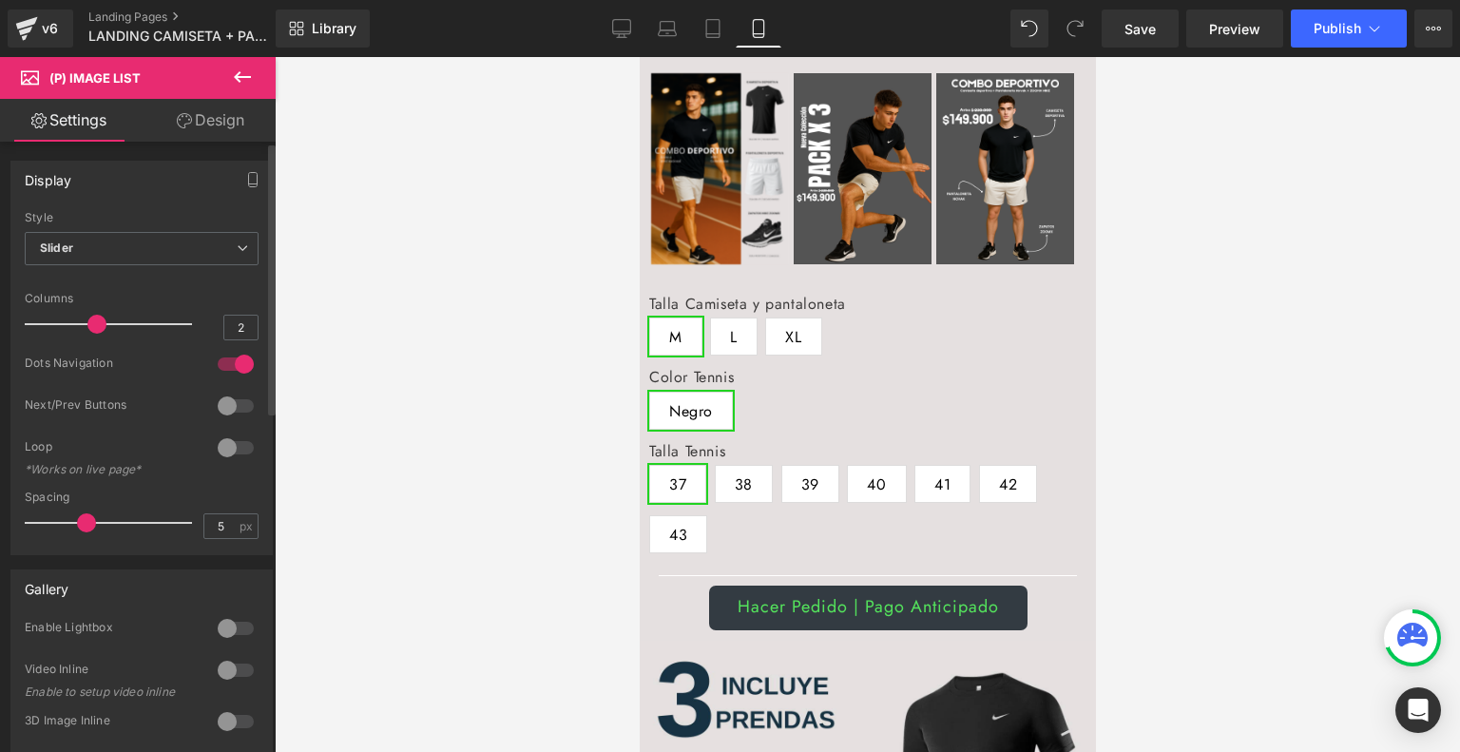
type input "1"
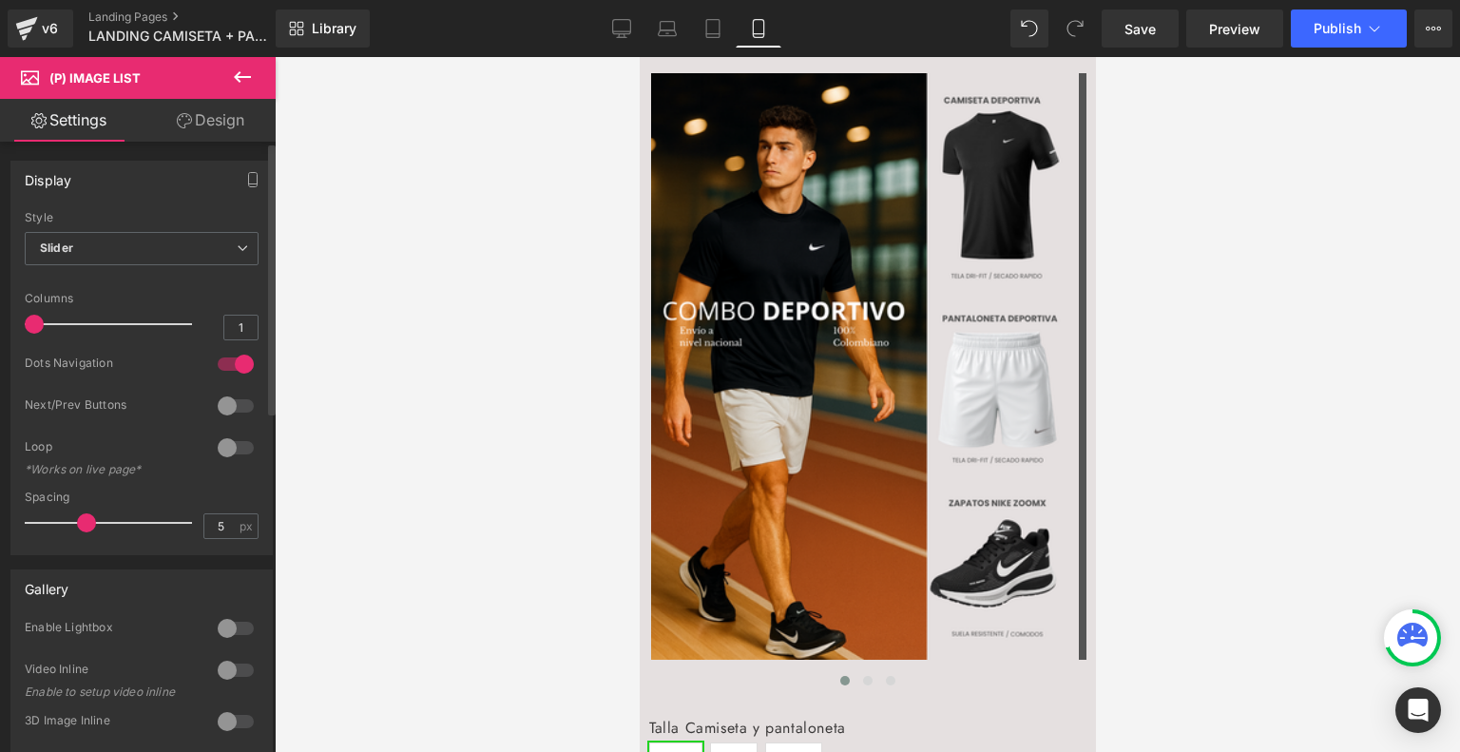
drag, startPoint x: 93, startPoint y: 321, endPoint x: 23, endPoint y: 331, distance: 71.0
click at [23, 331] on div "Default Slider Style Slider Default Slider 5 Columns 5 4 Columns 4 3 Columns 3 …" at bounding box center [141, 382] width 260 height 343
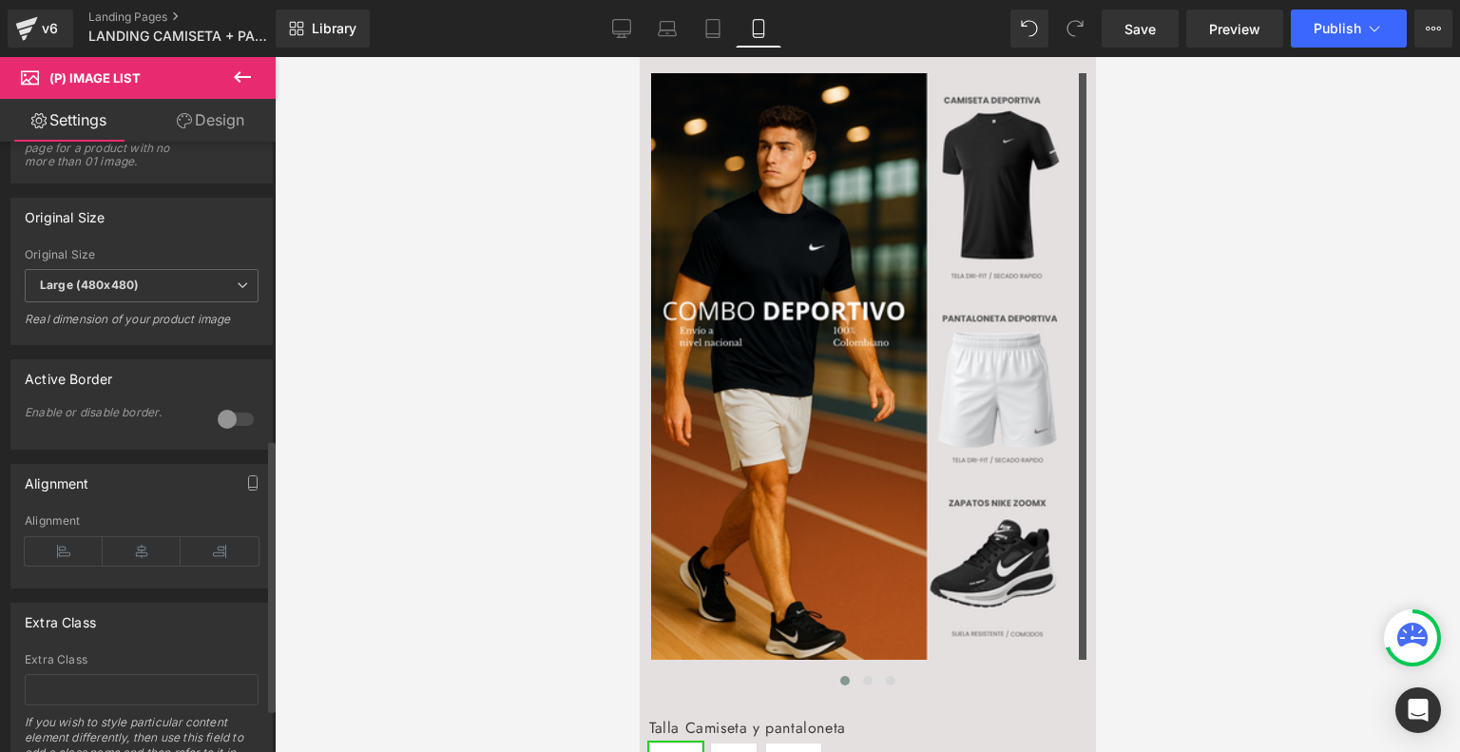
scroll to position [665, 0]
drag, startPoint x: 156, startPoint y: 299, endPoint x: 120, endPoint y: 295, distance: 36.4
click at [120, 295] on span "Large (480x480)" at bounding box center [142, 283] width 234 height 33
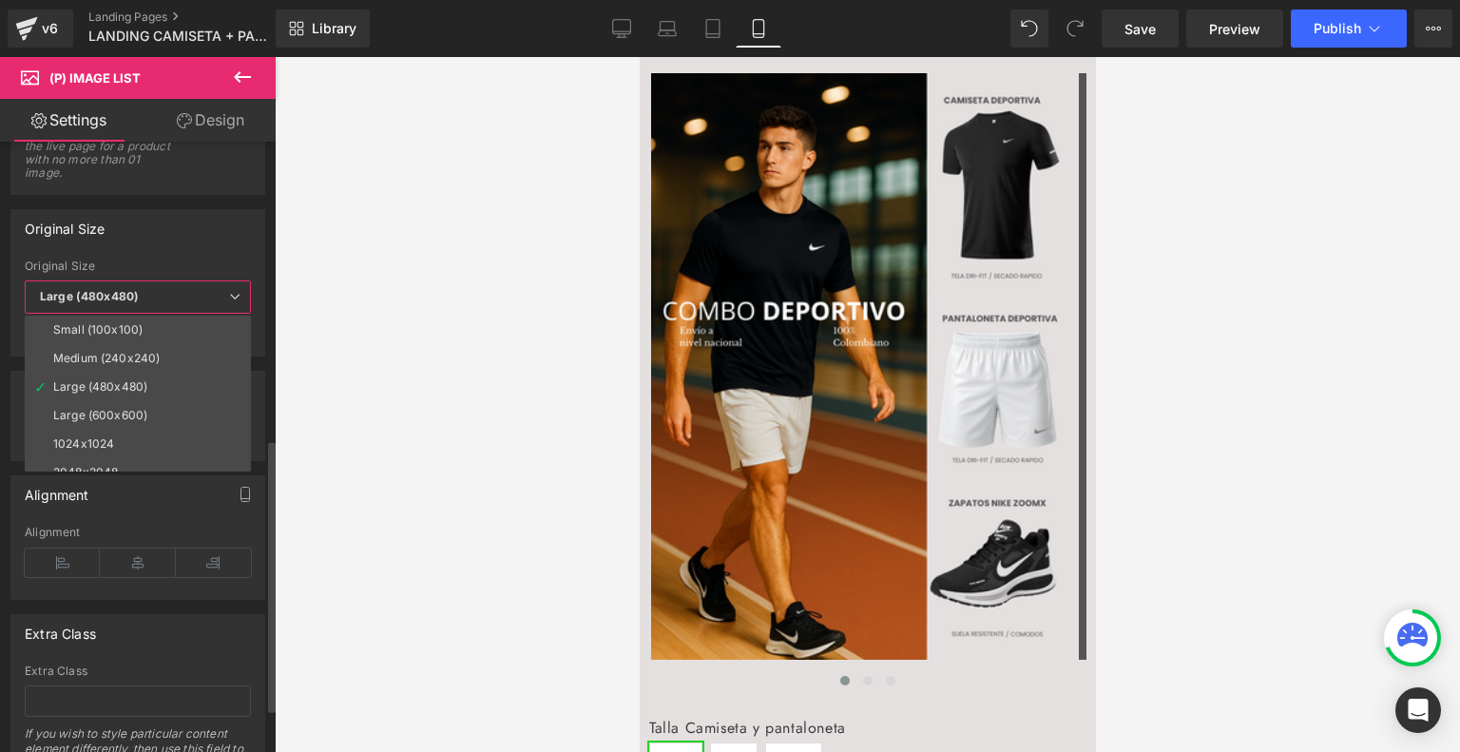
click at [120, 295] on b "Large (480x480)" at bounding box center [89, 296] width 99 height 14
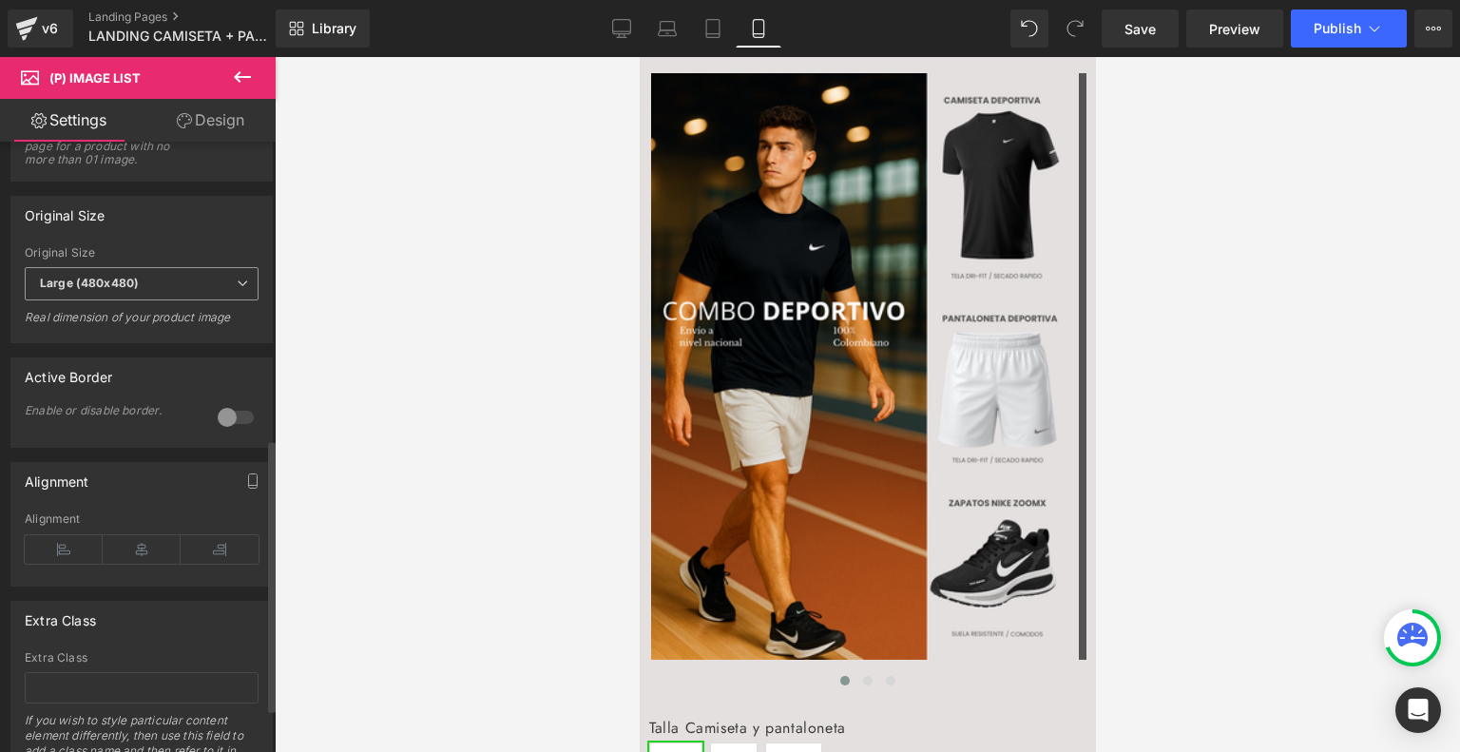
click at [125, 289] on b "Large (480x480)" at bounding box center [89, 283] width 99 height 14
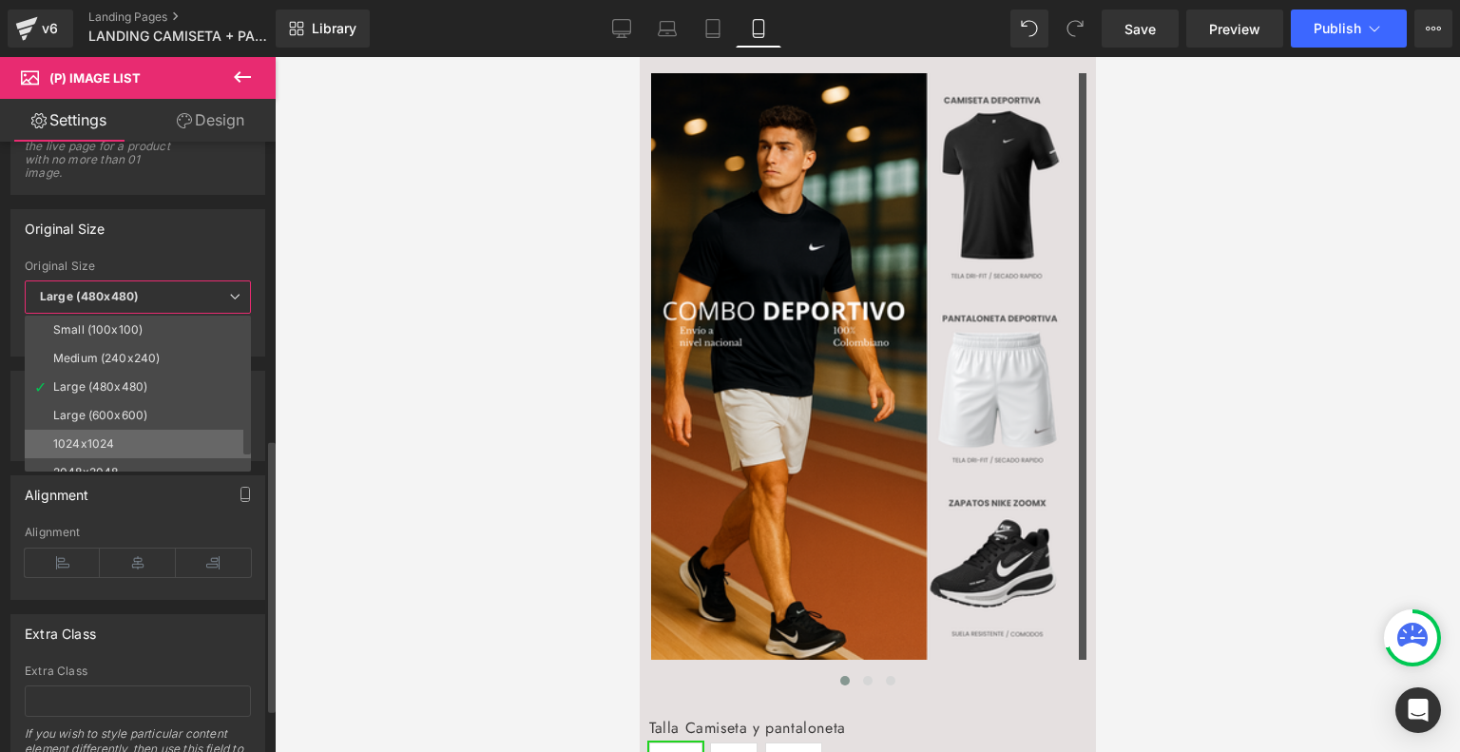
scroll to position [15, 0]
click at [91, 451] on div "2048x2048" at bounding box center [85, 456] width 65 height 13
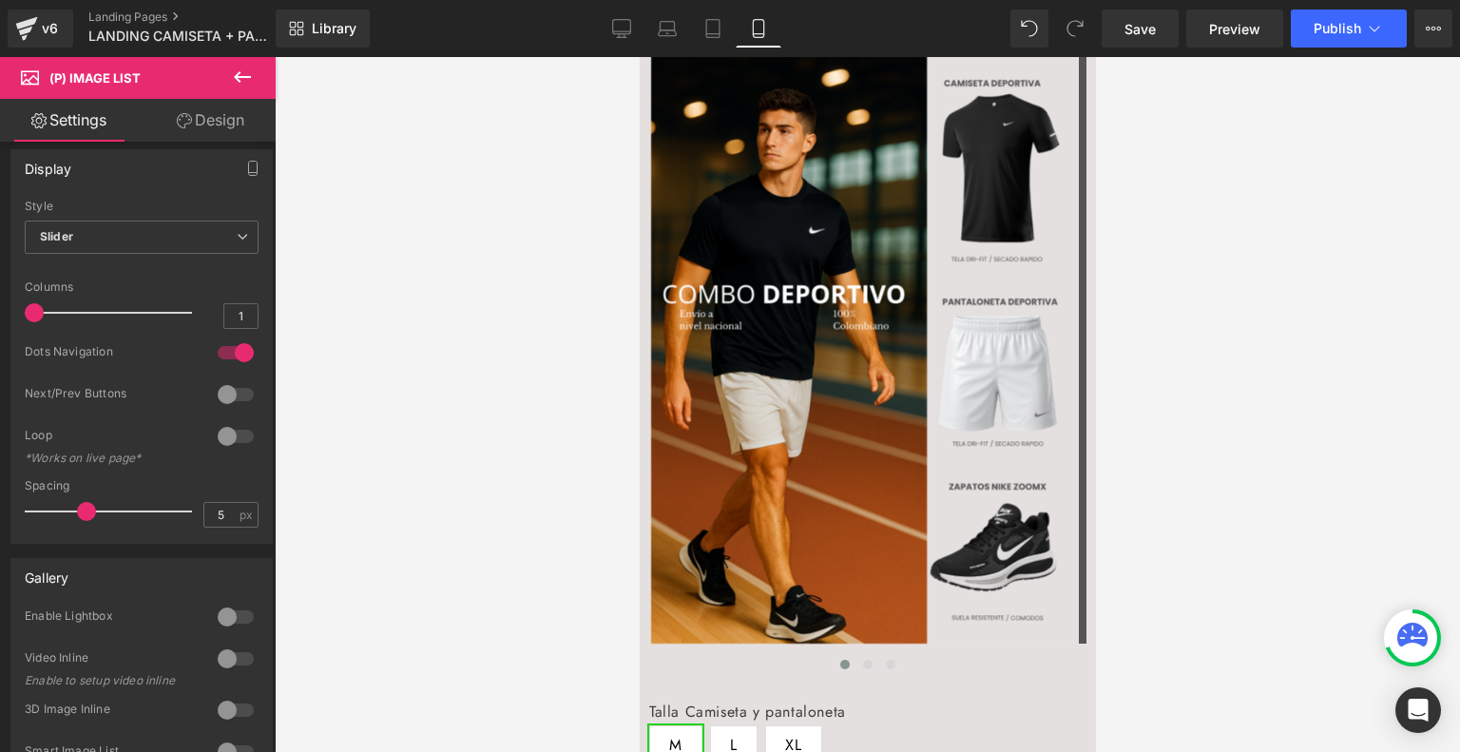
scroll to position [0, 0]
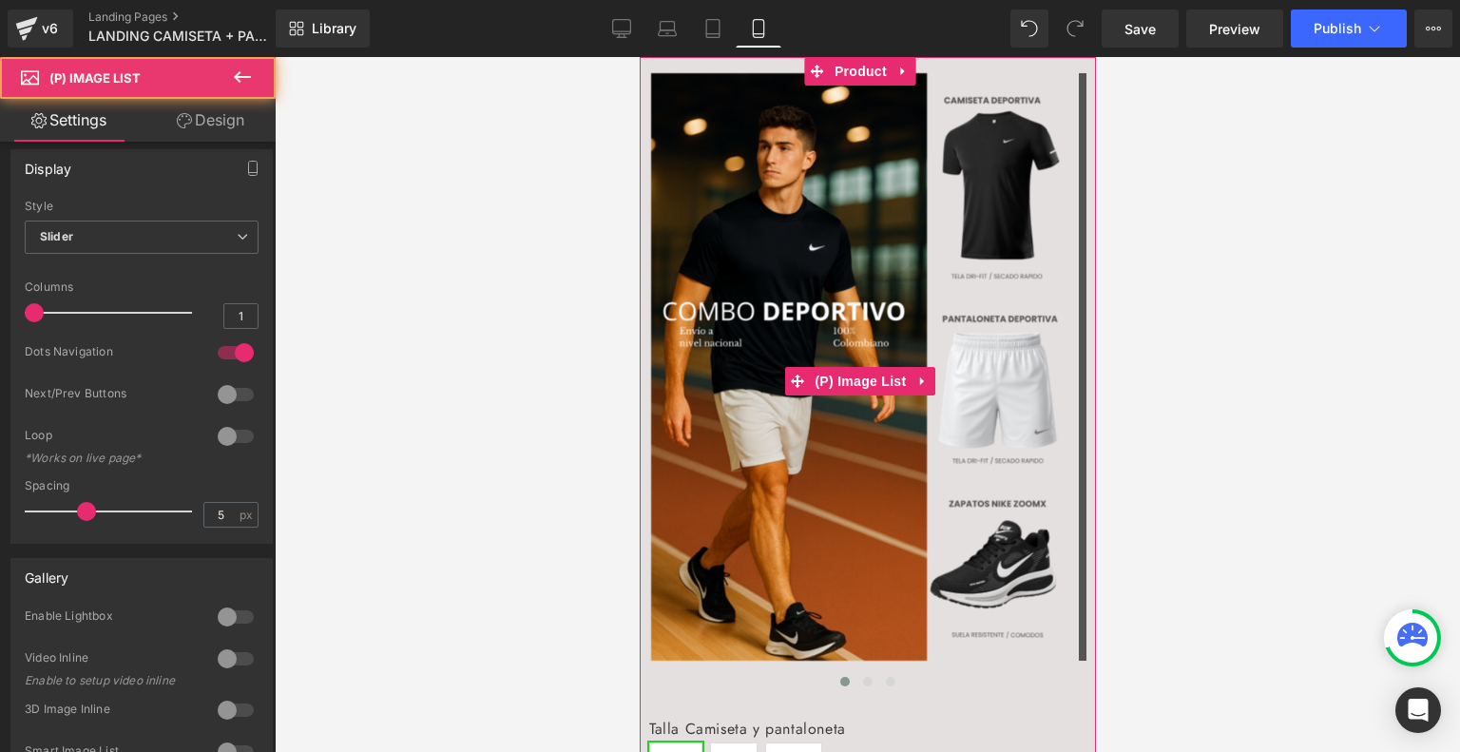
click at [913, 261] on img at bounding box center [861, 366] width 423 height 587
click at [928, 377] on icon at bounding box center [921, 381] width 13 height 14
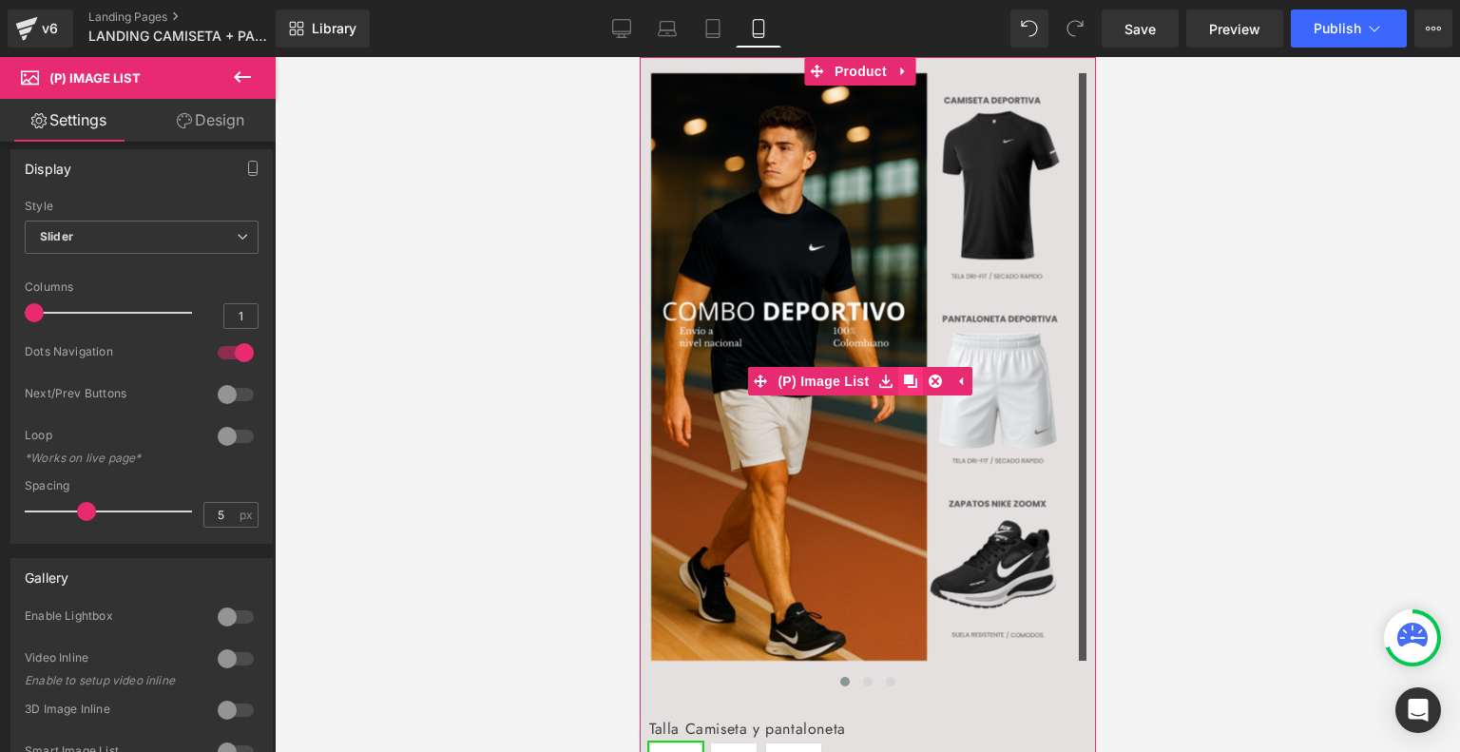
click at [914, 379] on icon at bounding box center [909, 380] width 13 height 13
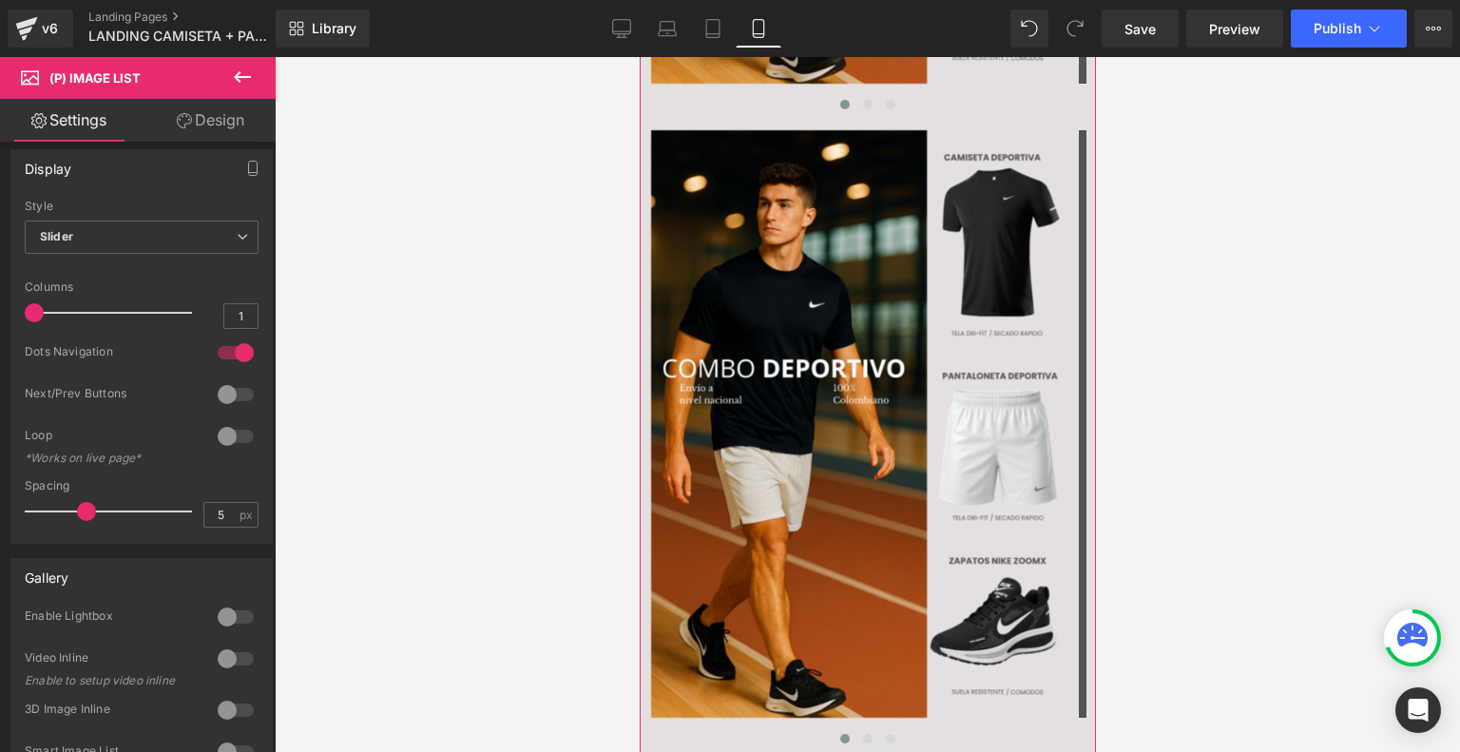
scroll to position [578, 0]
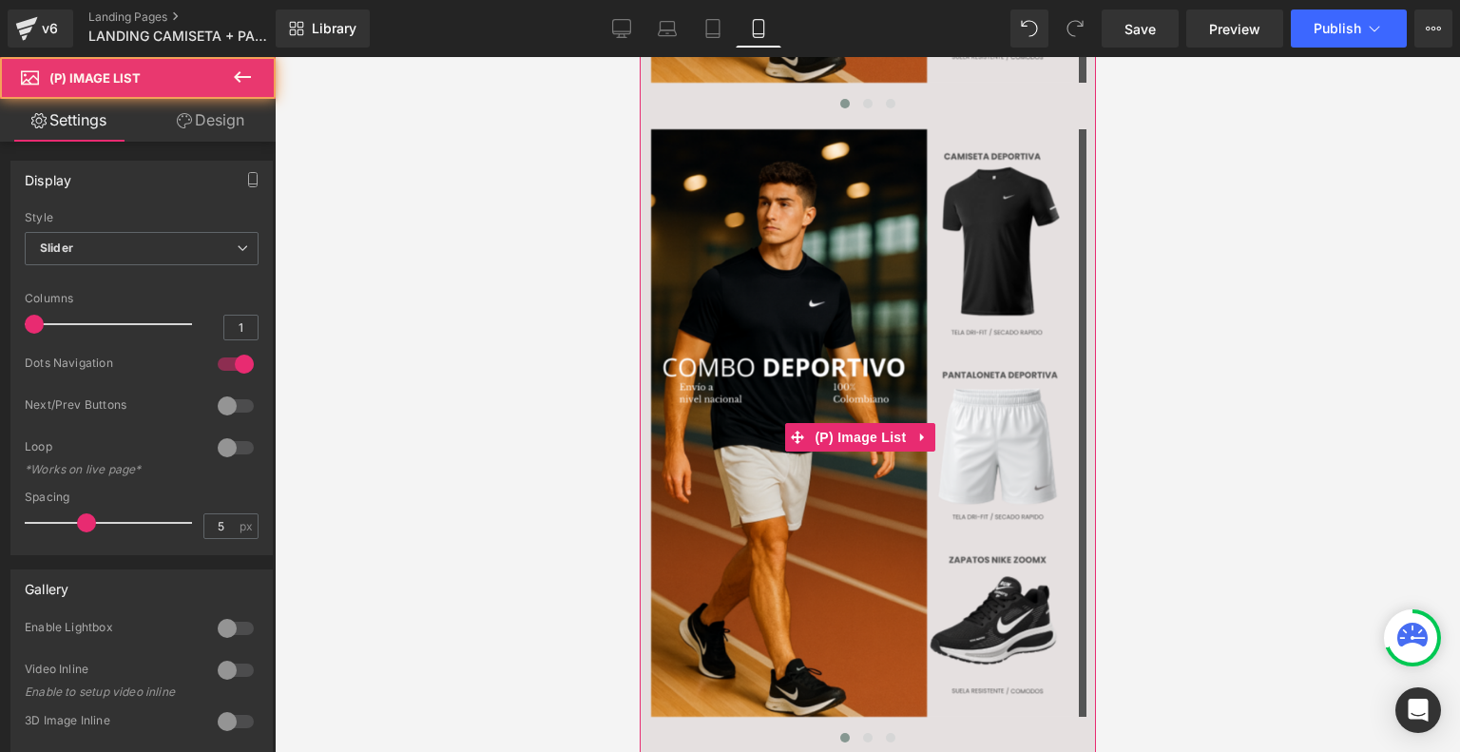
click at [841, 334] on img at bounding box center [861, 422] width 423 height 587
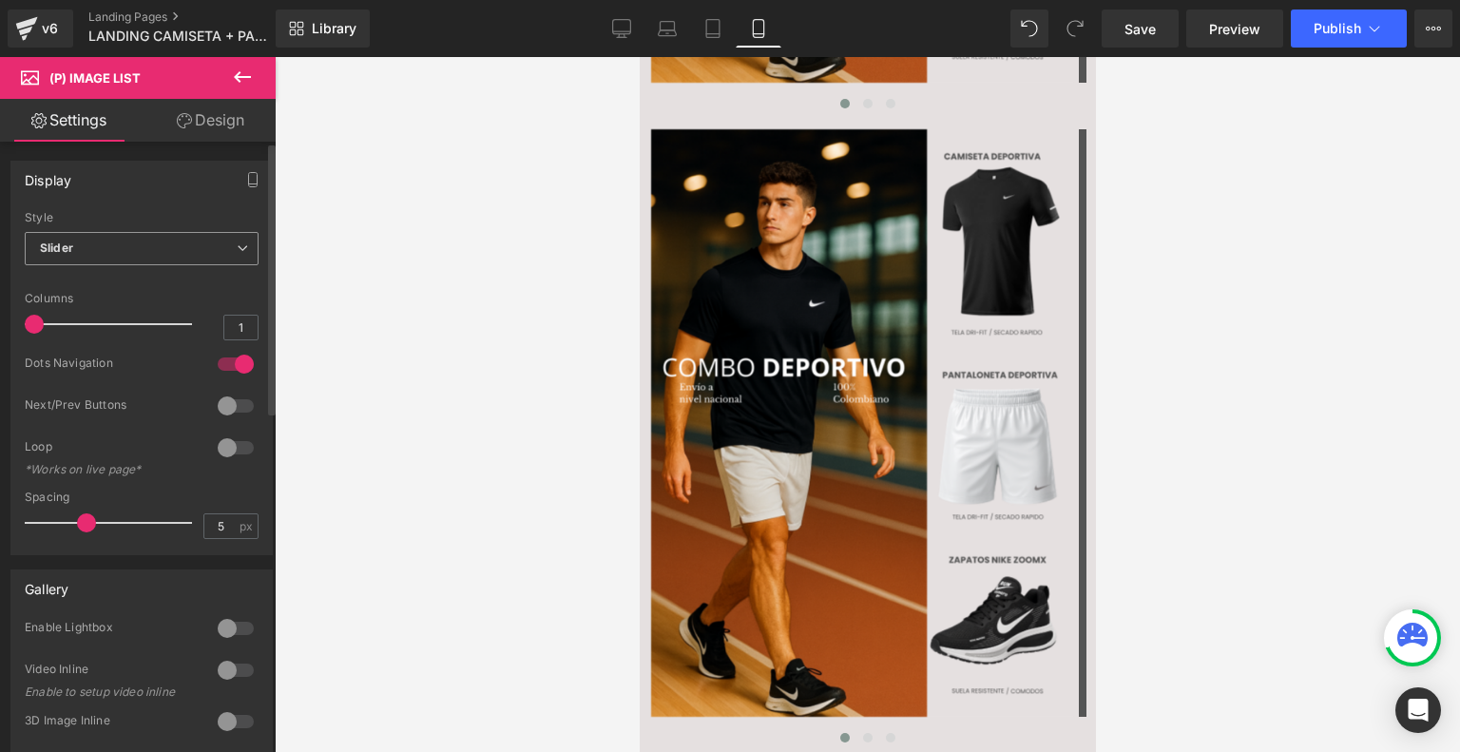
click at [172, 254] on span "Slider" at bounding box center [142, 248] width 234 height 33
click at [141, 162] on div "Display" at bounding box center [141, 180] width 260 height 36
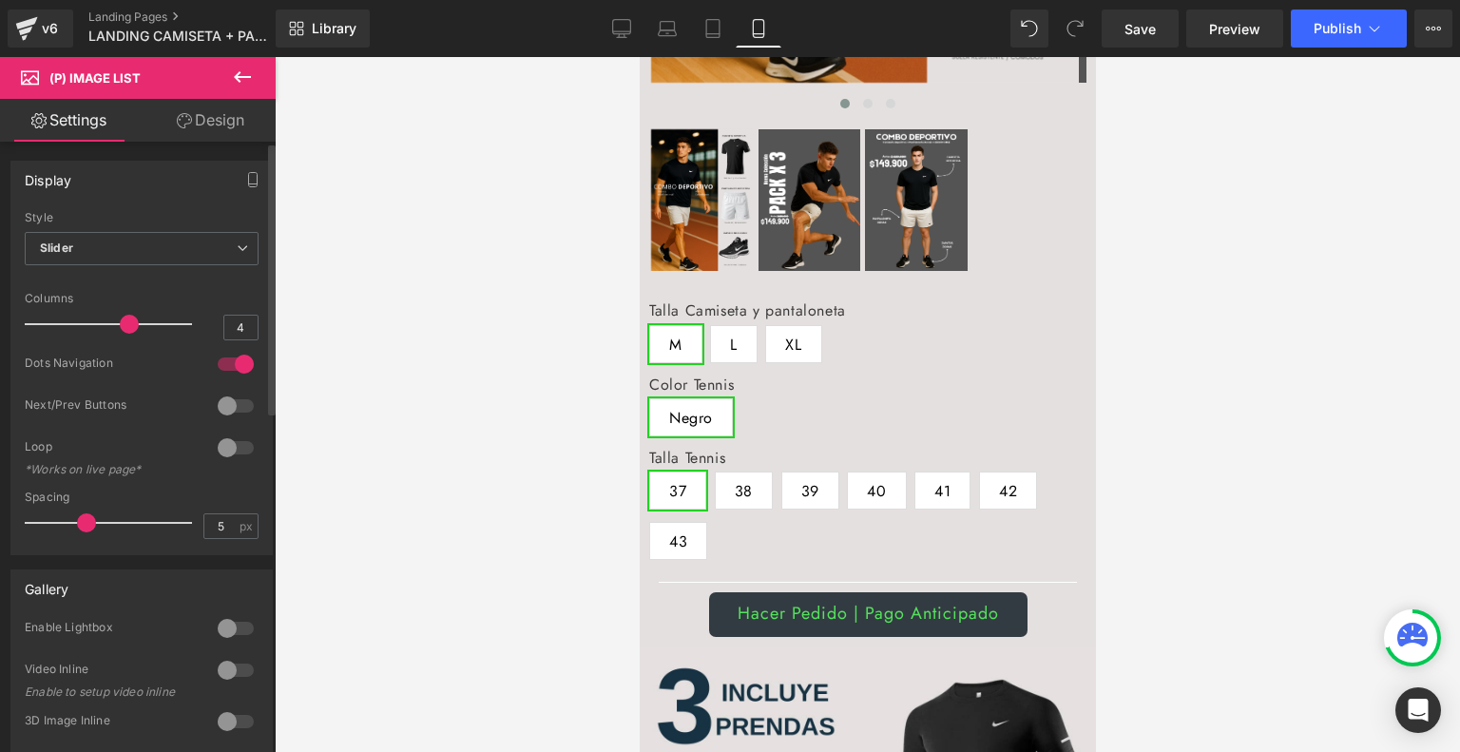
type input "5"
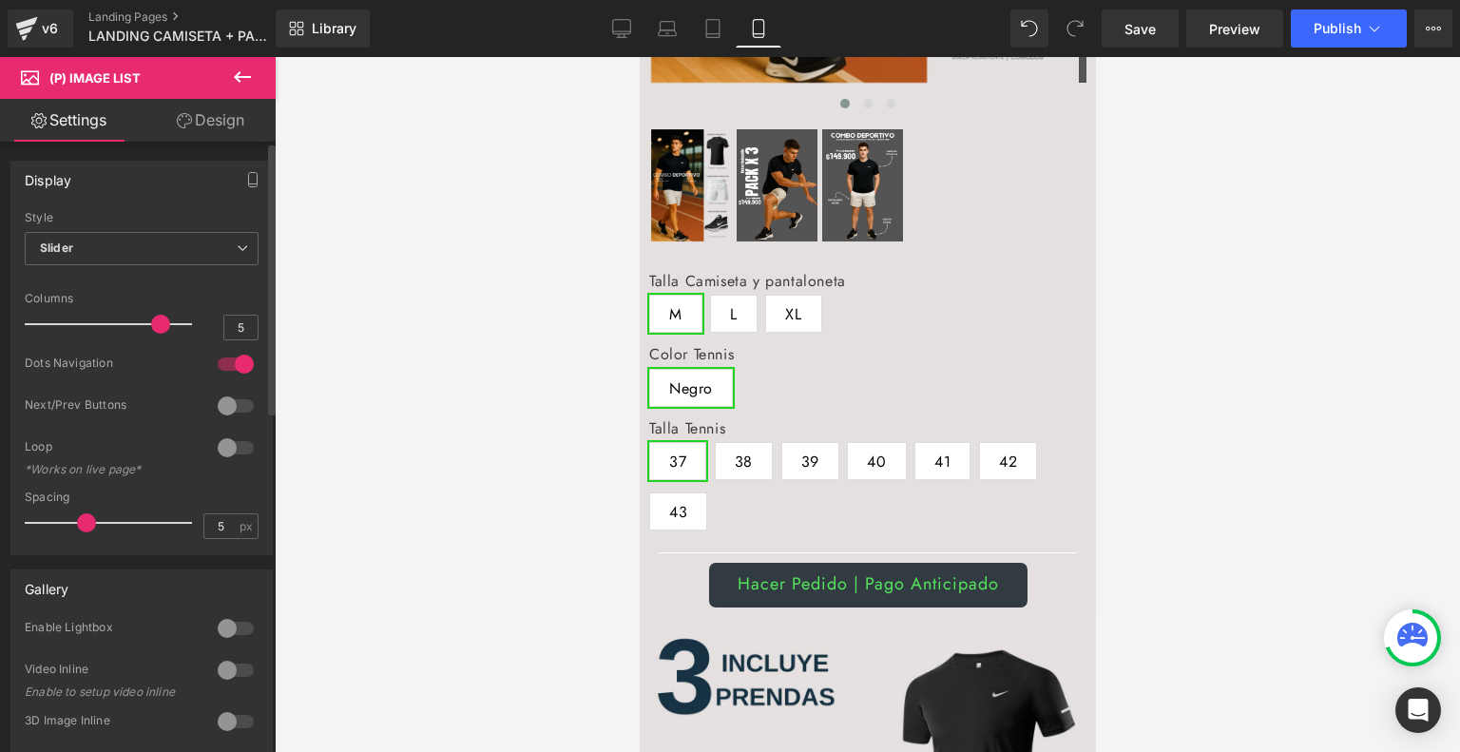
drag, startPoint x: 35, startPoint y: 325, endPoint x: 163, endPoint y: 329, distance: 128.3
click at [163, 329] on div at bounding box center [113, 324] width 158 height 38
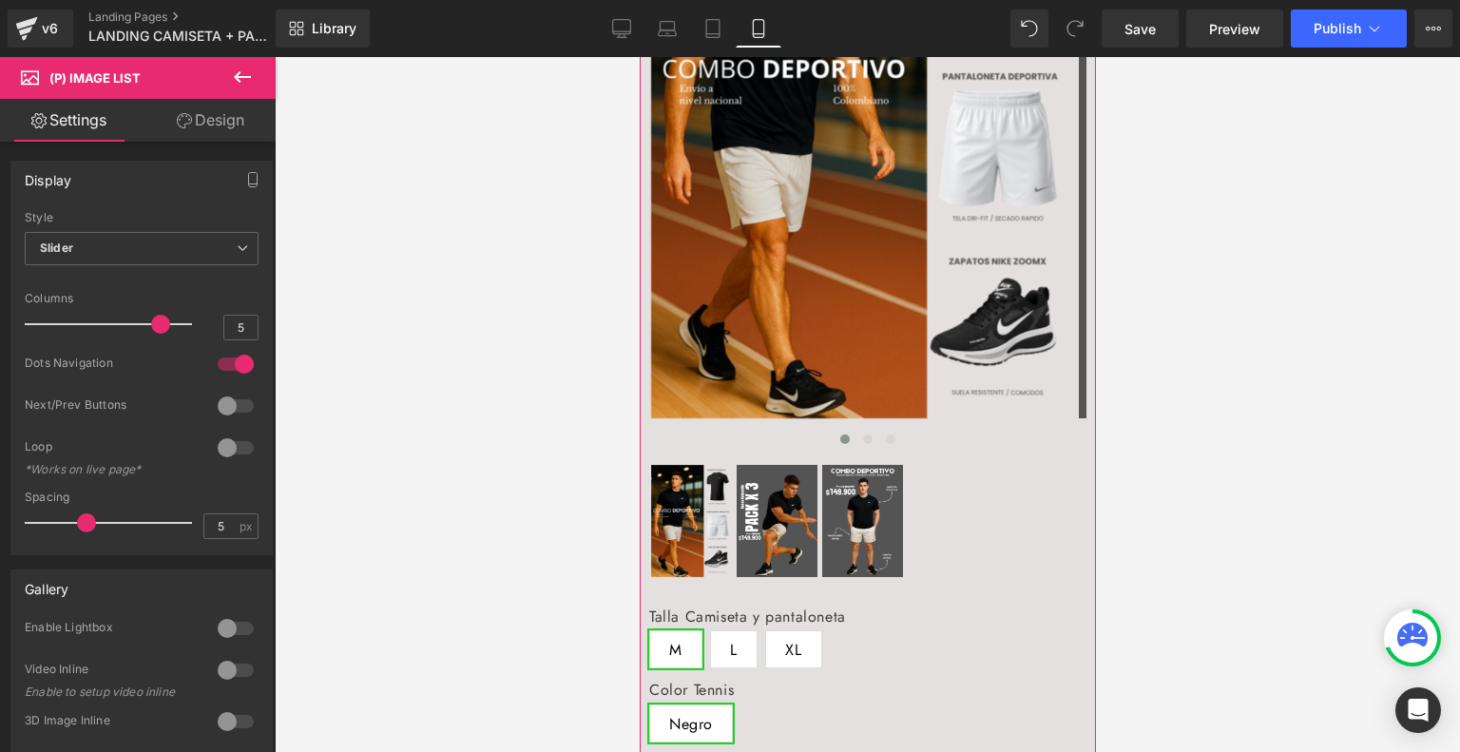
scroll to position [228, 0]
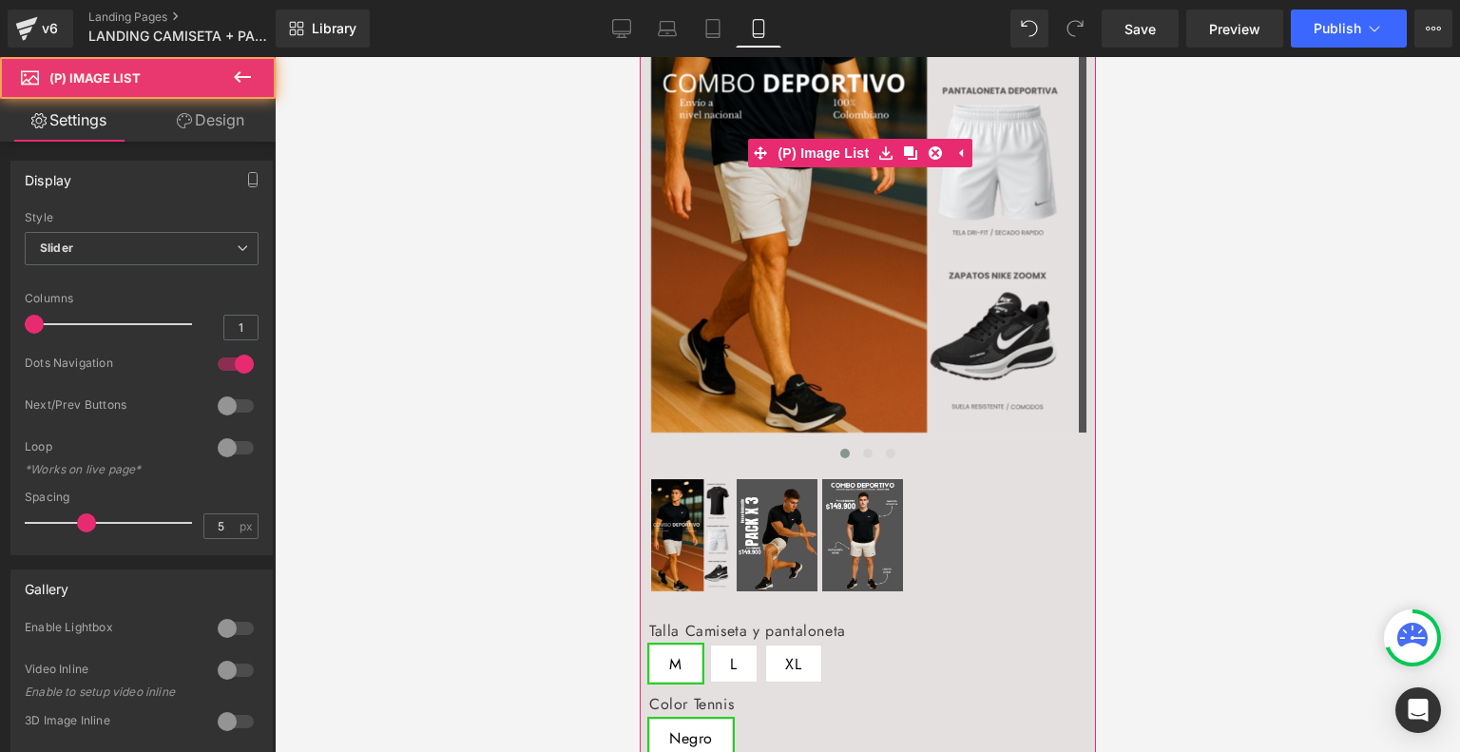
click at [851, 184] on img at bounding box center [861, 138] width 423 height 587
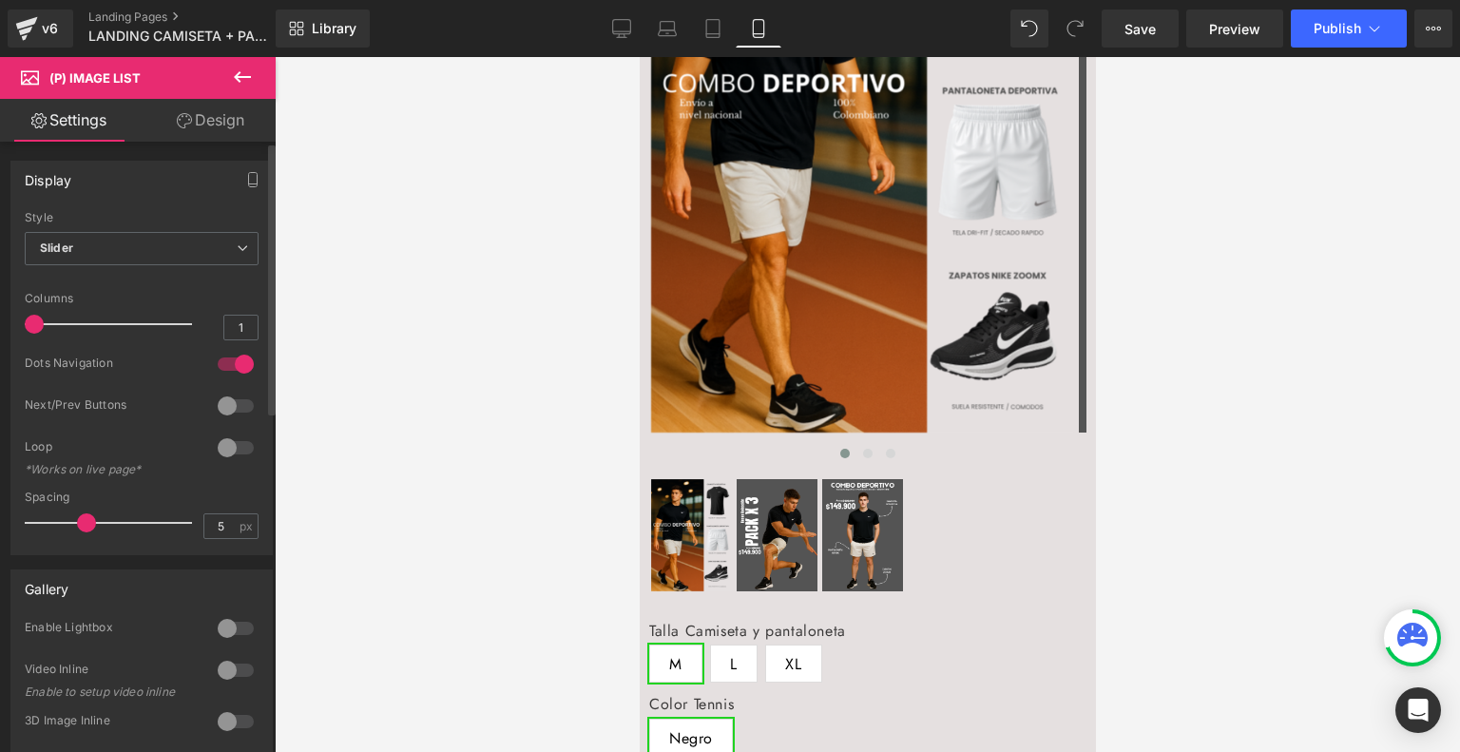
click at [234, 365] on div at bounding box center [236, 364] width 46 height 30
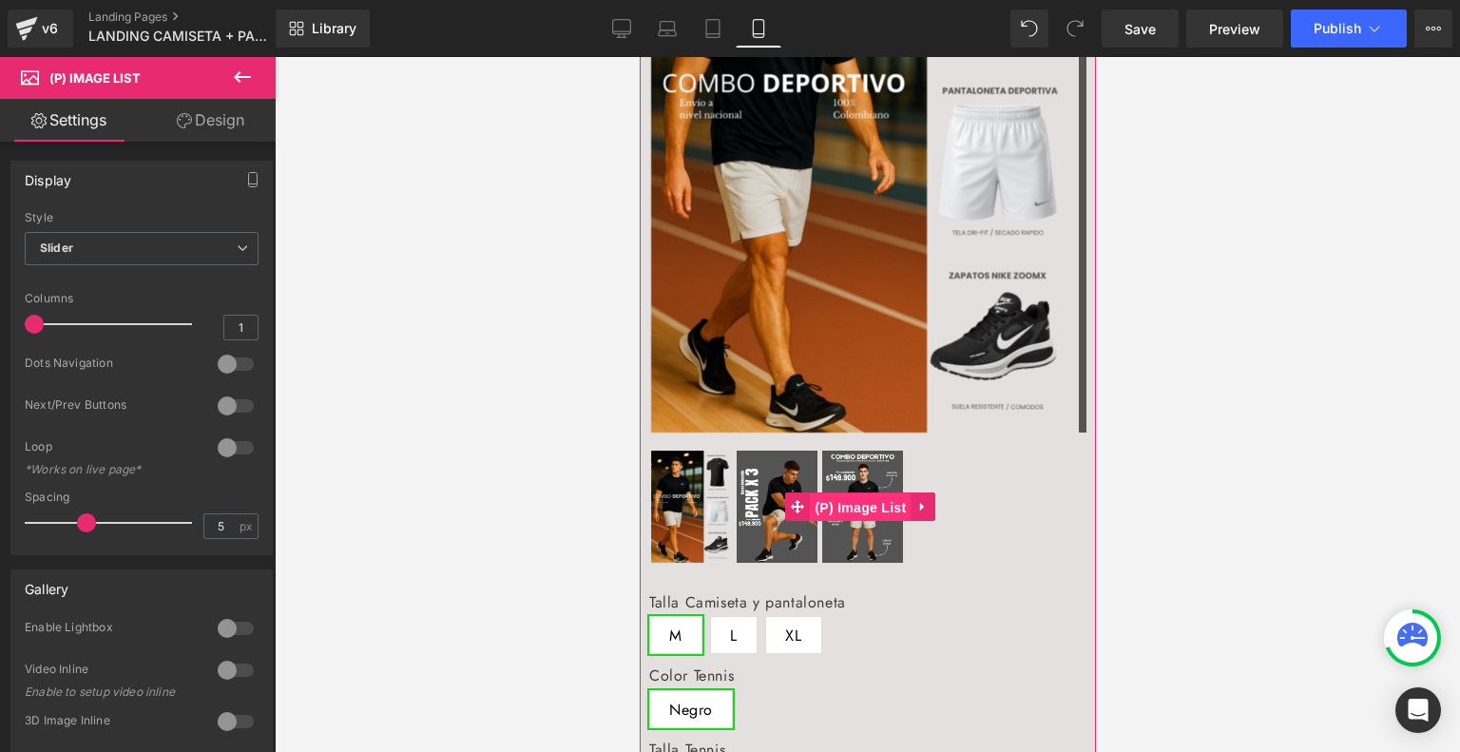
click at [820, 505] on span "(P) Image List" at bounding box center [859, 507] width 101 height 29
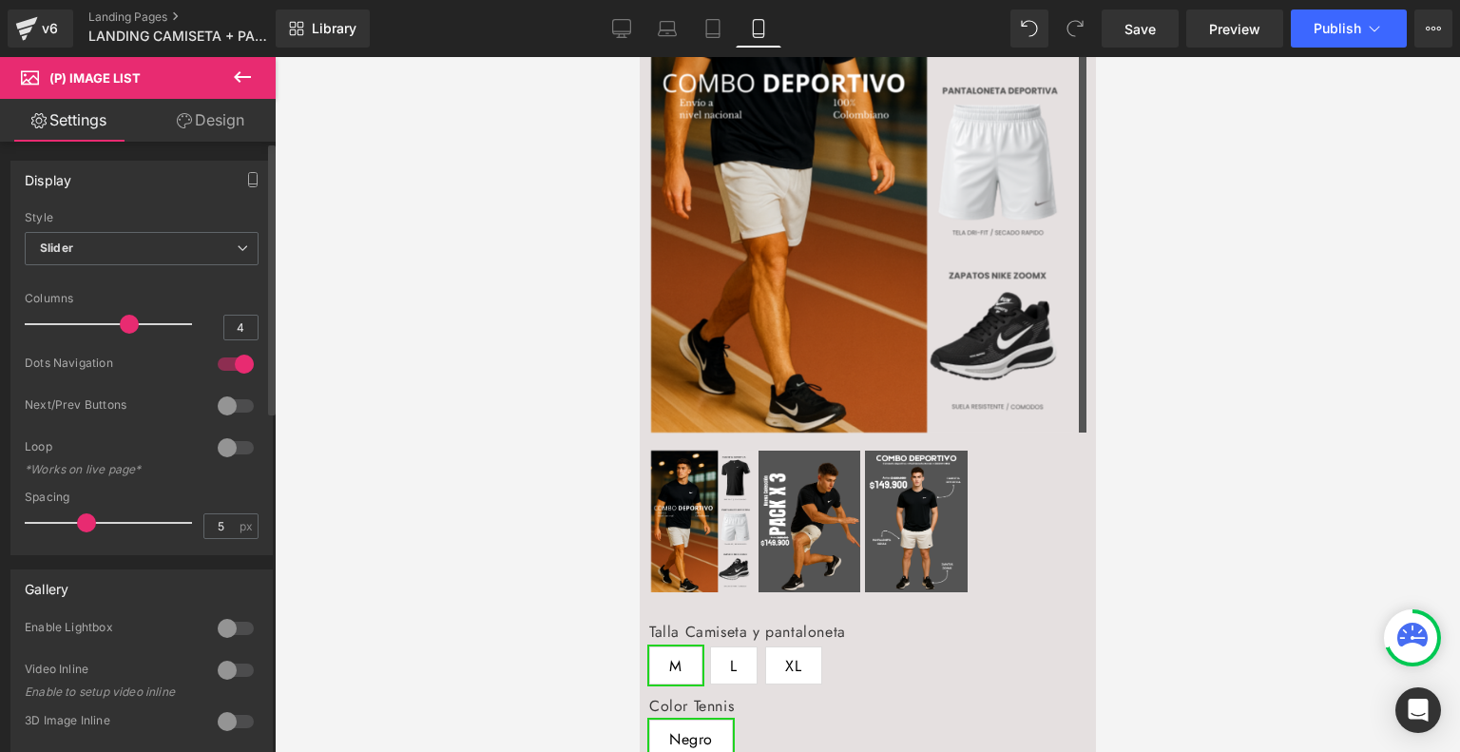
type input "5"
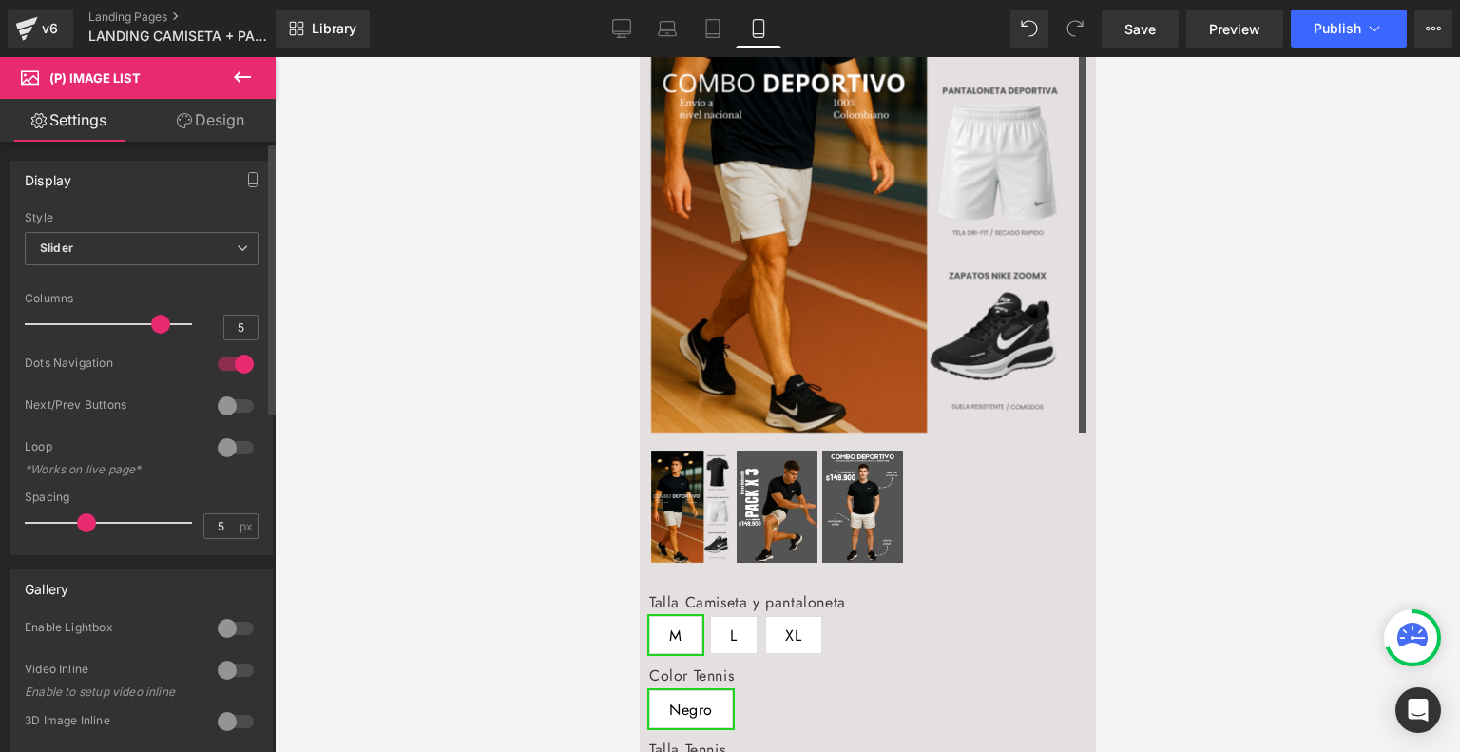
drag, startPoint x: 152, startPoint y: 329, endPoint x: 142, endPoint y: 341, distance: 16.2
click at [142, 341] on div at bounding box center [113, 324] width 158 height 38
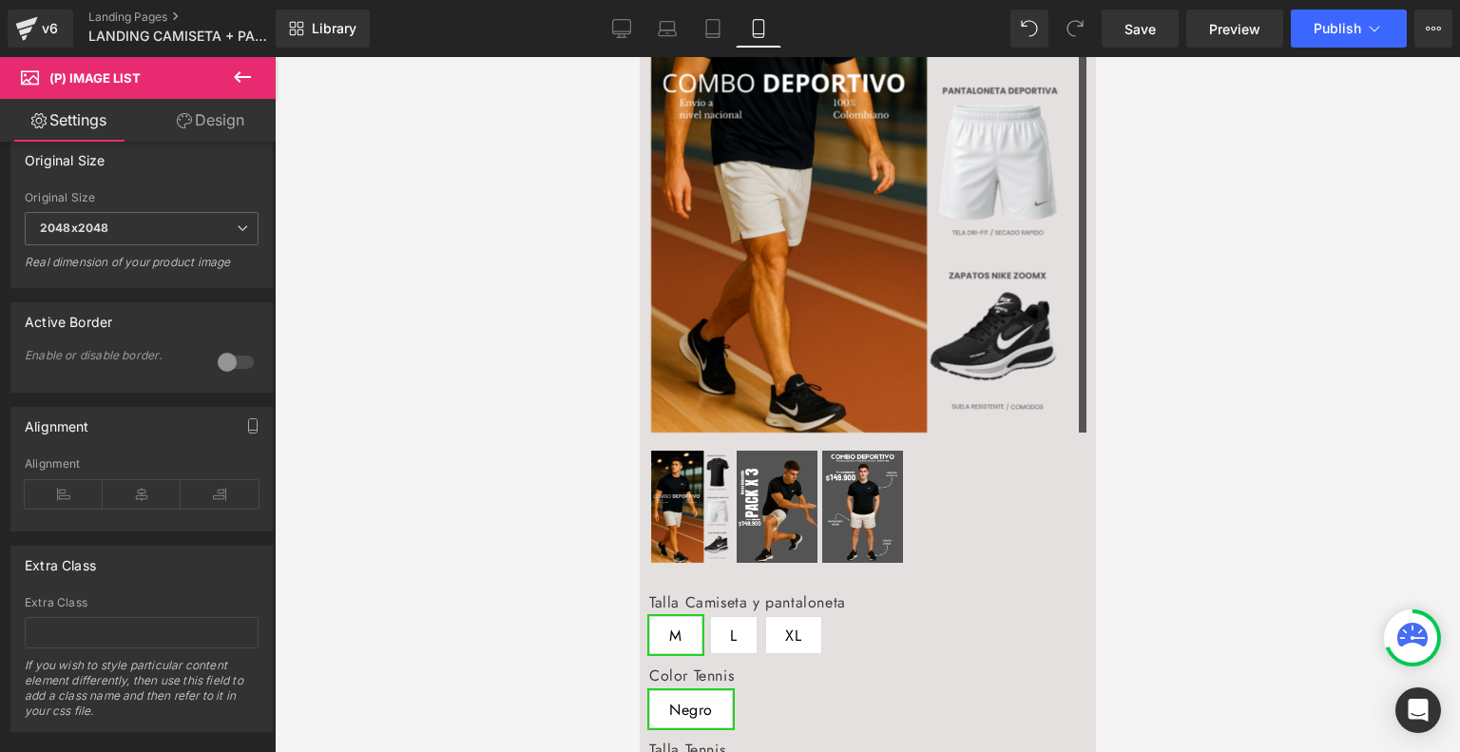
scroll to position [0, 0]
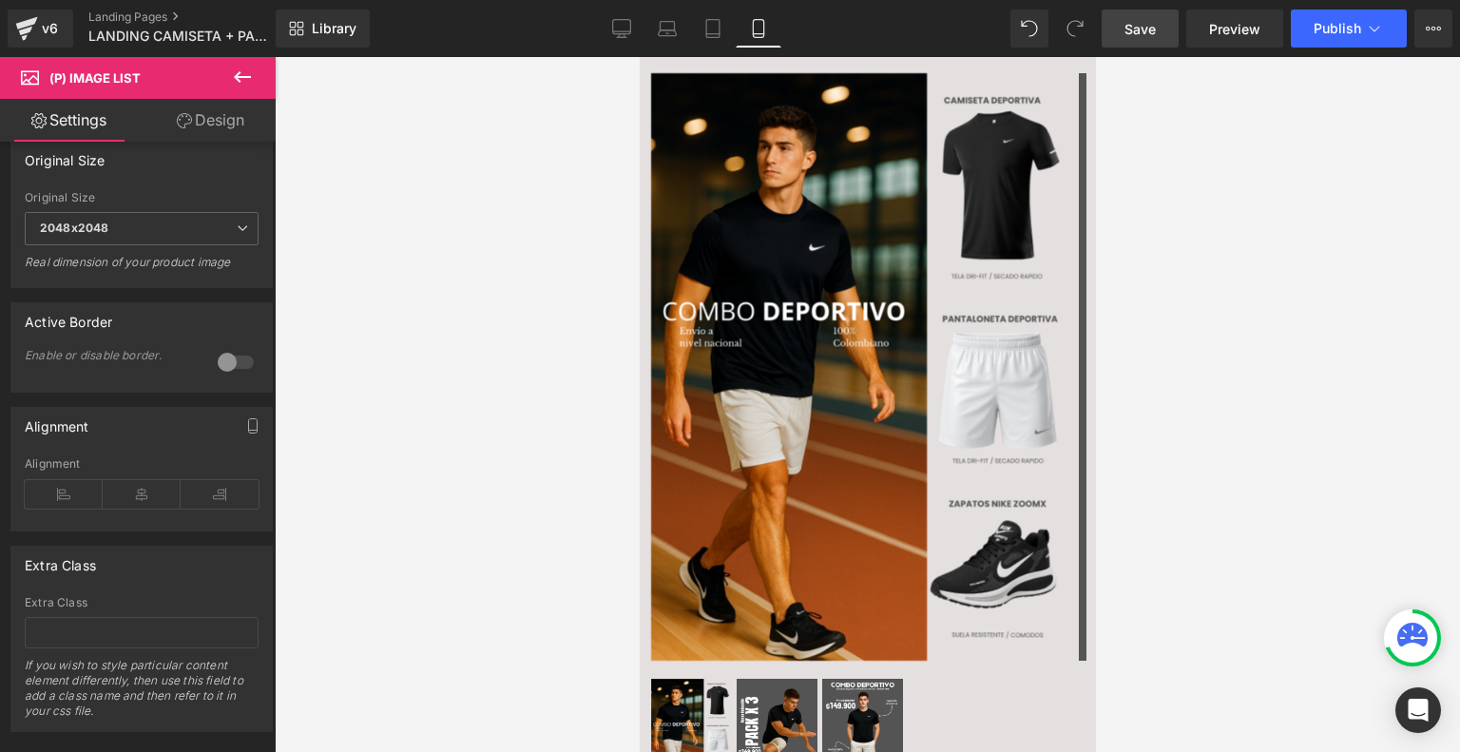
click at [1139, 13] on link "Save" at bounding box center [1139, 29] width 77 height 38
click at [1332, 15] on button "Publish" at bounding box center [1348, 29] width 116 height 38
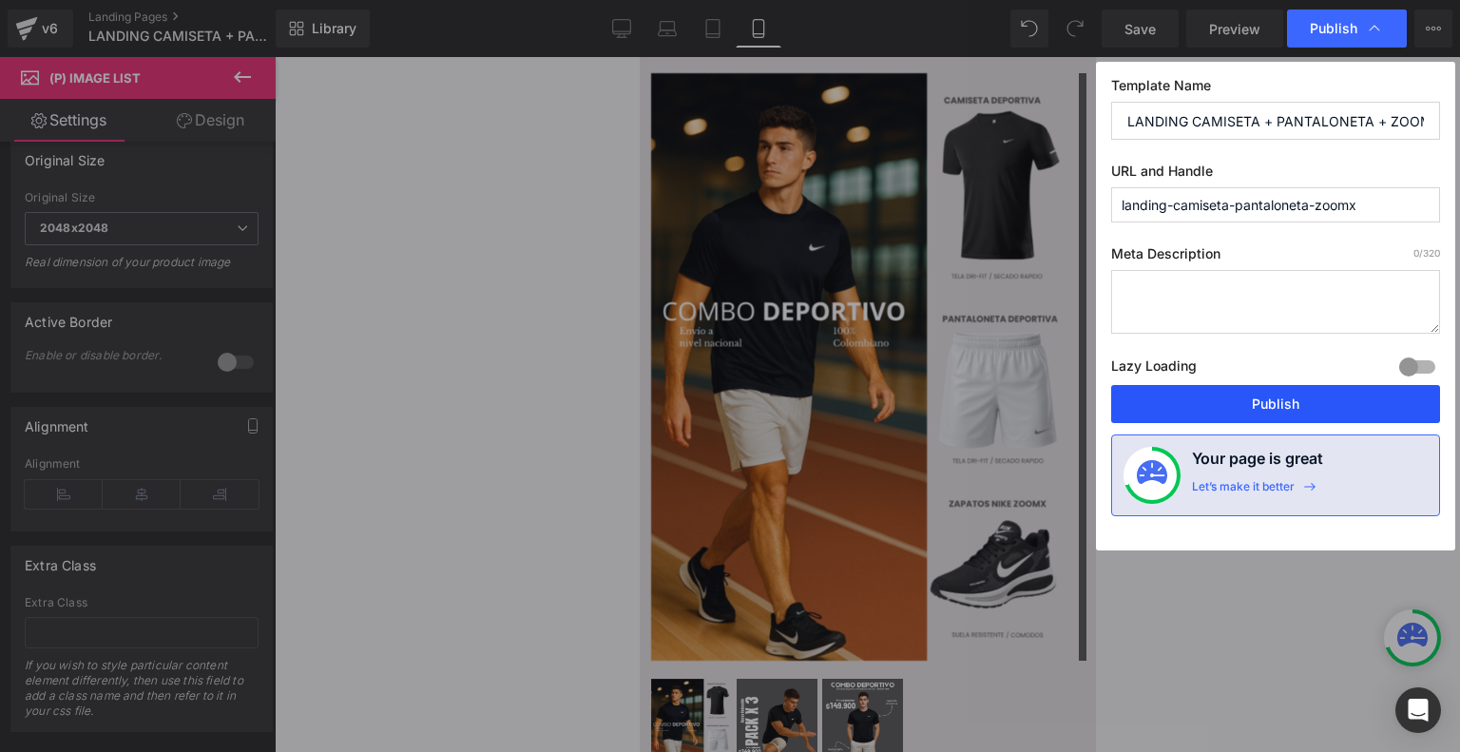
click at [1234, 410] on button "Publish" at bounding box center [1275, 404] width 329 height 38
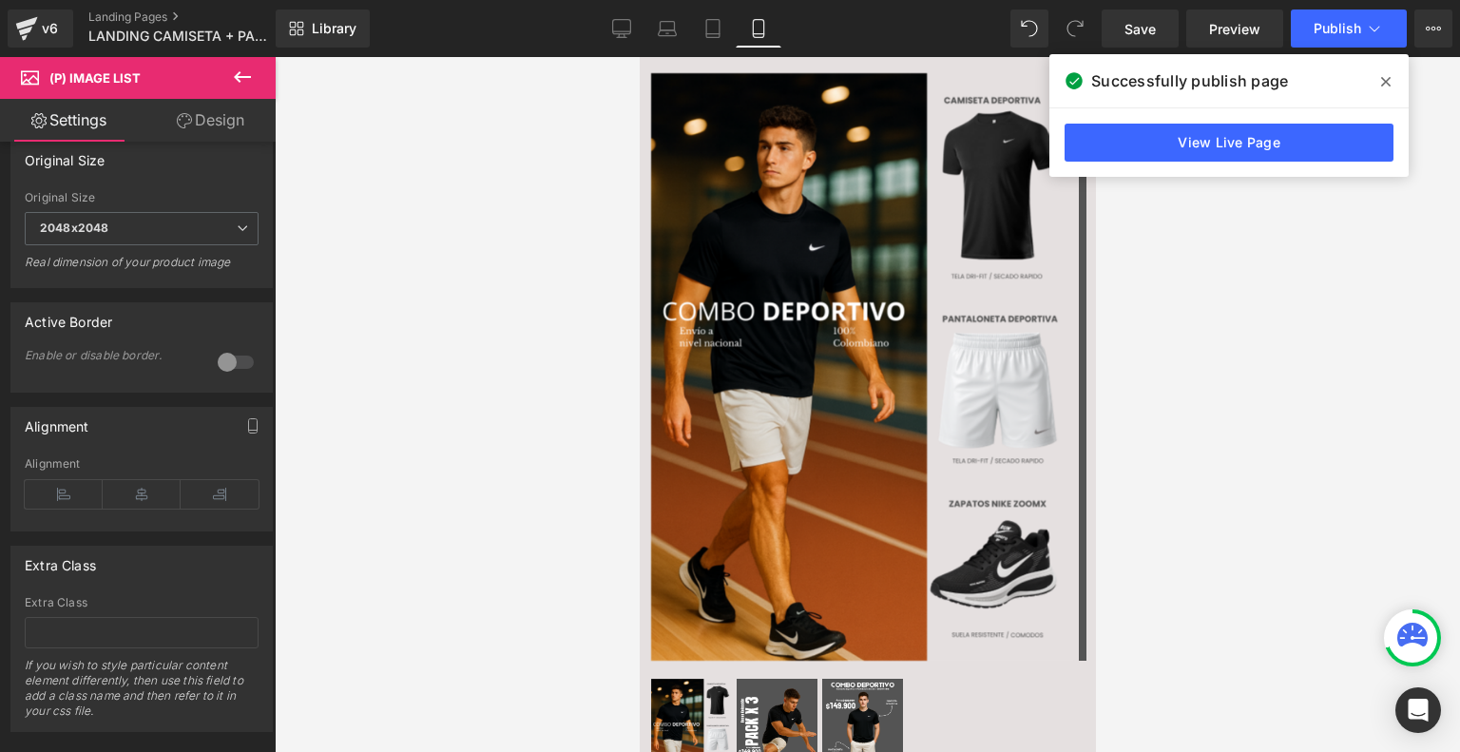
click at [1389, 79] on icon at bounding box center [1386, 81] width 10 height 15
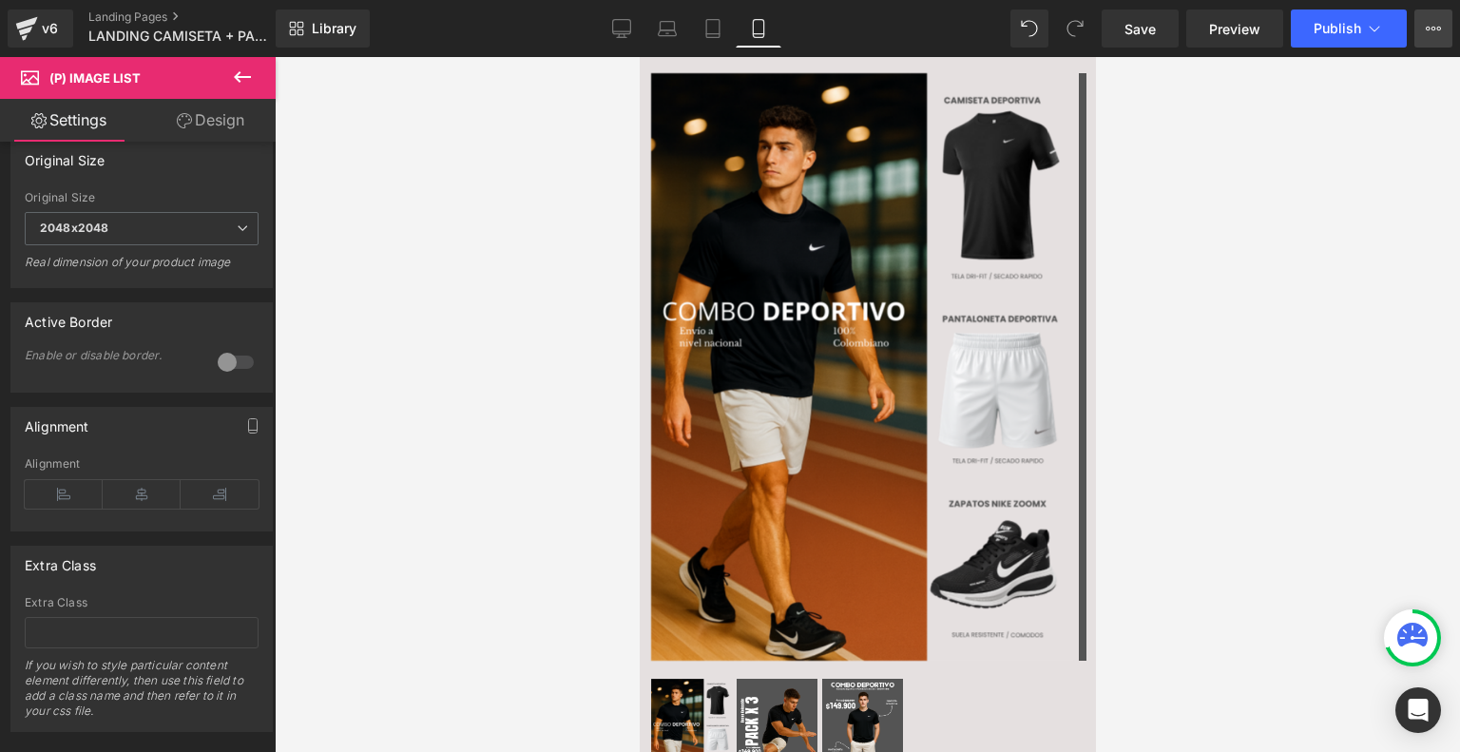
click at [1432, 19] on button "View Live Page View with current Template Save Template to Library Schedule Pub…" at bounding box center [1433, 29] width 38 height 38
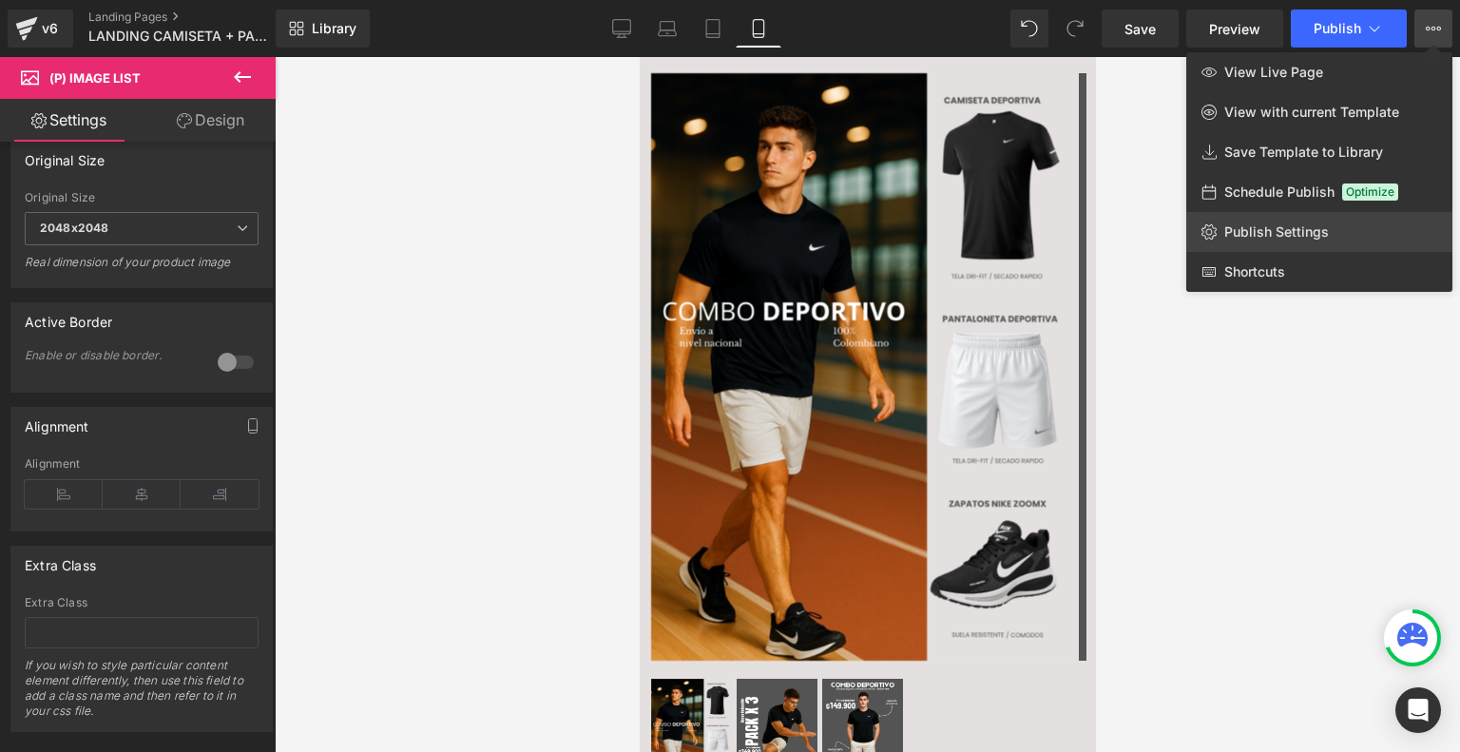
click at [1281, 242] on link "Publish Settings" at bounding box center [1319, 232] width 266 height 40
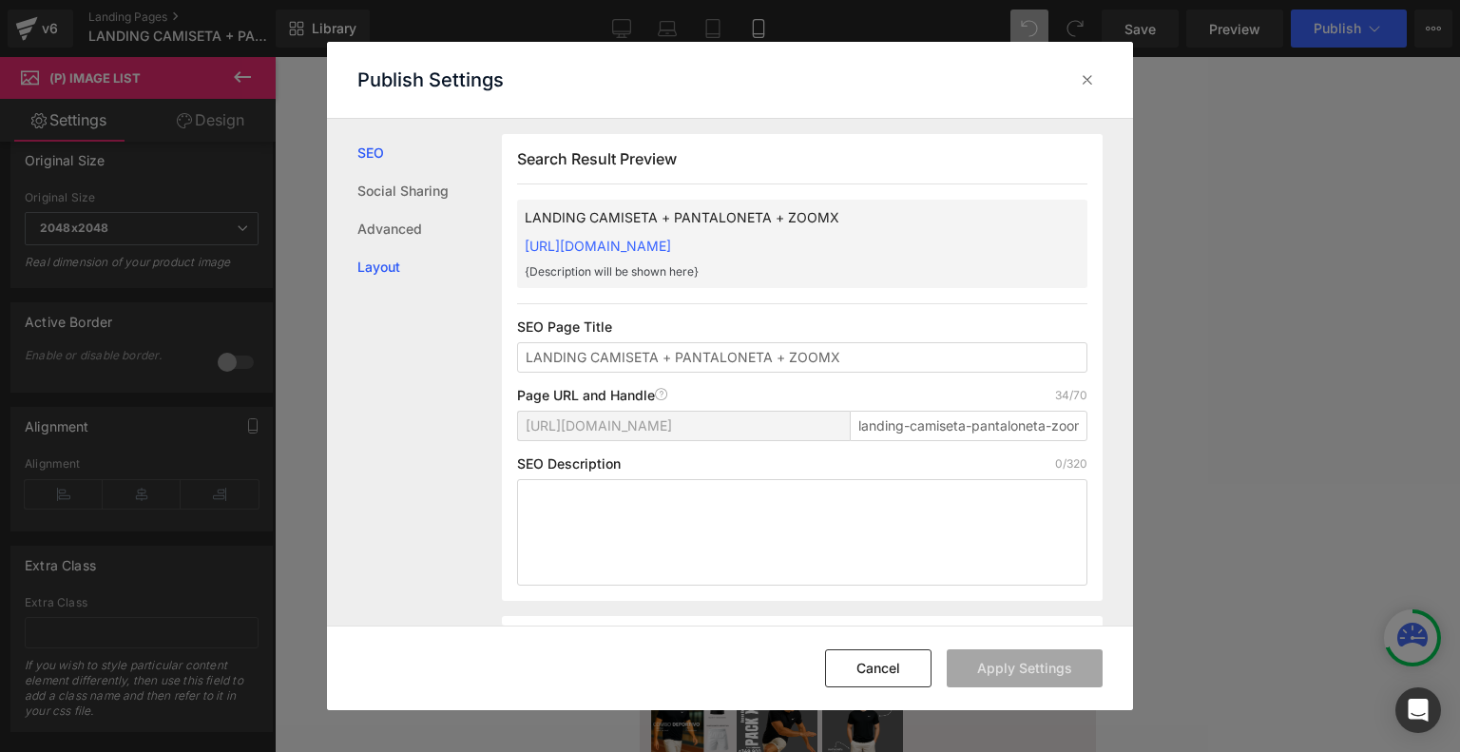
click at [380, 277] on link "Layout" at bounding box center [429, 267] width 144 height 38
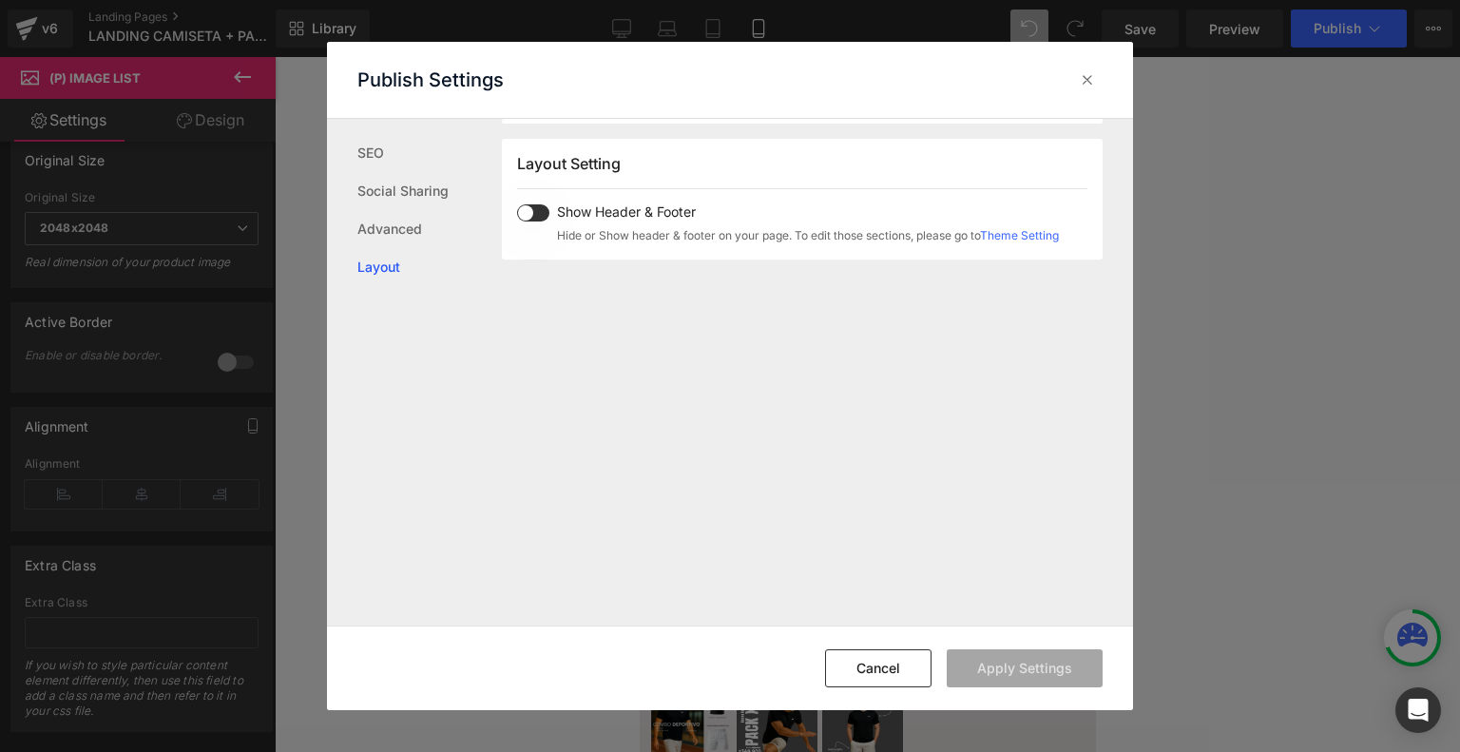
scroll to position [1132, 0]
click at [544, 204] on span at bounding box center [533, 208] width 32 height 17
click at [1042, 664] on button "Apply Settings" at bounding box center [1024, 668] width 156 height 38
click at [1084, 85] on icon at bounding box center [1087, 79] width 19 height 19
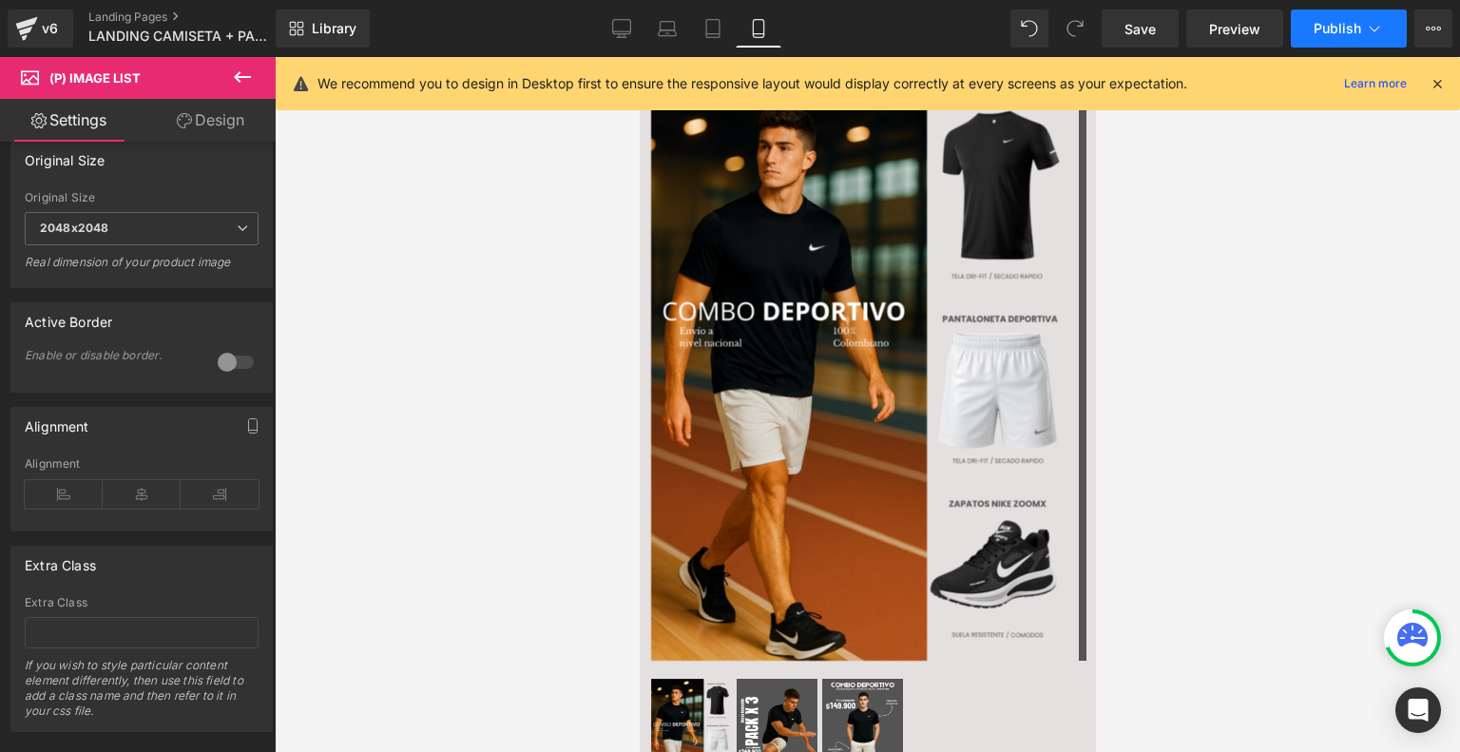
click at [1355, 34] on span "Publish" at bounding box center [1337, 28] width 48 height 15
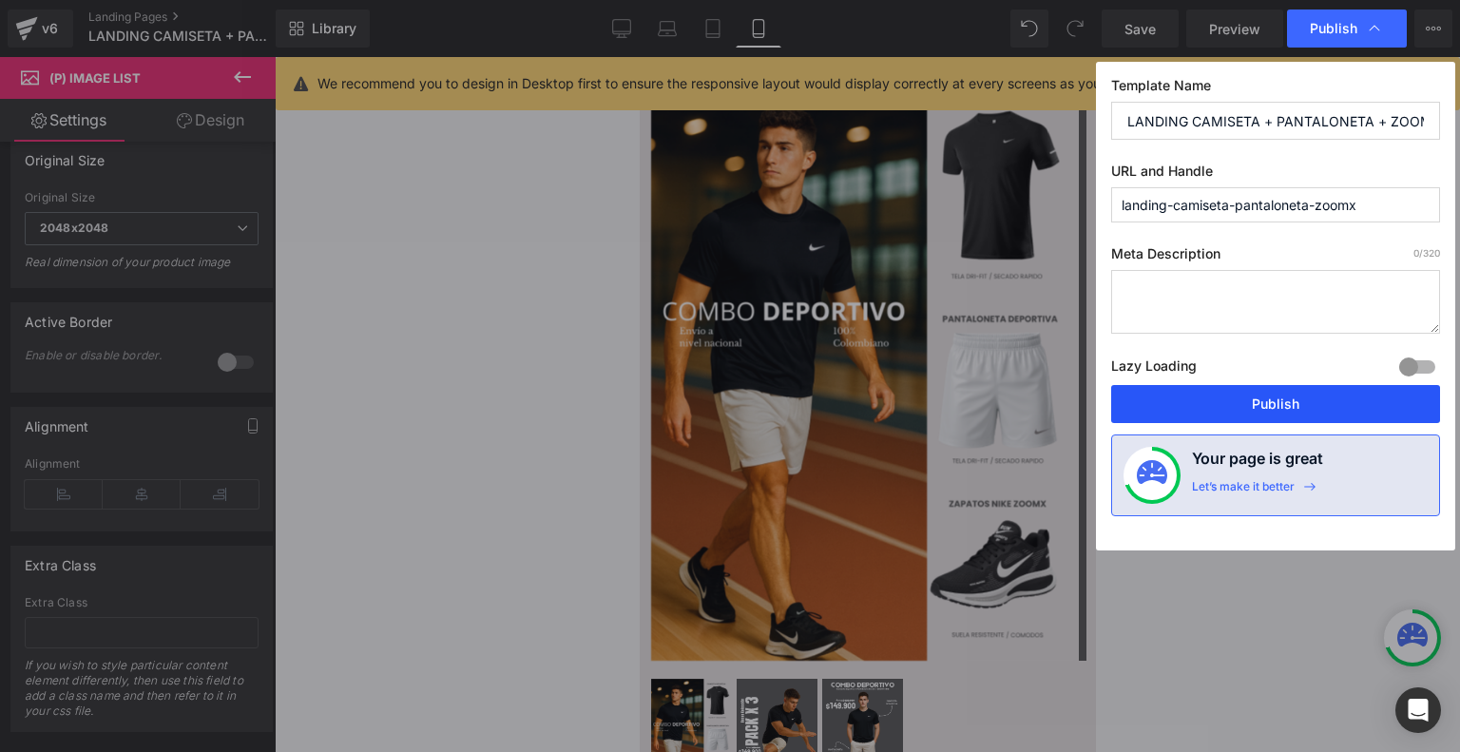
click at [1246, 400] on button "Publish" at bounding box center [1275, 404] width 329 height 38
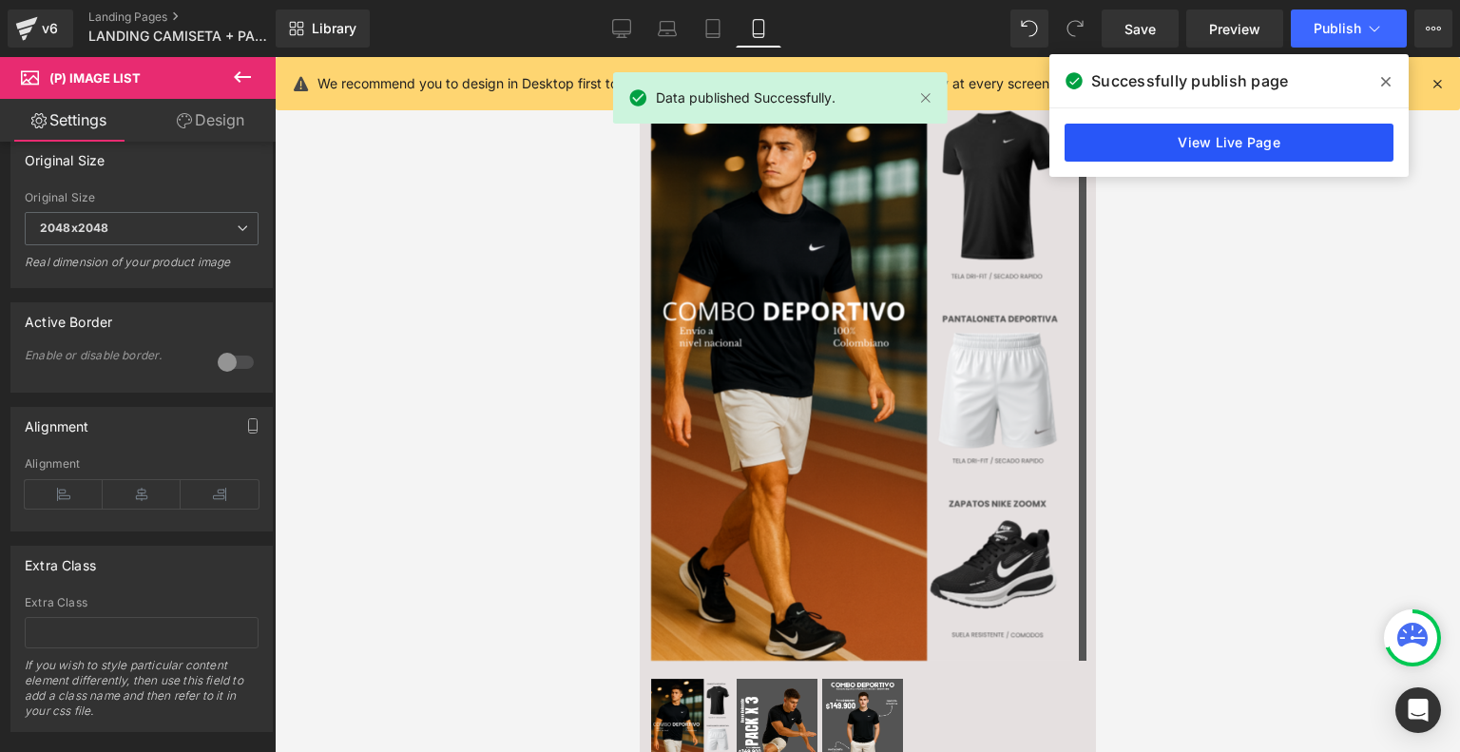
click at [1242, 143] on link "View Live Page" at bounding box center [1228, 143] width 329 height 38
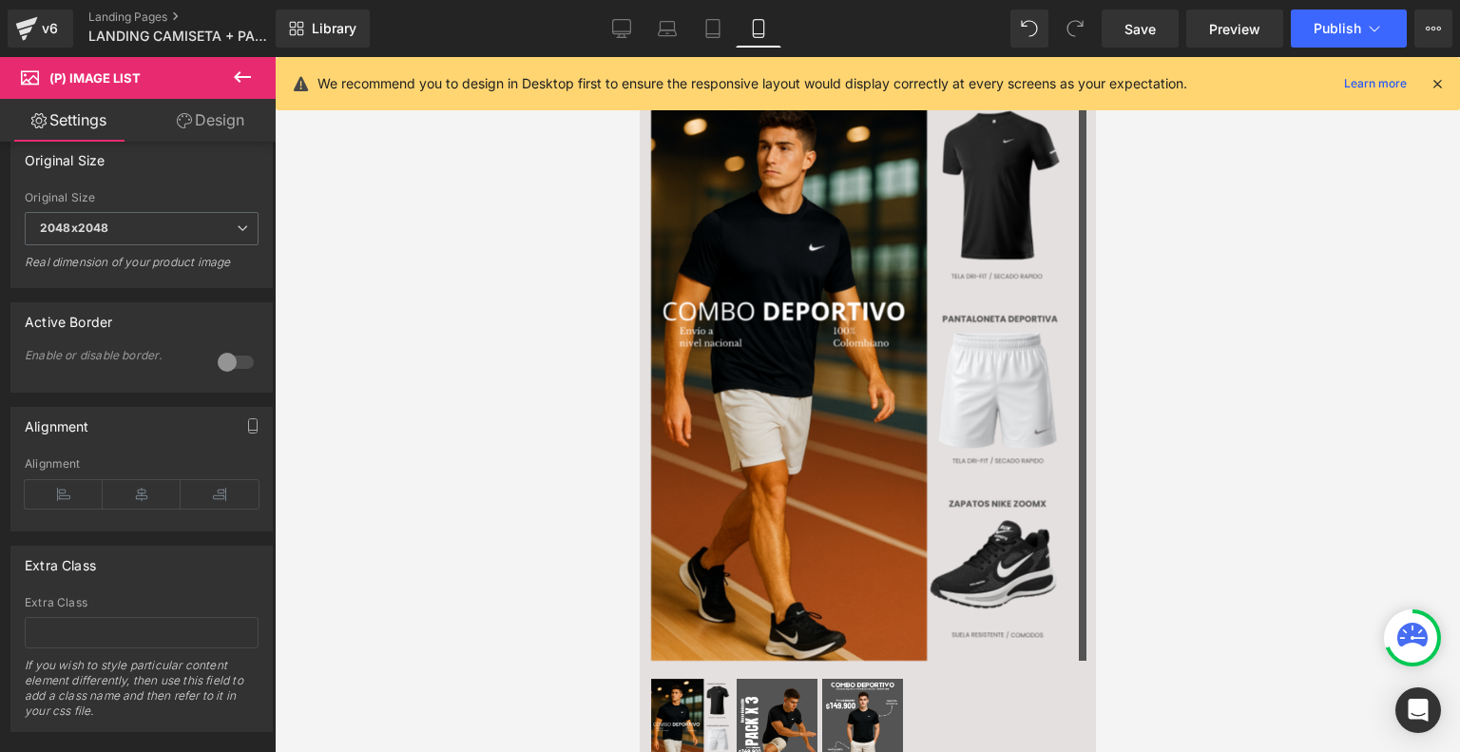
click at [1429, 86] on icon at bounding box center [1436, 83] width 17 height 17
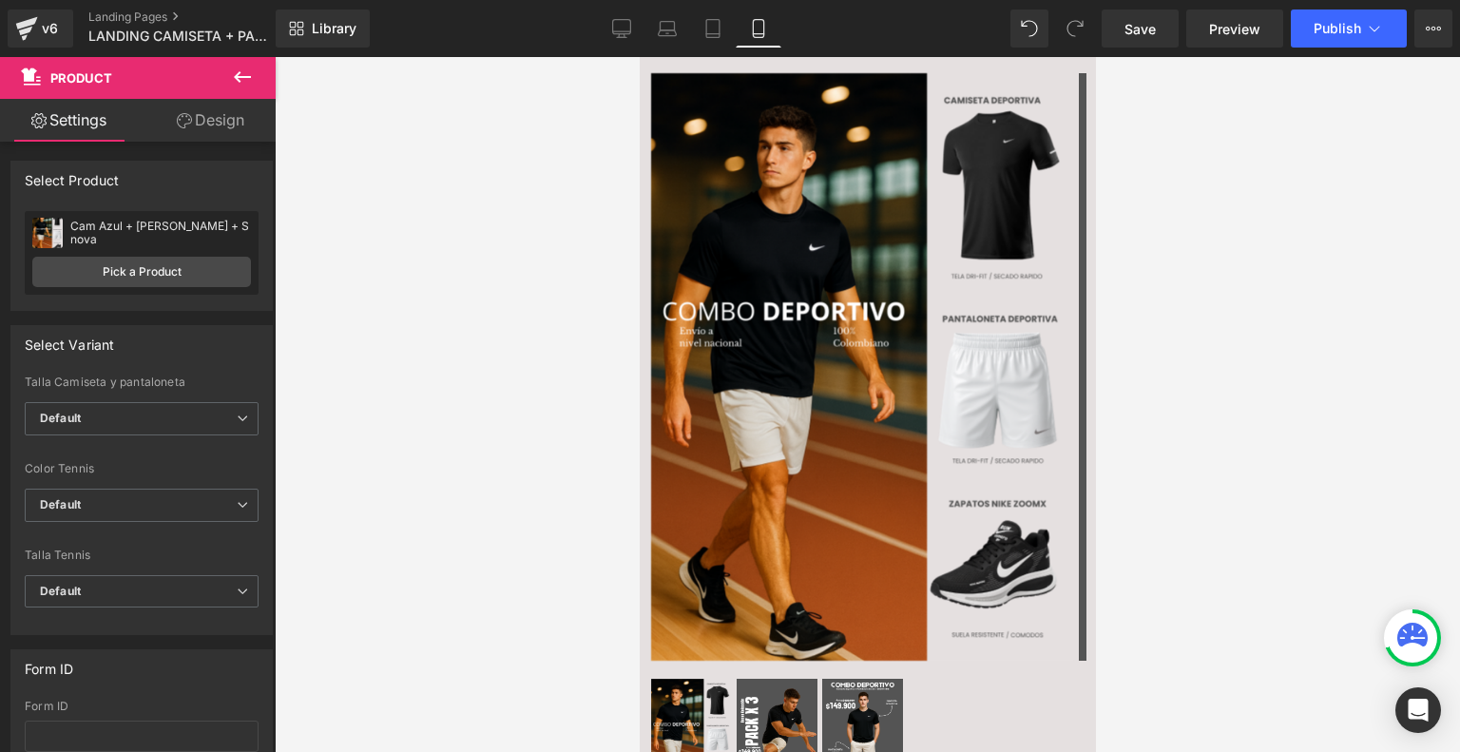
drag, startPoint x: 652, startPoint y: 57, endPoint x: 662, endPoint y: 26, distance: 33.1
click at [662, 57] on html "‹ › (P) Image List ‹ ›" at bounding box center [867, 404] width 456 height 695
click at [1422, 30] on button "View Live Page View with current Template Save Template to Library Schedule Pub…" at bounding box center [1433, 29] width 38 height 38
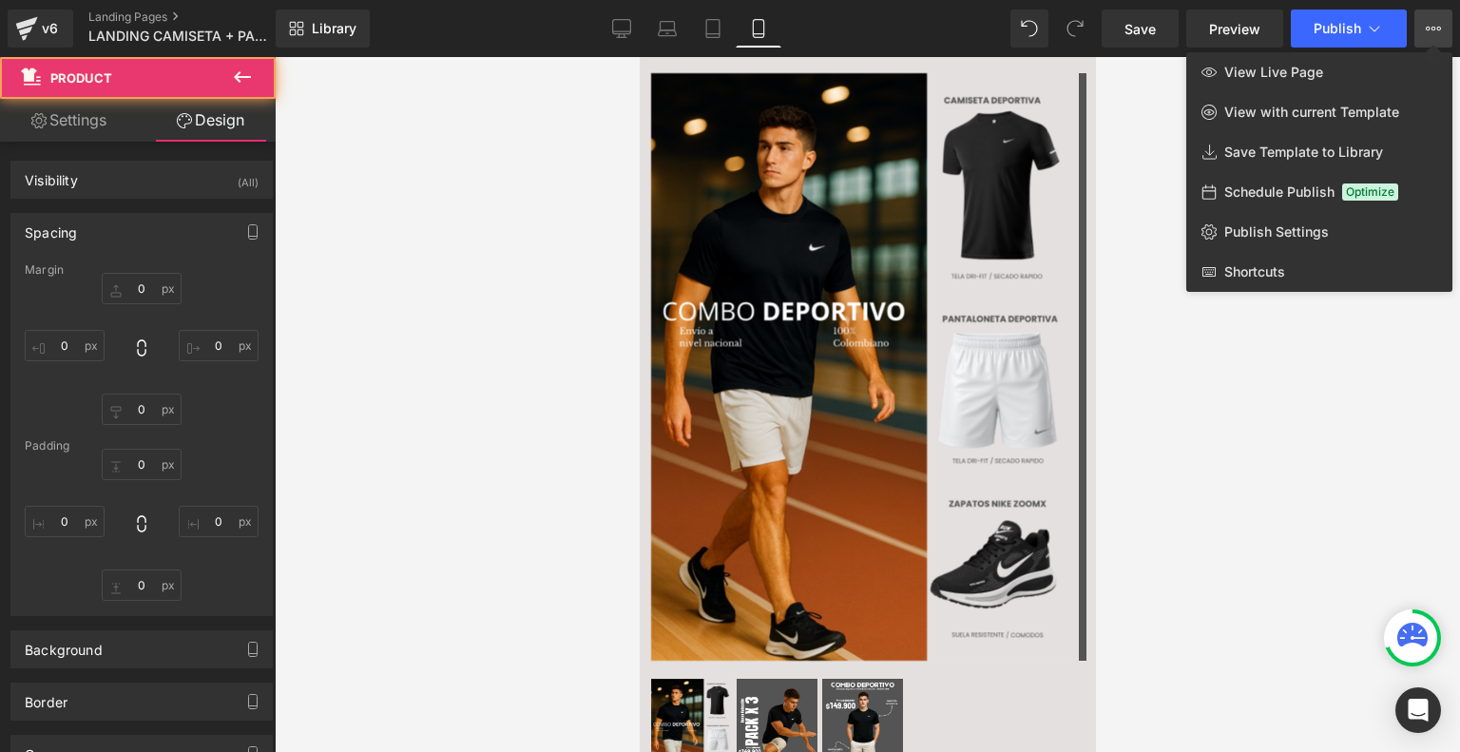
type input "0"
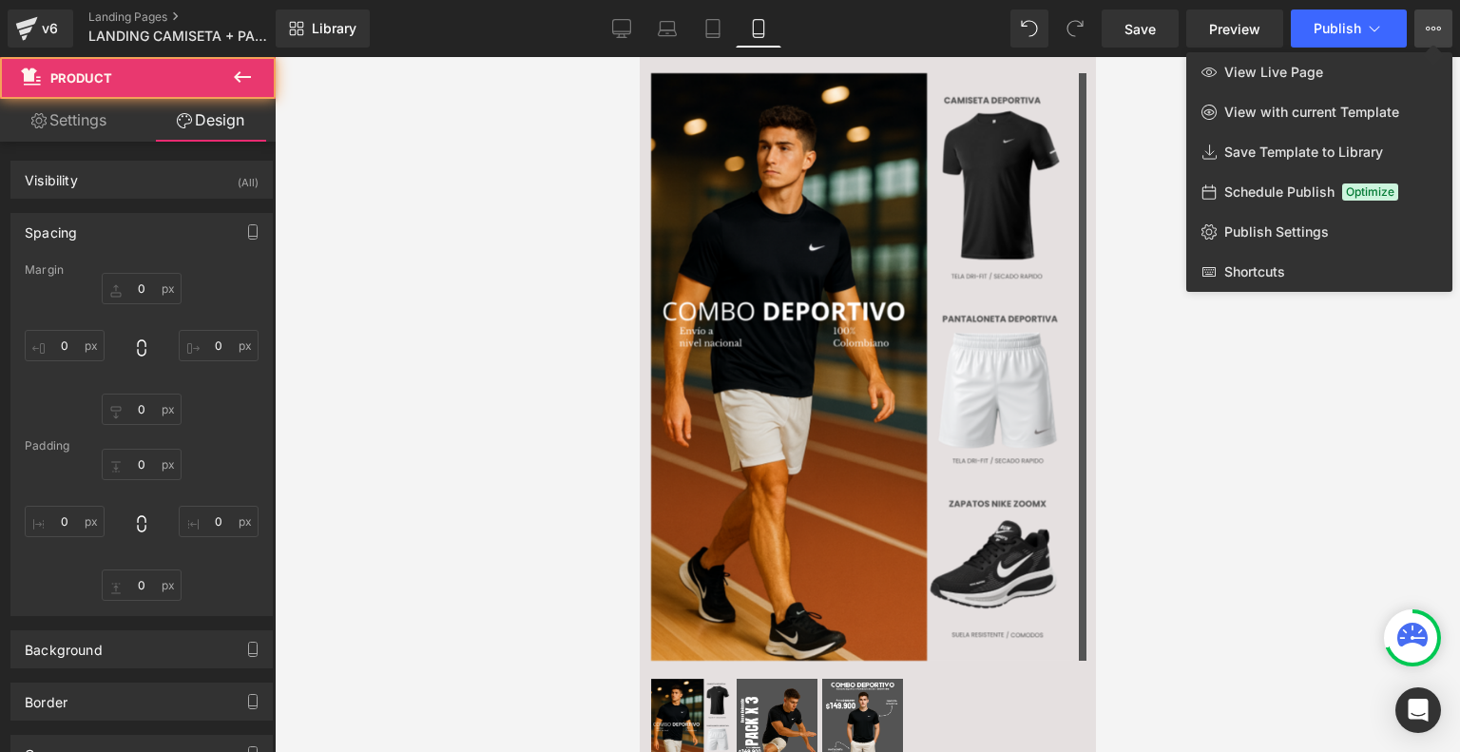
type input "10"
type input "11"
type input "10"
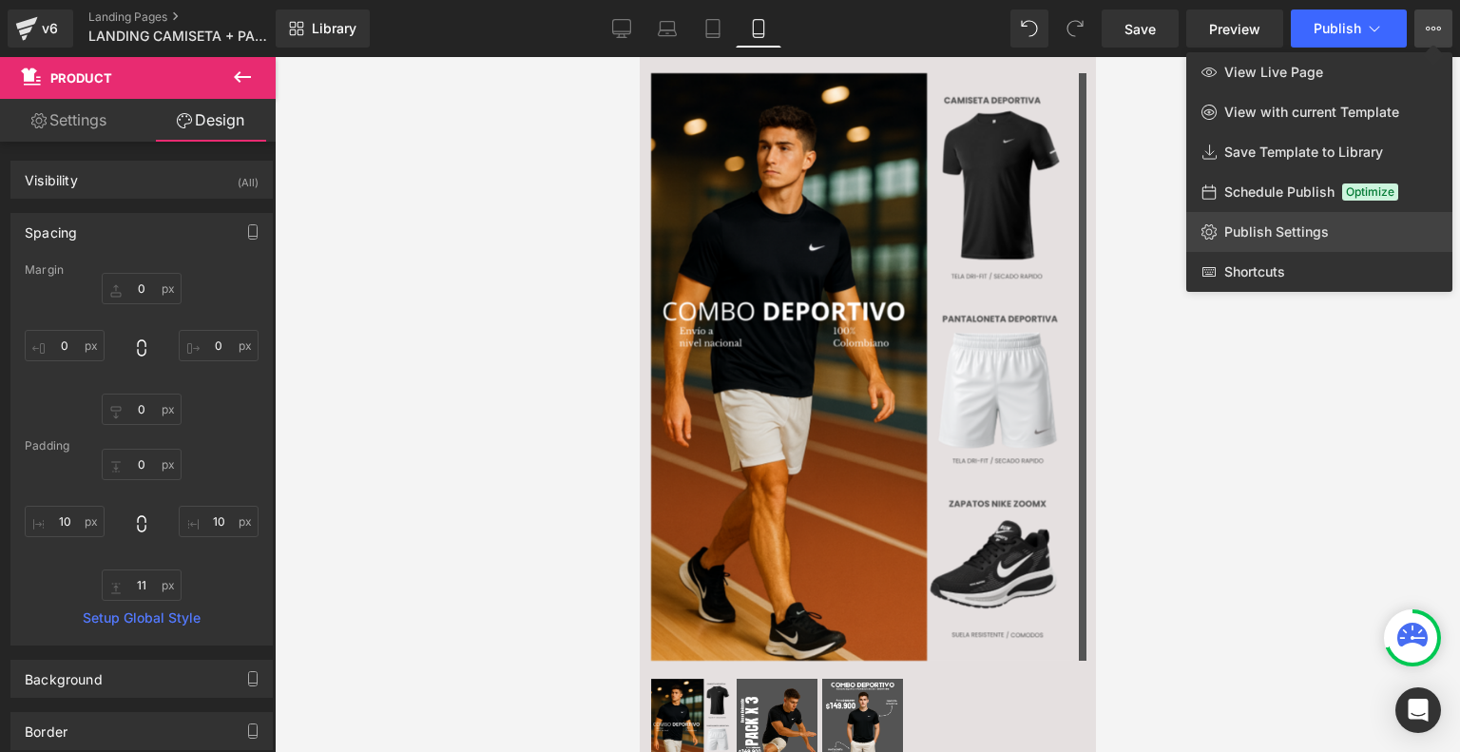
click at [1285, 242] on link "Publish Settings" at bounding box center [1319, 232] width 266 height 40
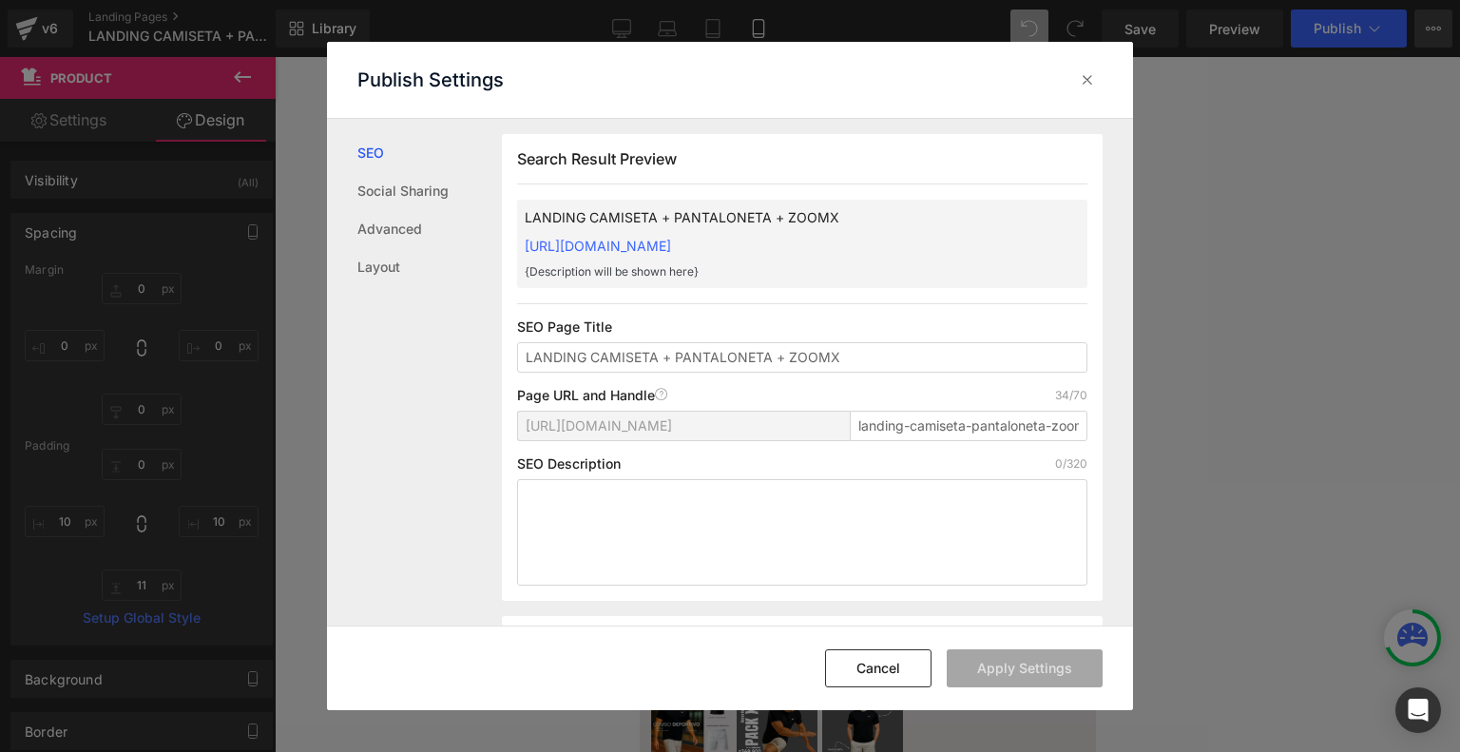
scroll to position [0, 0]
click at [384, 268] on link "Layout" at bounding box center [429, 267] width 144 height 38
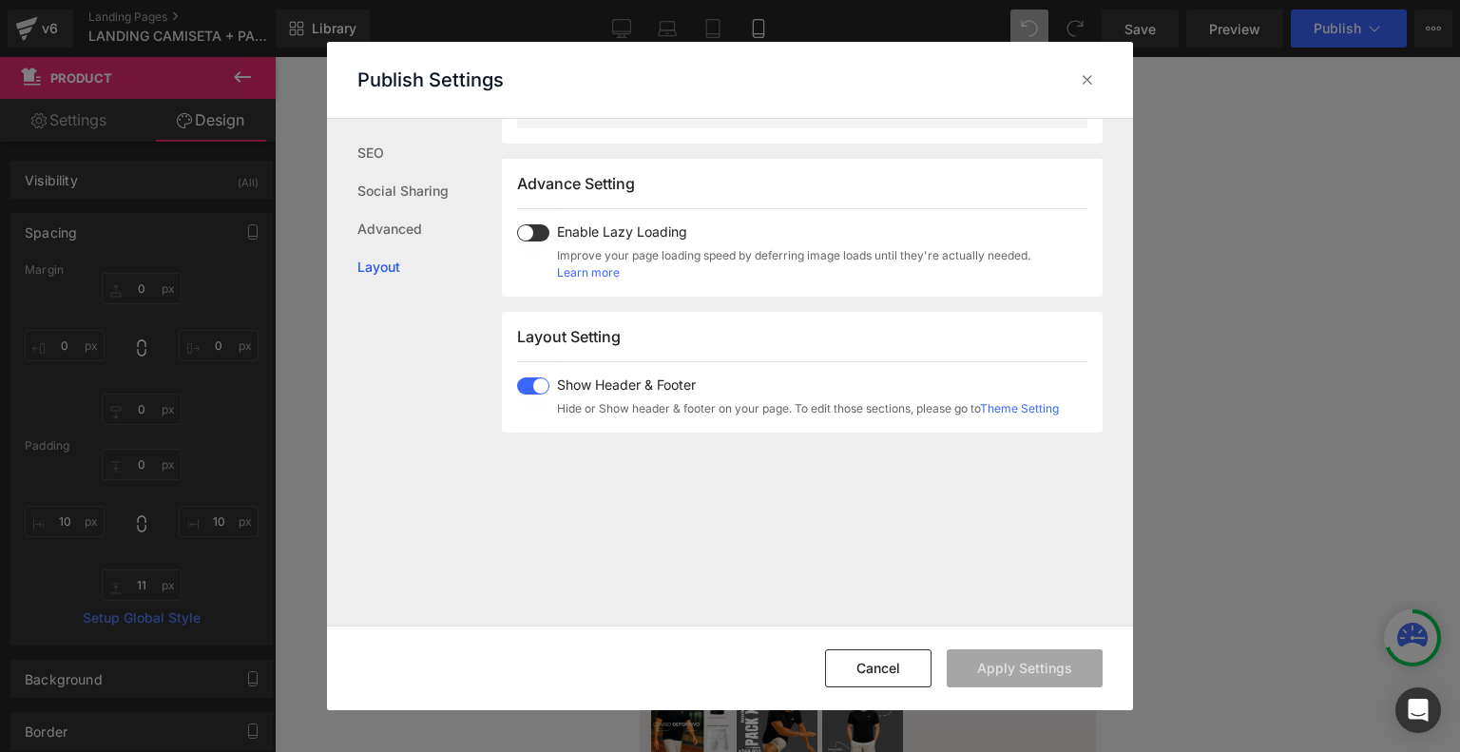
scroll to position [956, 0]
click at [542, 380] on span at bounding box center [533, 384] width 32 height 17
click at [1067, 663] on button "Apply Settings" at bounding box center [1024, 668] width 156 height 38
click at [1085, 78] on icon at bounding box center [1087, 79] width 19 height 19
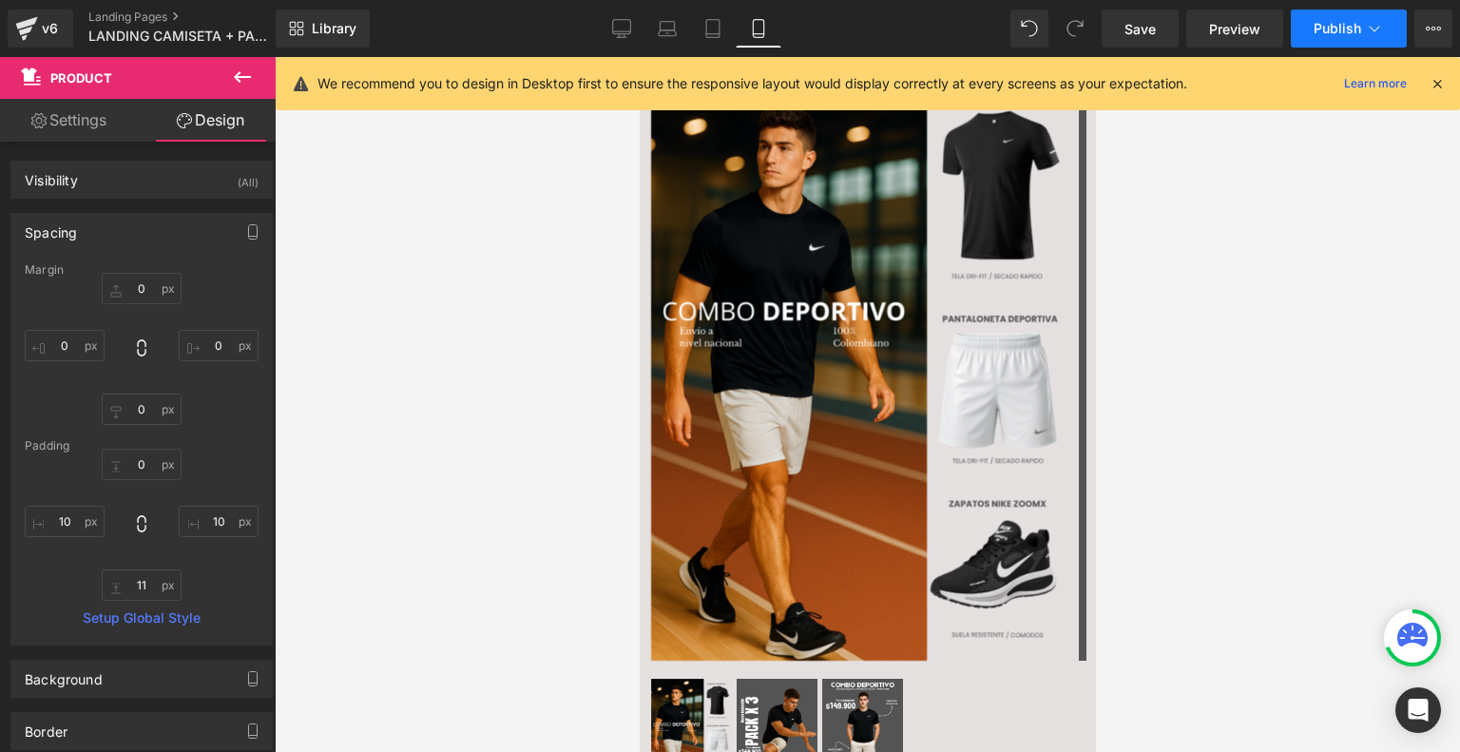
click at [1334, 29] on span "Publish" at bounding box center [1337, 28] width 48 height 15
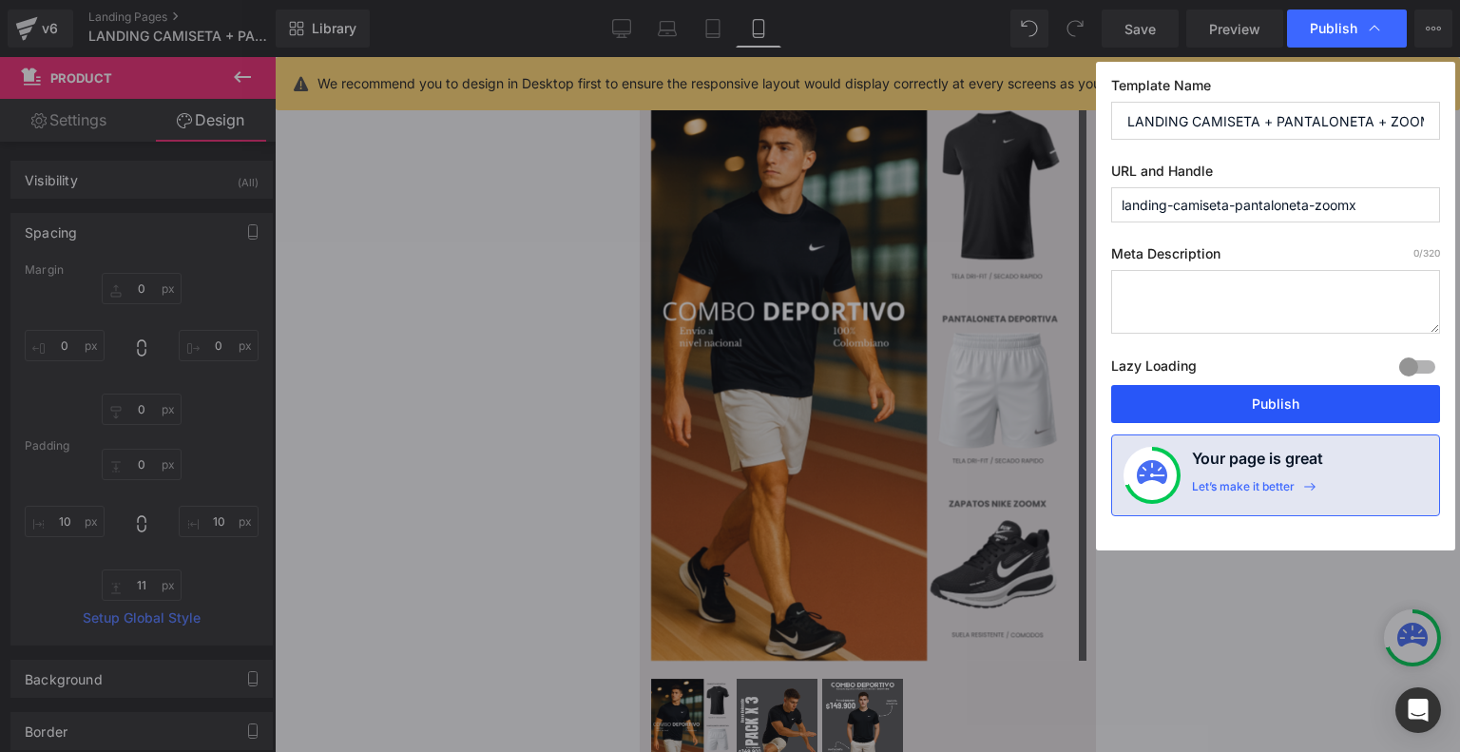
click at [1216, 413] on button "Publish" at bounding box center [1275, 404] width 329 height 38
